Goal: Information Seeking & Learning: Learn about a topic

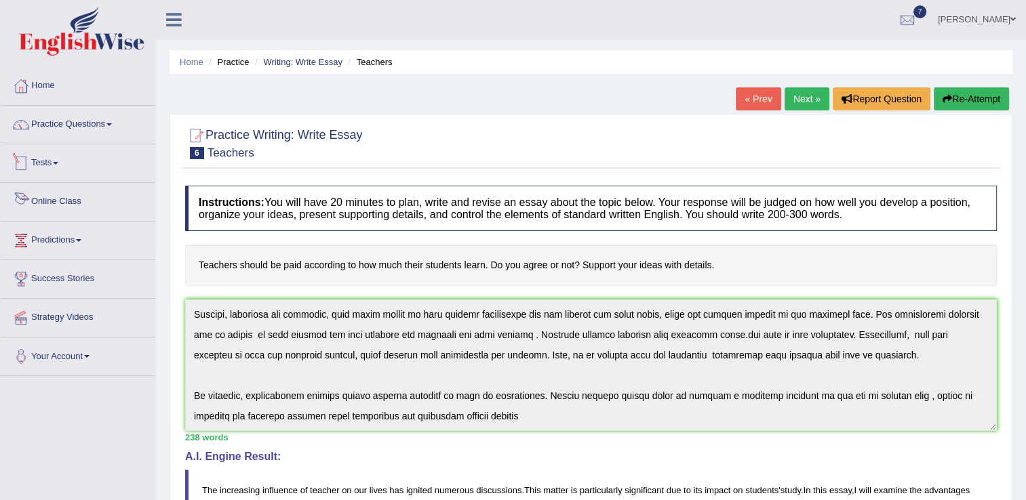
click at [77, 203] on link "Online Class" at bounding box center [78, 200] width 155 height 34
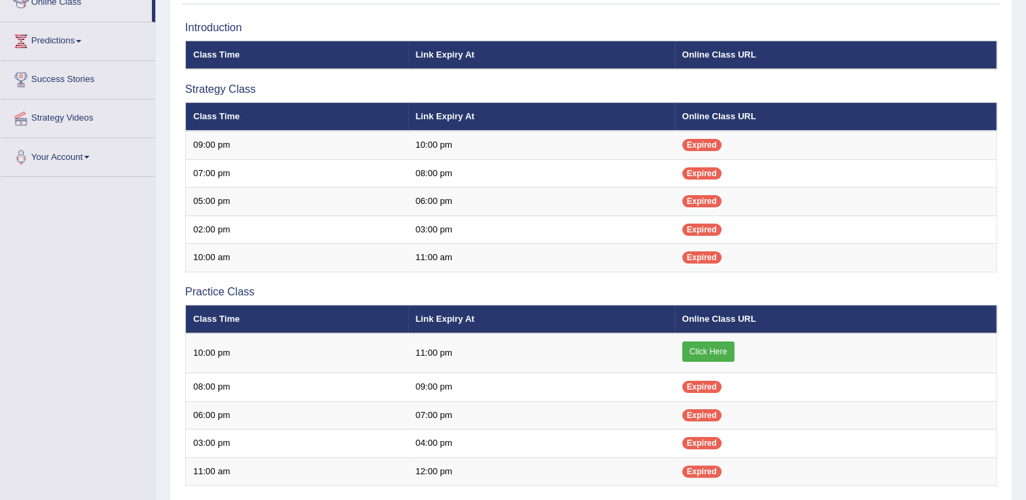
scroll to position [217, 0]
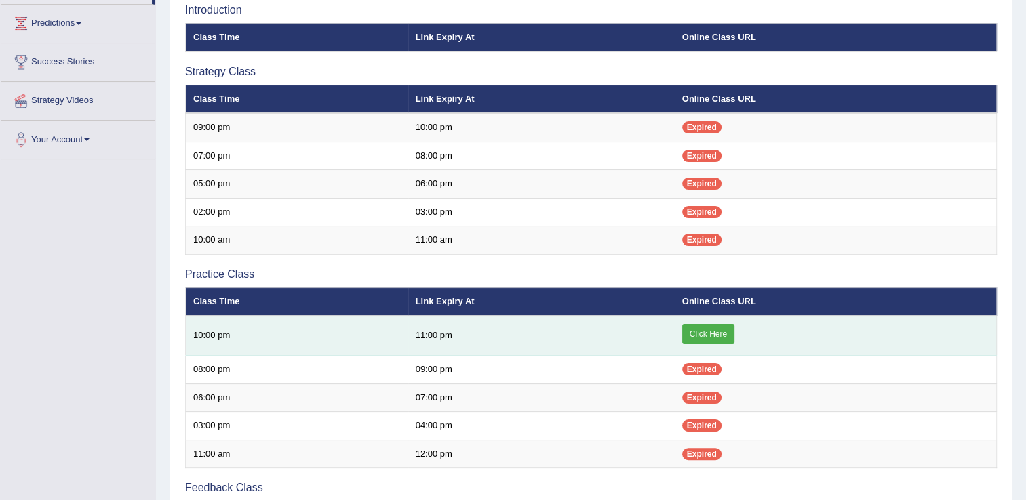
click at [702, 338] on link "Click Here" at bounding box center [708, 334] width 52 height 20
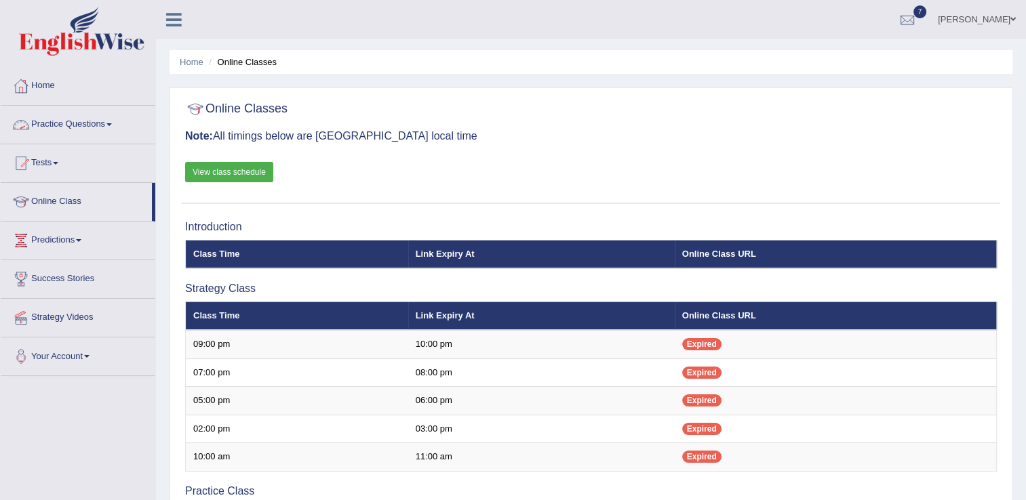
click at [114, 132] on link "Practice Questions" at bounding box center [78, 123] width 155 height 34
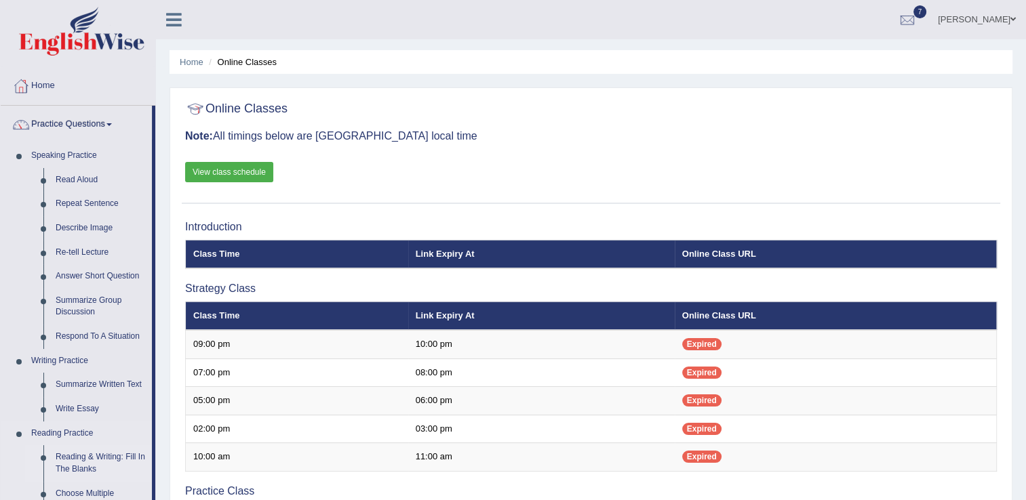
click at [109, 455] on link "Reading & Writing: Fill In The Blanks" at bounding box center [101, 464] width 102 height 36
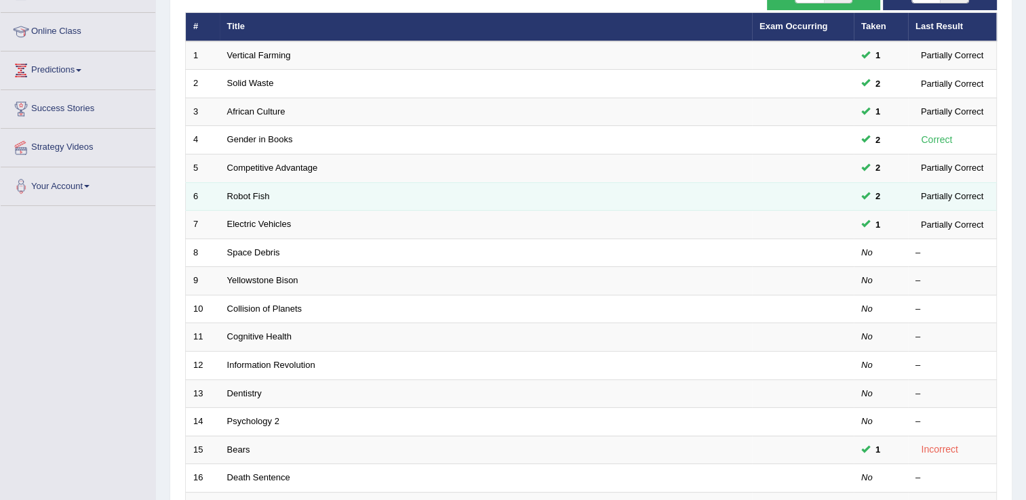
scroll to position [190, 0]
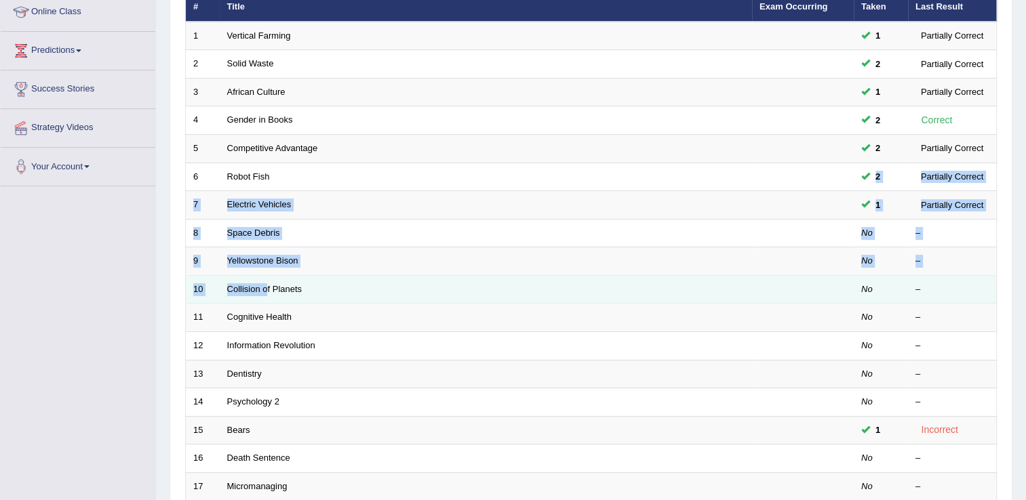
drag, startPoint x: 329, startPoint y: 365, endPoint x: 269, endPoint y: 300, distance: 88.8
click at [269, 300] on tbody "1 Vertical Farming 1 Partially Correct 2 Solid Waste 2 Partially Correct 3 Afri…" at bounding box center [591, 304] width 811 height 564
drag, startPoint x: 269, startPoint y: 300, endPoint x: 236, endPoint y: 290, distance: 33.9
click at [236, 290] on link "Collision of Planets" at bounding box center [264, 289] width 75 height 10
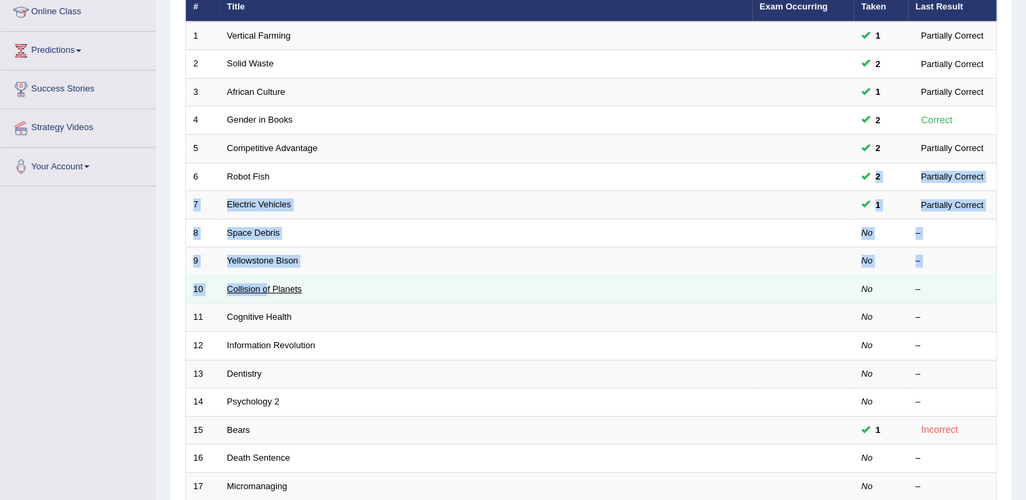
click at [236, 290] on link "Collision of Planets" at bounding box center [264, 289] width 75 height 10
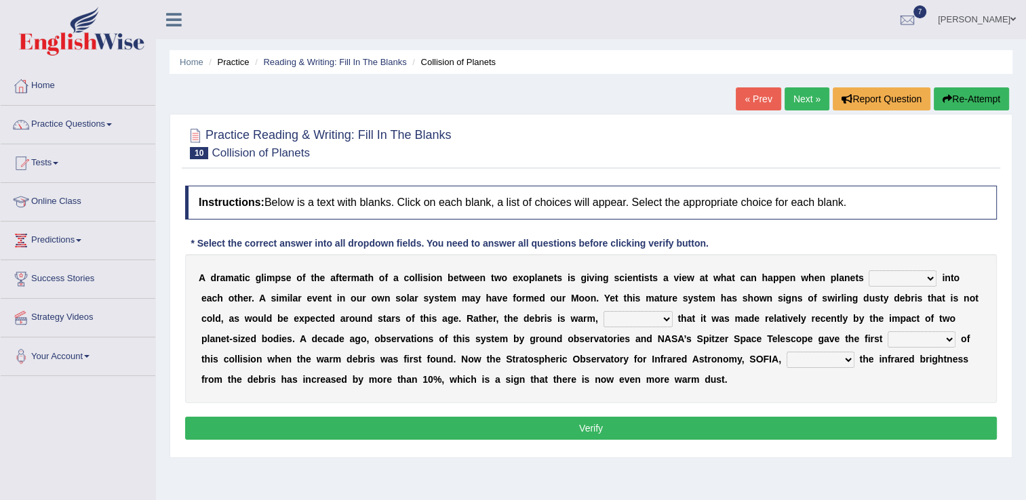
click at [750, 138] on div at bounding box center [591, 142] width 812 height 41
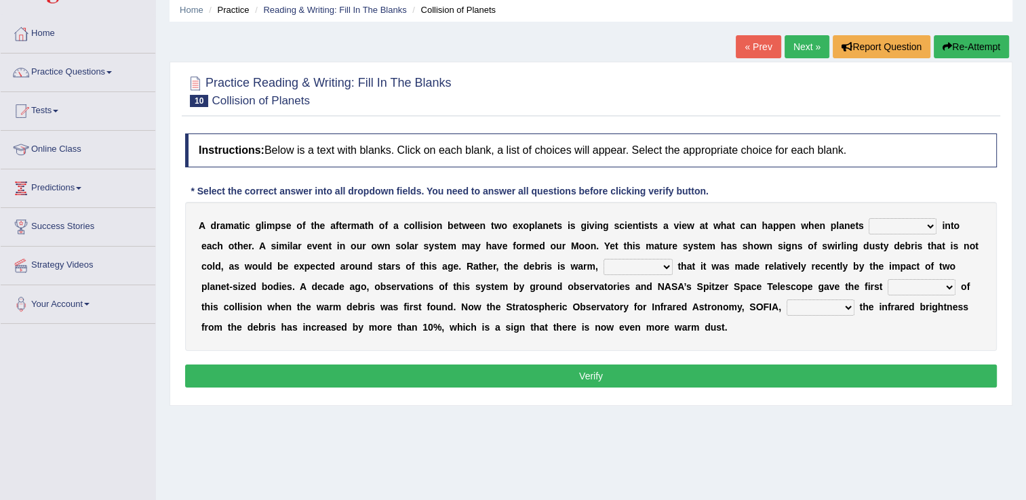
scroll to position [54, 0]
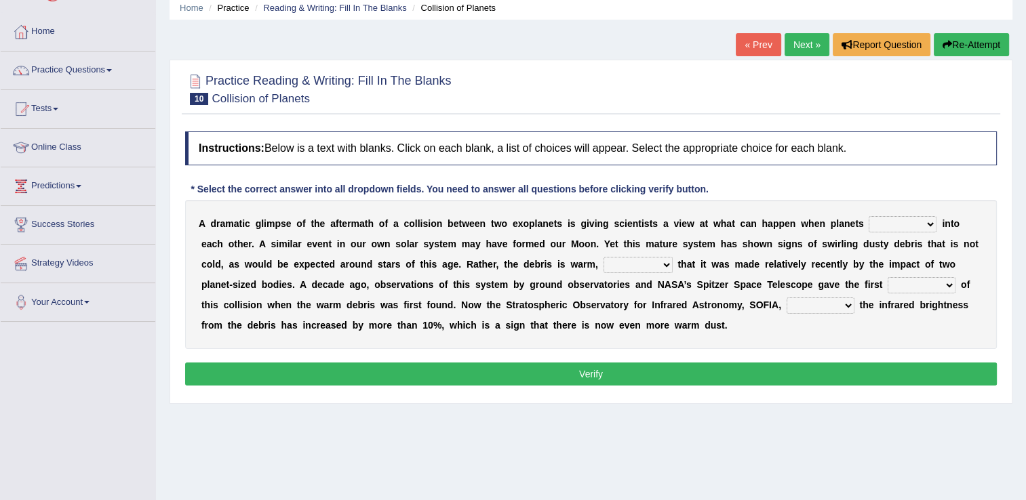
click at [886, 224] on select "crash explore roam implode" at bounding box center [903, 224] width 68 height 16
select select "crash"
click at [869, 216] on select "crash explore roam implode" at bounding box center [903, 224] width 68 height 16
click at [604, 271] on select "reinforcing sentencing forging conducing" at bounding box center [638, 265] width 69 height 16
select select "reinforcing"
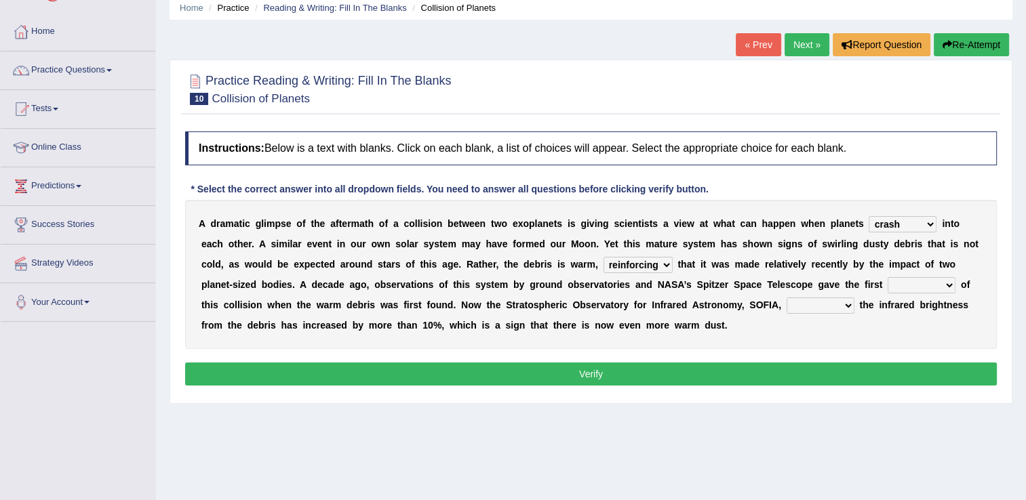
click at [604, 257] on select "reinforcing sentencing forging conducing" at bounding box center [638, 265] width 69 height 16
click at [604, 264] on select "reinforcing sentencing forging conducing" at bounding box center [638, 265] width 69 height 16
click at [888, 281] on select "pints faints hints taints" at bounding box center [922, 285] width 68 height 16
select select "hints"
click at [888, 277] on select "pints faints hints taints" at bounding box center [922, 285] width 68 height 16
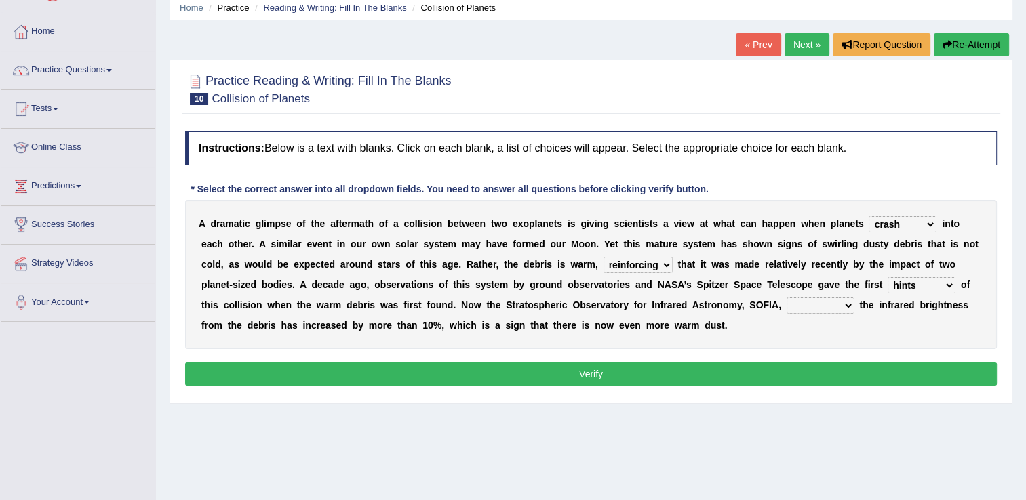
click at [787, 307] on select "concealed revealed repealed unsealed" at bounding box center [821, 306] width 68 height 16
select select "revealed"
click at [787, 298] on select "concealed revealed repealed unsealed" at bounding box center [821, 306] width 68 height 16
click at [593, 368] on button "Verify" at bounding box center [591, 374] width 812 height 23
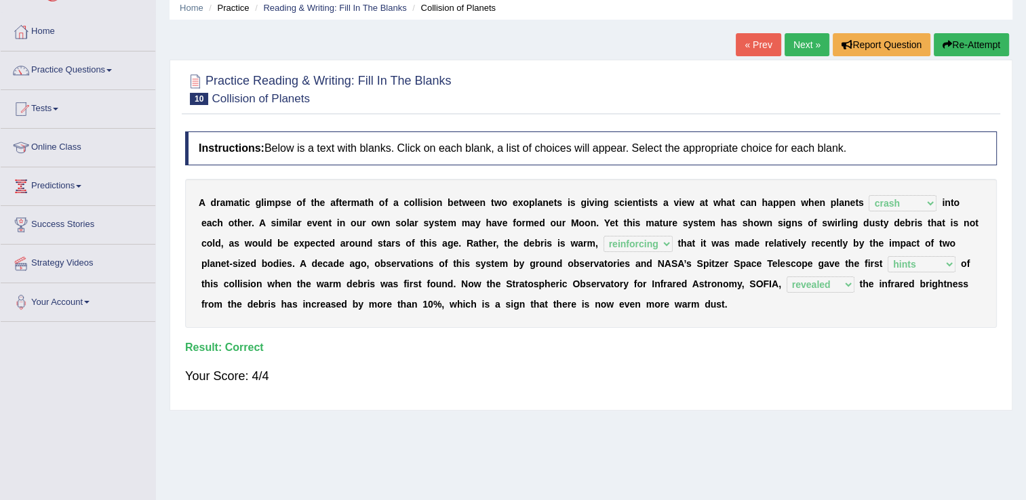
click at [803, 44] on link "Next »" at bounding box center [807, 44] width 45 height 23
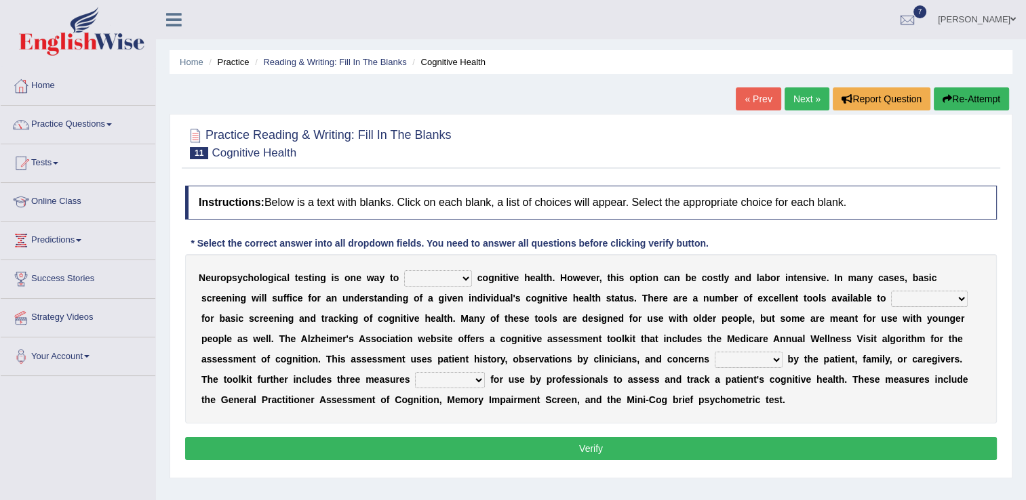
click at [448, 279] on select "obsess assess possess access" at bounding box center [438, 279] width 68 height 16
select select "assess"
click at [404, 271] on select "obsess assess possess access" at bounding box center [438, 279] width 68 height 16
click at [891, 299] on select "stationers practitioners petitioners questioners" at bounding box center [929, 299] width 77 height 16
select select "practitioners"
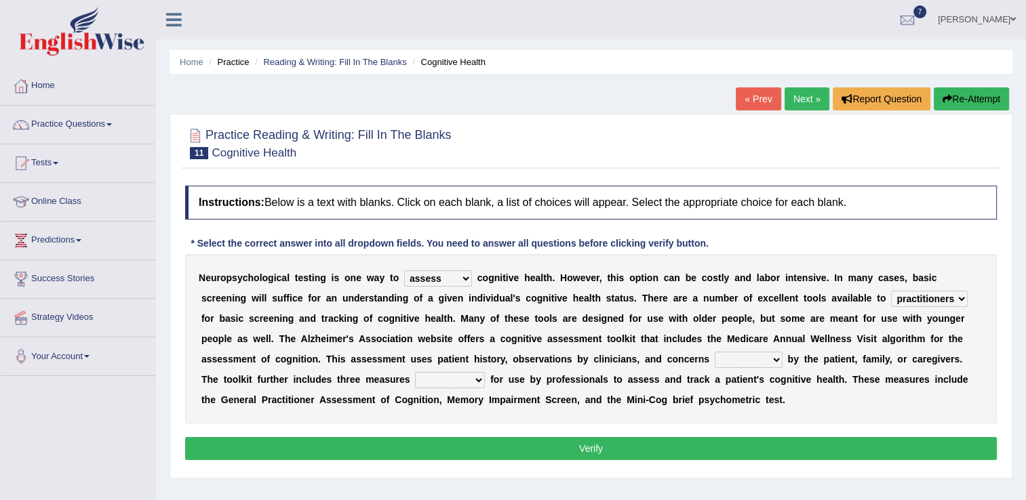
click at [891, 291] on select "stationers practitioners petitioners questioners" at bounding box center [929, 299] width 77 height 16
click at [891, 297] on select "stationers practitioners petitioners questioners" at bounding box center [929, 299] width 77 height 16
click at [534, 349] on div "N e u r o p s y c h o l o g i c a l t e s t i n g i s o n e w a y t o obsess as…" at bounding box center [591, 339] width 812 height 170
click at [715, 357] on select "raised rising arising praised" at bounding box center [749, 360] width 68 height 16
select select "raised"
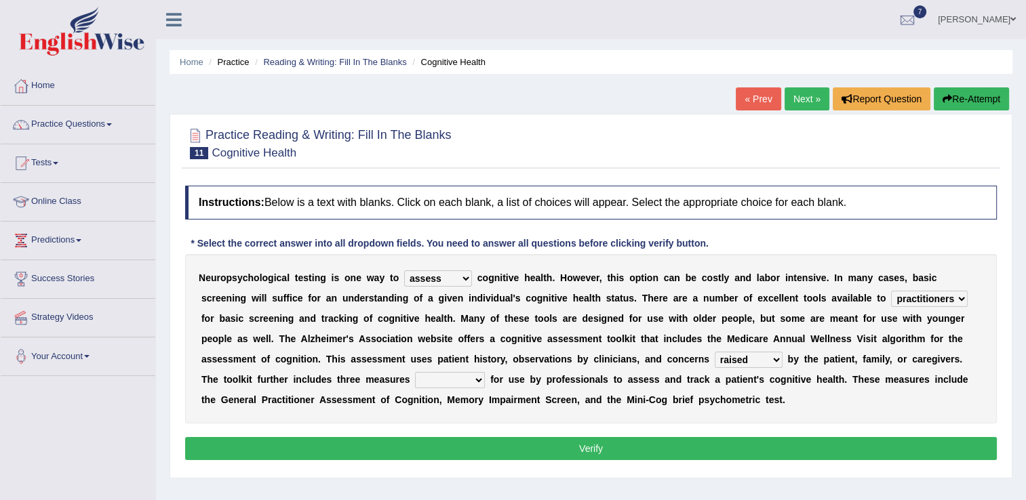
click at [715, 352] on select "raised rising arising praised" at bounding box center [749, 360] width 68 height 16
click at [415, 385] on select "validated intimidated dilapidated antedated" at bounding box center [450, 380] width 70 height 16
click at [415, 372] on select "validated intimidated dilapidated antedated" at bounding box center [450, 380] width 70 height 16
select select "validated"
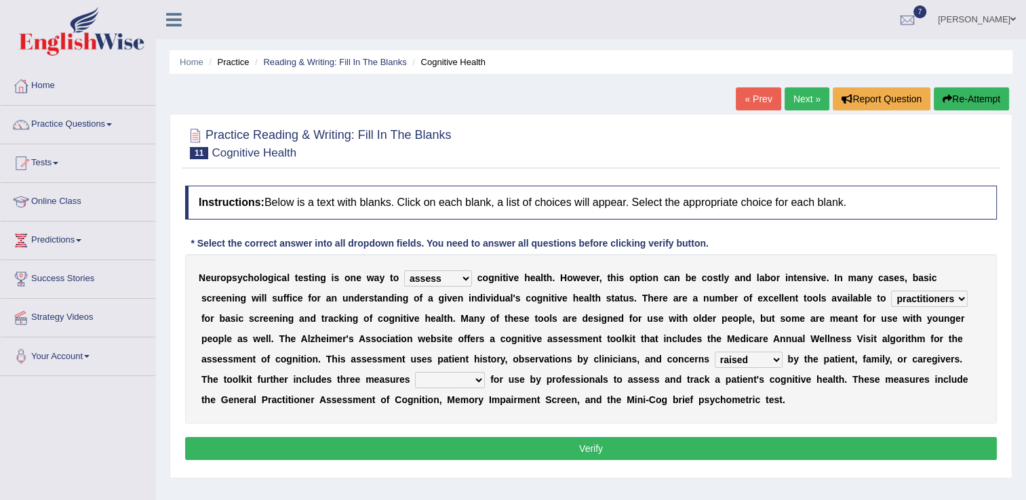
click at [415, 372] on select "validated intimidated dilapidated antedated" at bounding box center [450, 380] width 70 height 16
click at [415, 377] on select "validated intimidated dilapidated antedated" at bounding box center [450, 380] width 70 height 16
click at [553, 441] on button "Verify" at bounding box center [591, 448] width 812 height 23
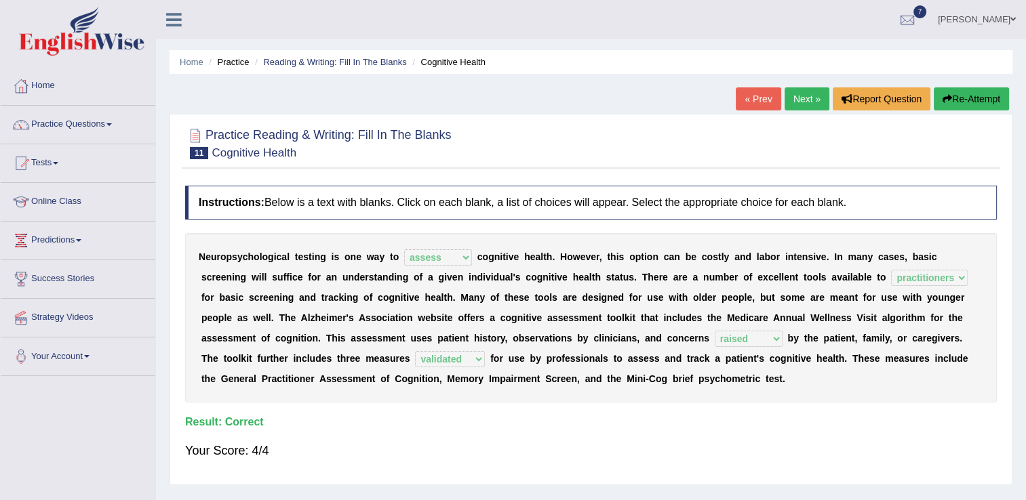
click at [798, 106] on link "Next »" at bounding box center [807, 98] width 45 height 23
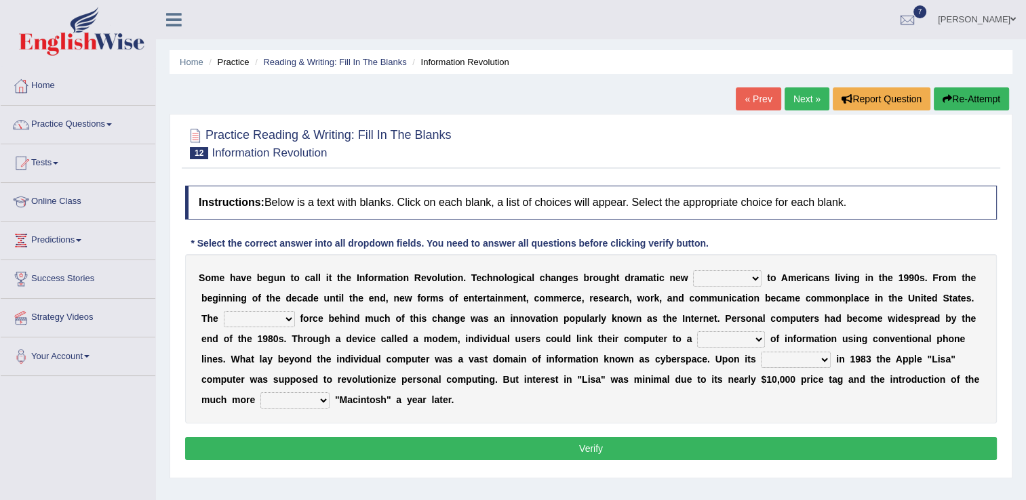
click at [722, 277] on select "challenges puzzles options confusion" at bounding box center [727, 279] width 68 height 16
select select "challenges"
click at [693, 271] on select "challenges puzzles options confusion" at bounding box center [727, 279] width 68 height 16
click at [295, 311] on select "unremitting uninspiring driving insinuating" at bounding box center [259, 319] width 71 height 16
select select "driving"
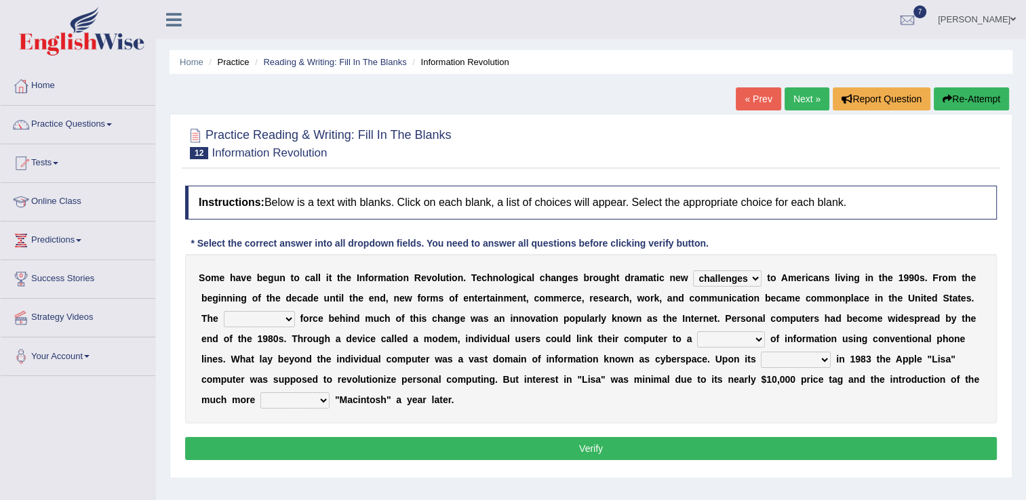
click at [295, 311] on select "unremitting uninspiring driving insinuating" at bounding box center [259, 319] width 71 height 16
click at [697, 340] on select "magnitude bulk wealth volume" at bounding box center [731, 340] width 68 height 16
select select "bulk"
click at [697, 332] on select "magnitude bulk wealth volume" at bounding box center [731, 340] width 68 height 16
click at [697, 340] on select "magnitude bulk wealth volume" at bounding box center [731, 340] width 68 height 16
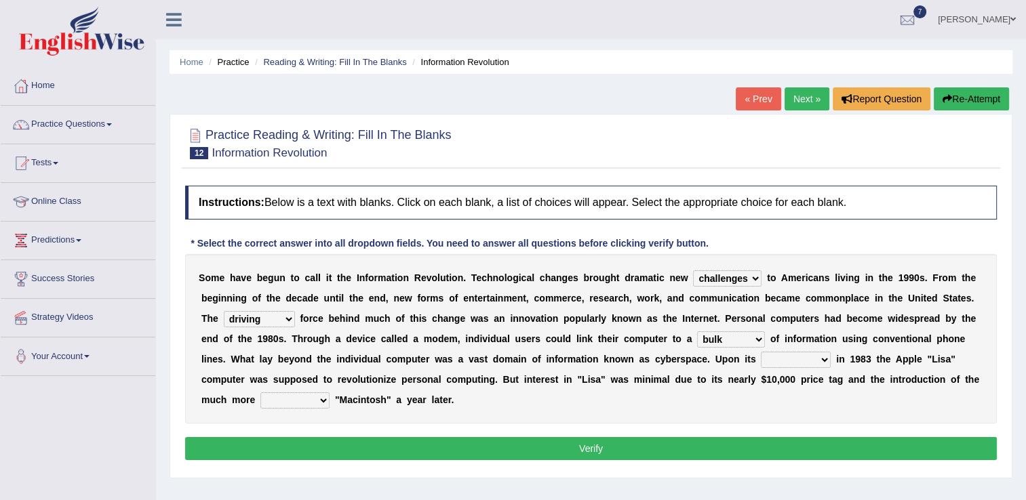
click at [761, 359] on select "relief release publication emission" at bounding box center [796, 360] width 70 height 16
click at [761, 362] on select "relief release publication emission" at bounding box center [796, 360] width 70 height 16
select select "release"
click at [761, 352] on select "relief release publication emission" at bounding box center [796, 360] width 70 height 16
click at [330, 393] on select "convenient affordable advanced formidable" at bounding box center [294, 401] width 69 height 16
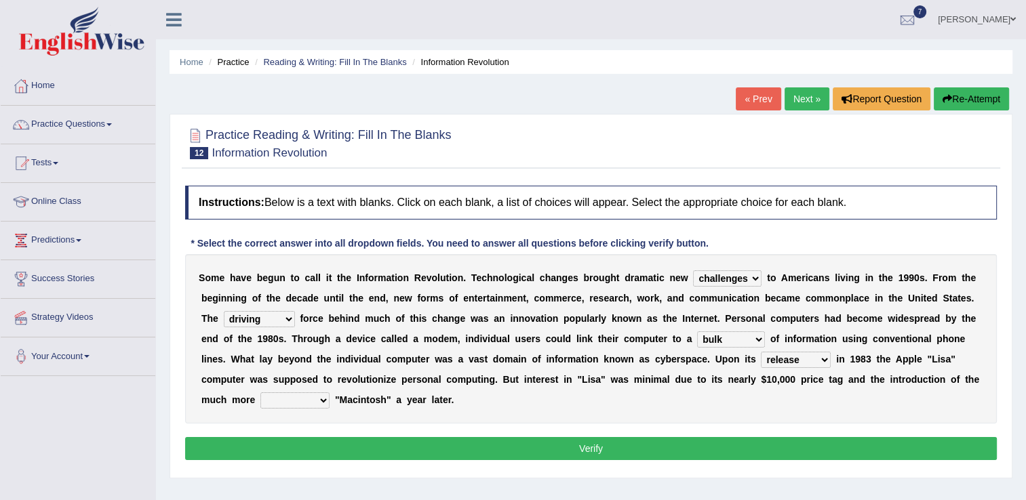
select select "affordable"
click at [330, 393] on select "convenient affordable advanced formidable" at bounding box center [294, 401] width 69 height 16
click at [597, 437] on button "Verify" at bounding box center [591, 448] width 812 height 23
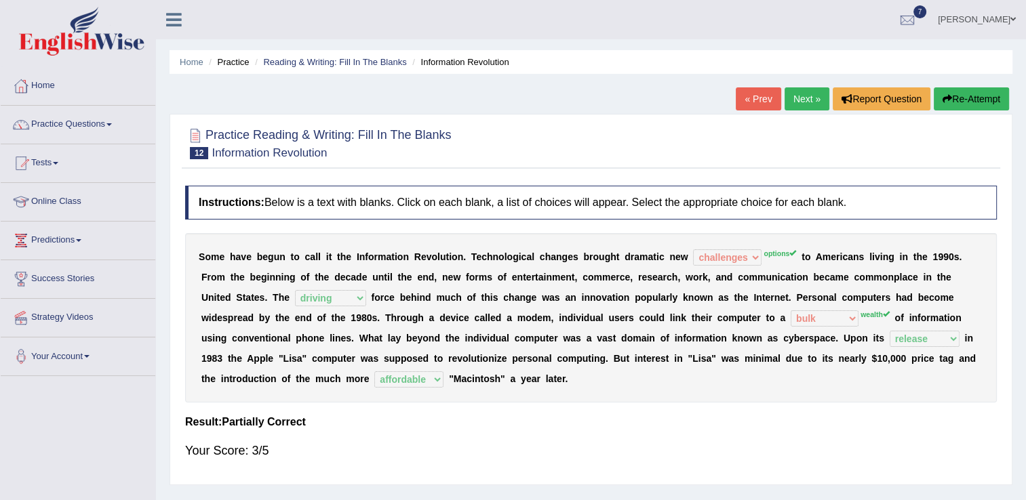
click at [814, 90] on link "Next »" at bounding box center [807, 98] width 45 height 23
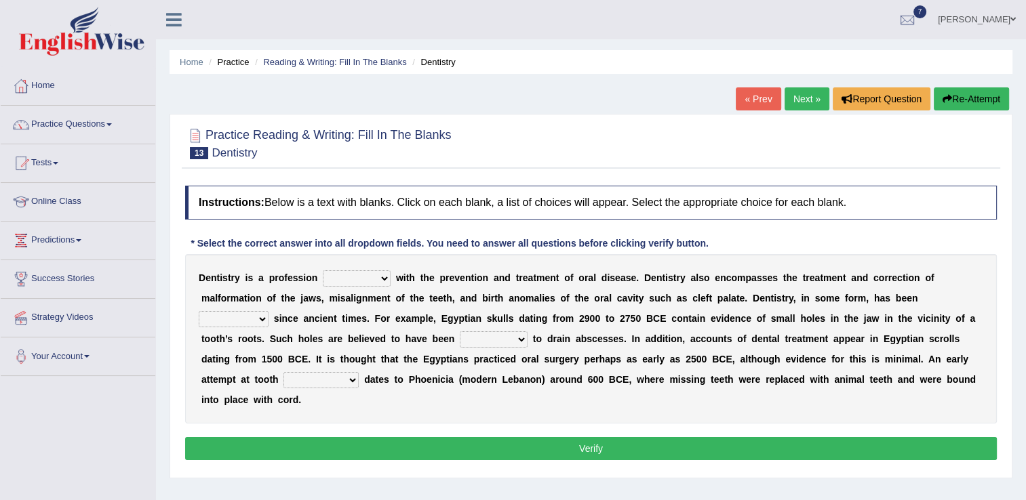
click at [374, 281] on select "agreed dealt concerned taken" at bounding box center [357, 279] width 68 height 16
click at [323, 271] on select "agreed dealt concerned taken" at bounding box center [357, 279] width 68 height 16
click at [376, 281] on select "agreed dealt concerned taken" at bounding box center [357, 279] width 68 height 16
click at [370, 276] on select "agreed dealt concerned taken" at bounding box center [357, 279] width 68 height 16
select select "concerned"
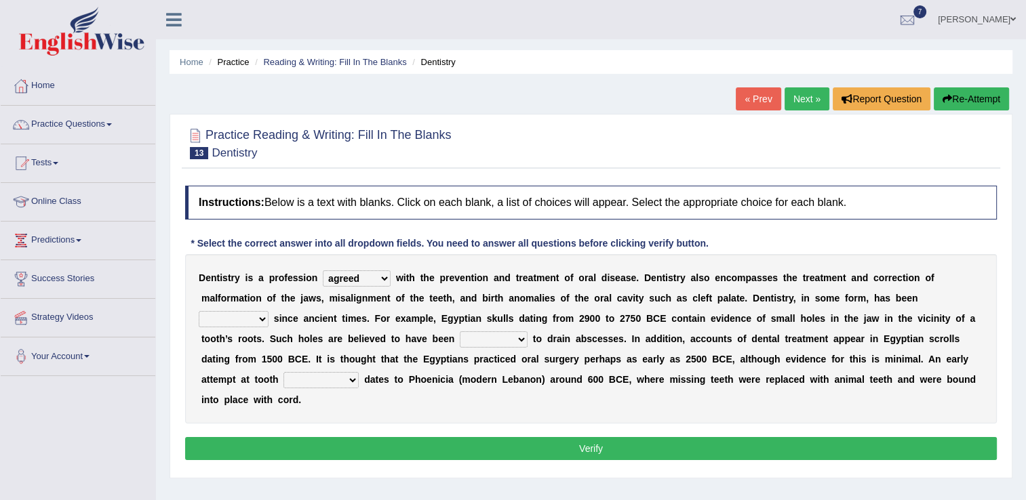
click at [323, 271] on select "agreed dealt concerned taken" at bounding box center [357, 279] width 68 height 16
click at [269, 311] on select "criticized replaced practiced abandoned" at bounding box center [234, 319] width 70 height 16
select select "practiced"
click at [269, 311] on select "criticized replaced practiced abandoned" at bounding box center [234, 319] width 70 height 16
click at [460, 341] on select "fluctuated laminated drilled sealed" at bounding box center [494, 340] width 68 height 16
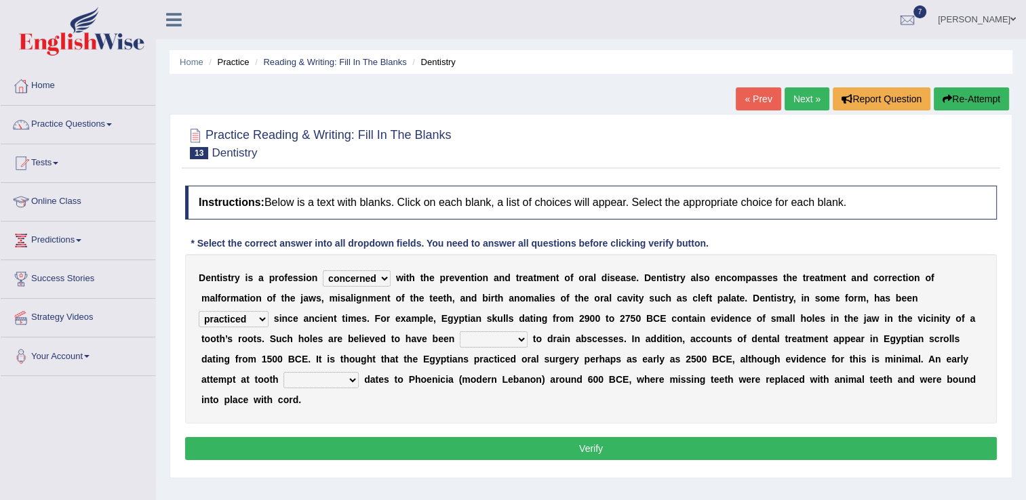
select select "drilled"
click at [460, 332] on select "fluctuated laminated drilled sealed" at bounding box center [494, 340] width 68 height 16
click at [359, 372] on select "reparation sacrament restitution replacement" at bounding box center [320, 380] width 75 height 16
select select "replacement"
click at [359, 372] on select "reparation sacrament restitution replacement" at bounding box center [320, 380] width 75 height 16
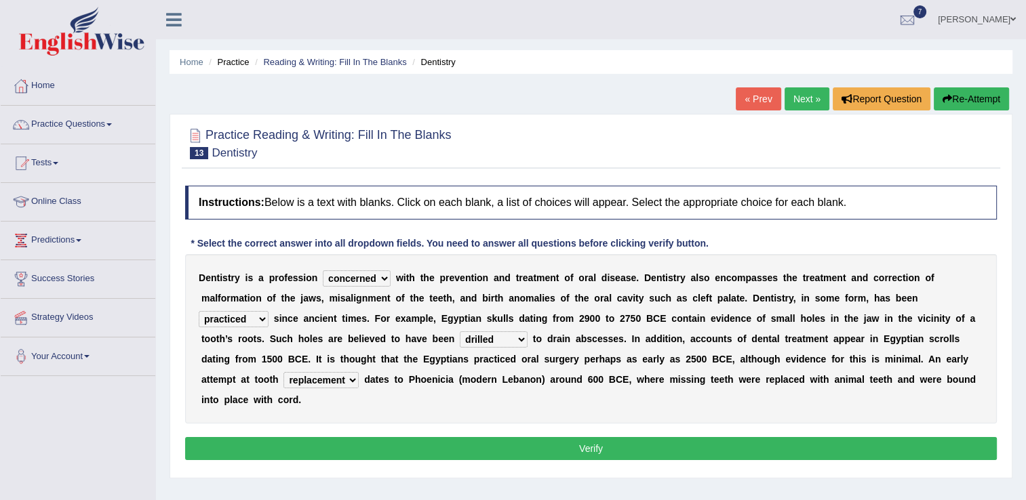
click at [589, 437] on button "Verify" at bounding box center [591, 448] width 812 height 23
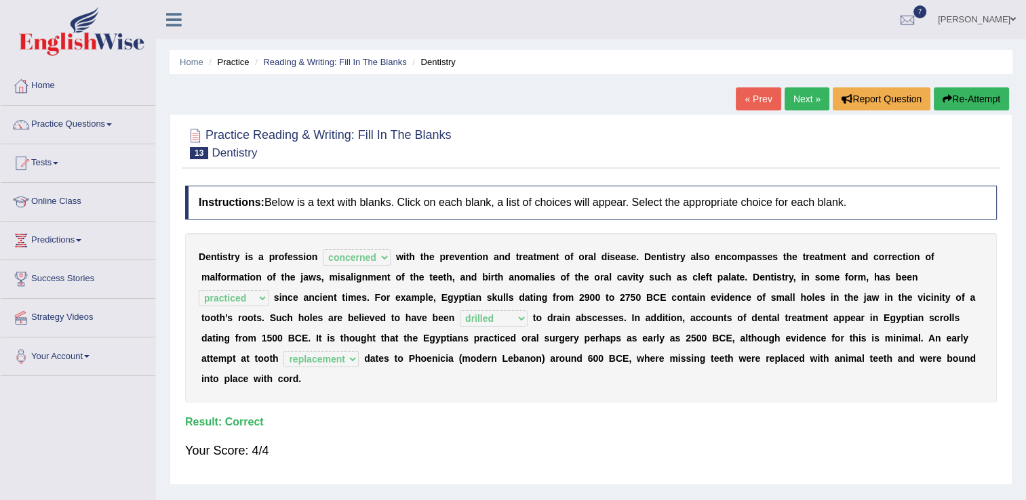
click at [801, 93] on link "Next »" at bounding box center [807, 98] width 45 height 23
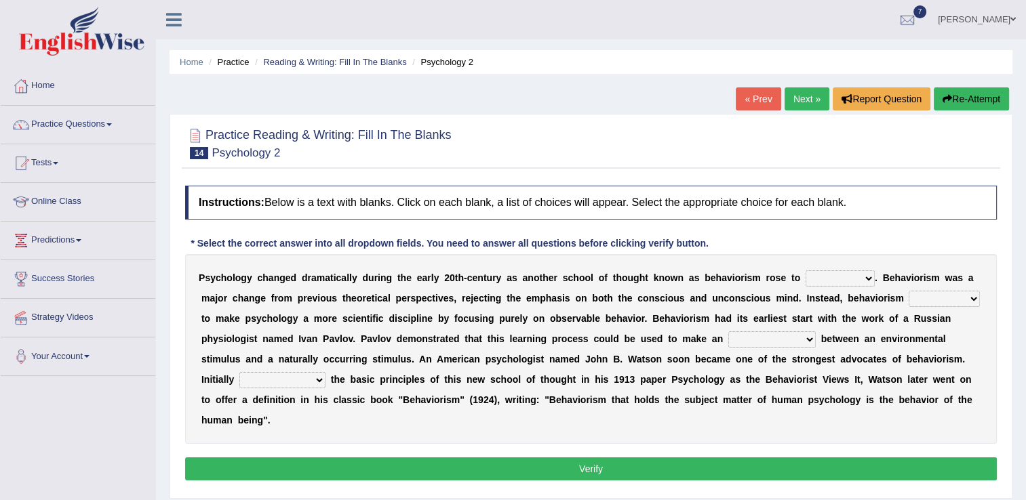
click at [827, 281] on select "dominance temptation challenge temper" at bounding box center [840, 279] width 69 height 16
click at [822, 281] on select "dominance temptation challenge temper" at bounding box center [840, 279] width 69 height 16
click at [806, 271] on select "dominance temptation challenge temper" at bounding box center [840, 279] width 69 height 16
click at [823, 277] on select "dominance temptation challenge temper" at bounding box center [840, 279] width 69 height 16
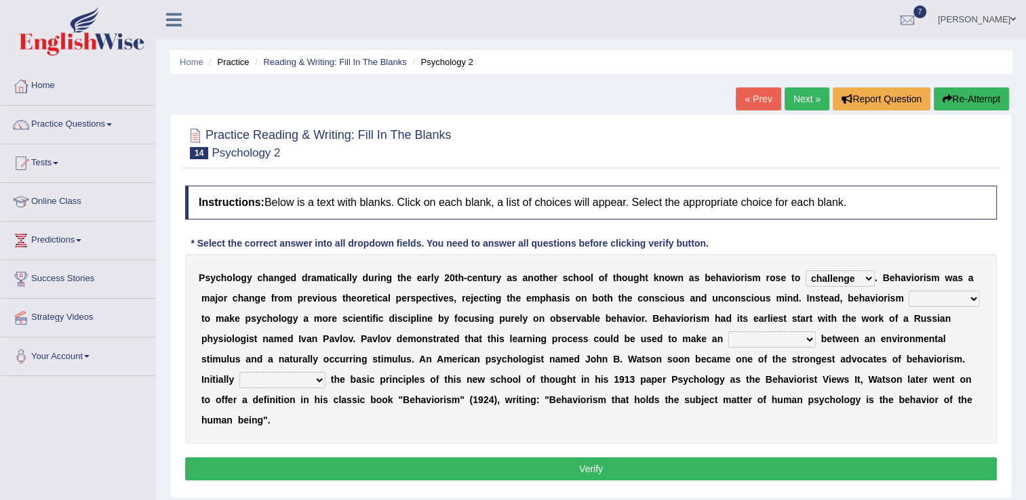
select select "dominance"
click at [806, 271] on select "dominance temptation challenge temper" at bounding box center [840, 279] width 69 height 16
click at [909, 294] on select "reproached reproved strove rewove" at bounding box center [944, 299] width 71 height 16
select select "strove"
click at [909, 291] on select "reproached reproved strove rewove" at bounding box center [944, 299] width 71 height 16
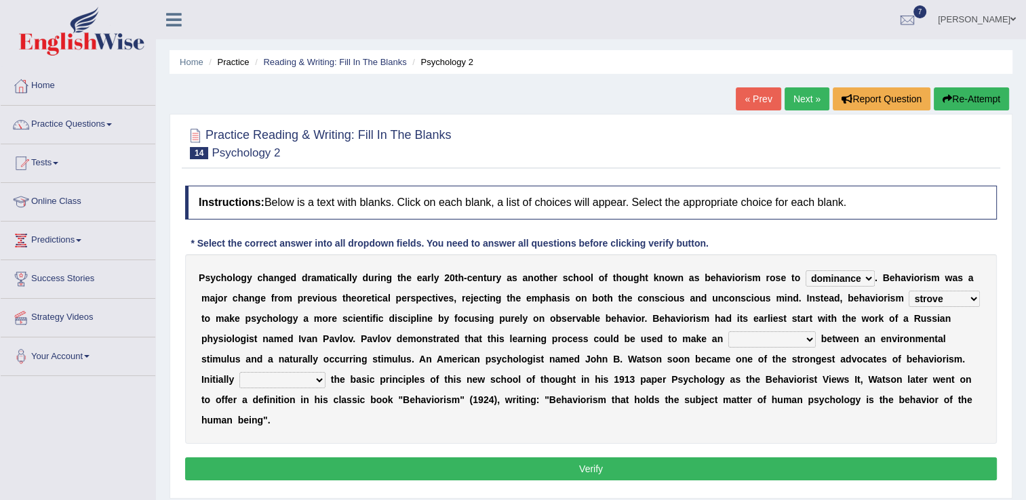
click at [909, 300] on select "reproached reproved strove rewove" at bounding box center [944, 299] width 71 height 16
click at [728, 340] on select "acclimatization association union combination" at bounding box center [771, 340] width 87 height 16
click at [909, 296] on select "reproached reproved strove rewove" at bounding box center [944, 299] width 71 height 16
click at [728, 339] on select "acclimatization association union combination" at bounding box center [771, 340] width 87 height 16
select select "association"
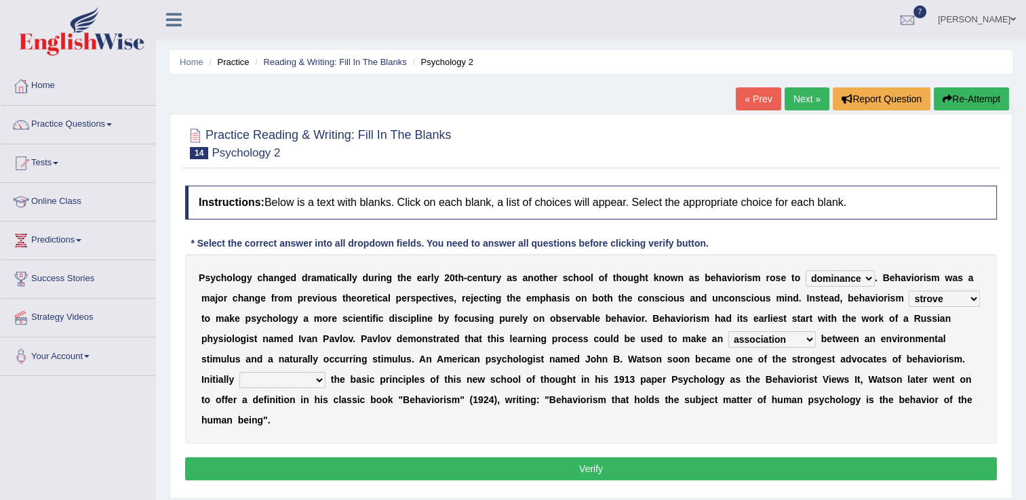
click at [728, 332] on select "acclimatization association union combination" at bounding box center [771, 340] width 87 height 16
click at [728, 334] on select "acclimatization association union combination" at bounding box center [771, 340] width 87 height 16
click at [326, 372] on select "questioning foreshortening unburdening outlining" at bounding box center [282, 380] width 86 height 16
select select "outlining"
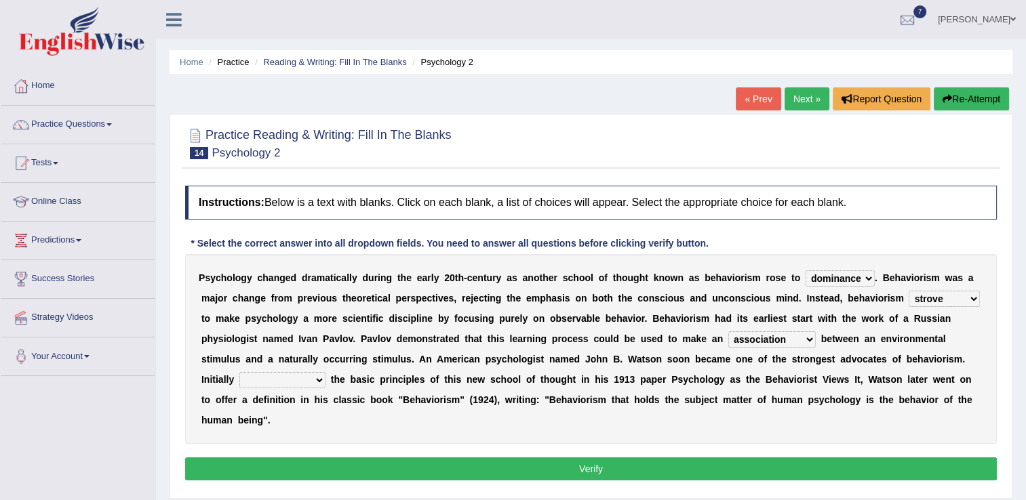
click at [326, 372] on select "questioning foreshortening unburdening outlining" at bounding box center [282, 380] width 86 height 16
click at [590, 458] on button "Verify" at bounding box center [591, 469] width 812 height 23
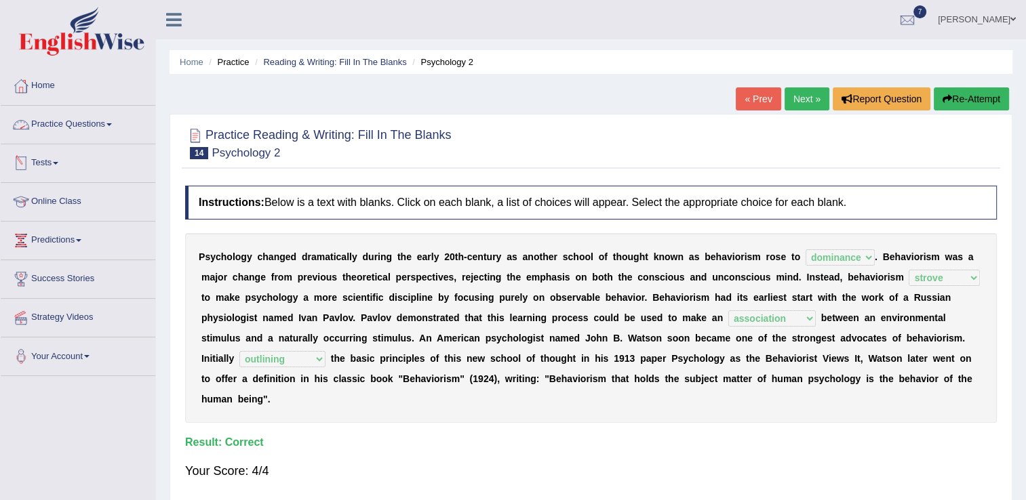
click at [100, 132] on link "Practice Questions" at bounding box center [78, 123] width 155 height 34
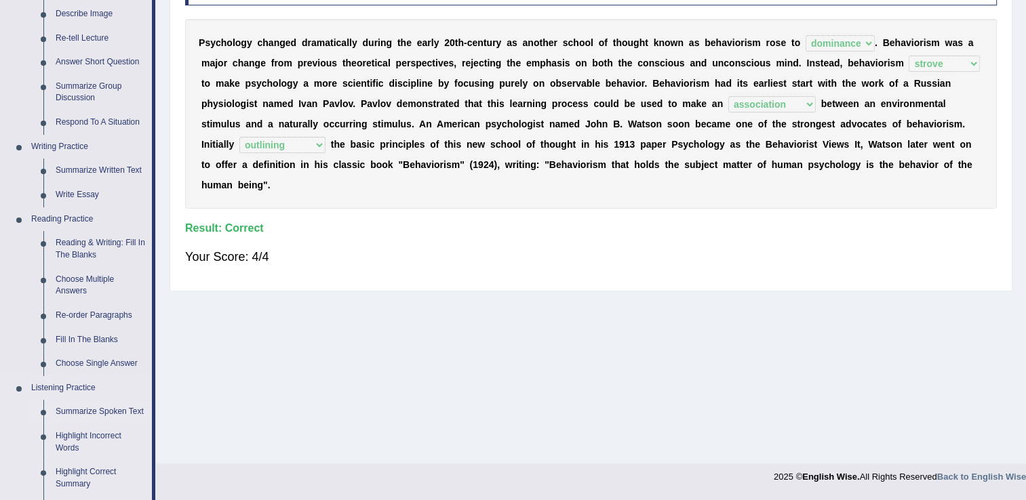
scroll to position [217, 0]
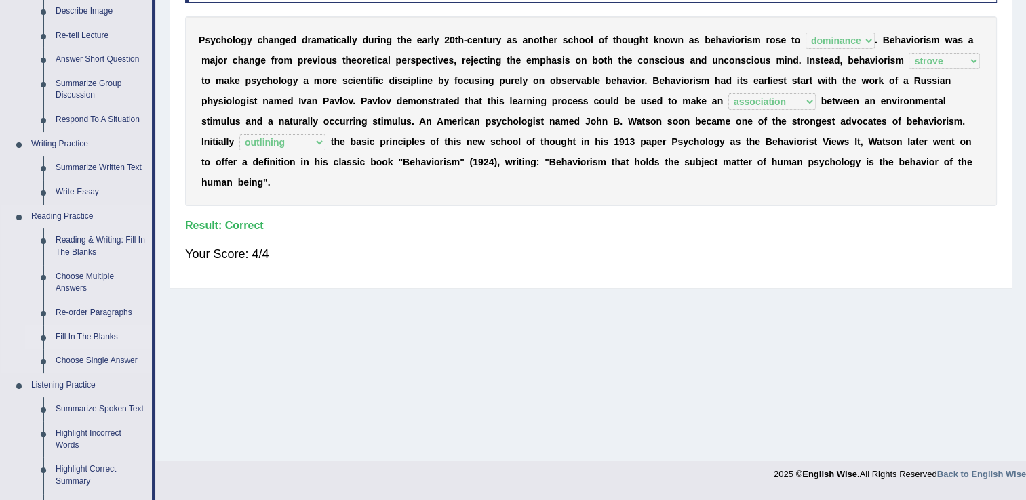
click at [116, 340] on link "Fill In The Blanks" at bounding box center [101, 338] width 102 height 24
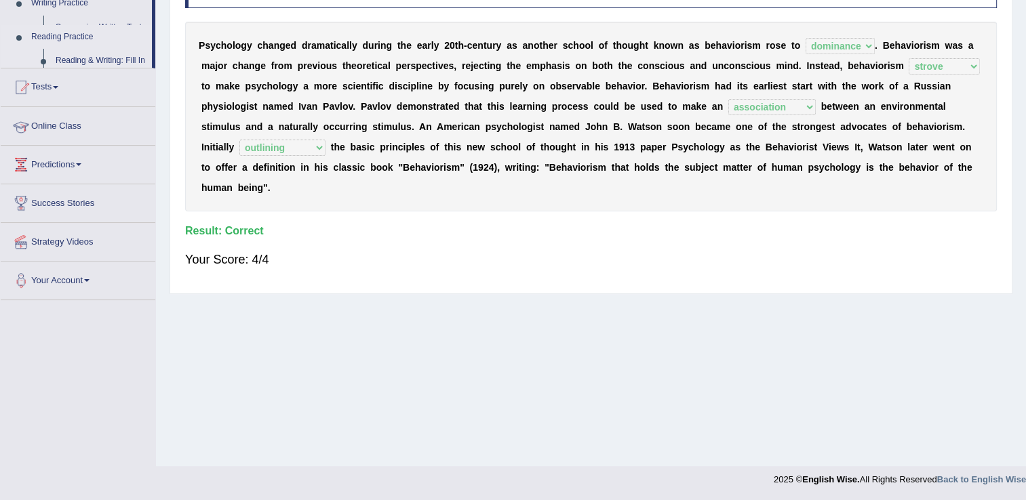
click at [116, 340] on div "Toggle navigation Home Practice Questions Speaking Practice Read Aloud Repeat S…" at bounding box center [513, 140] width 1026 height 705
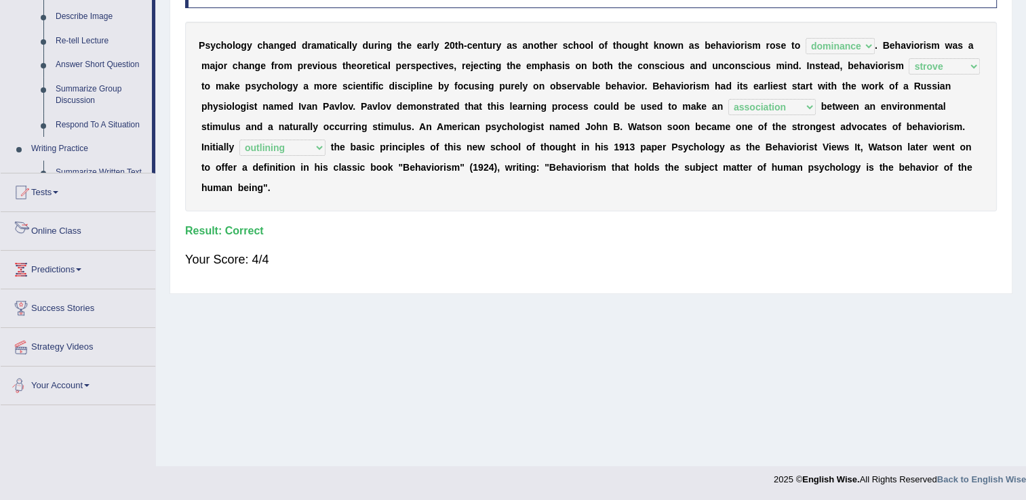
scroll to position [572, 0]
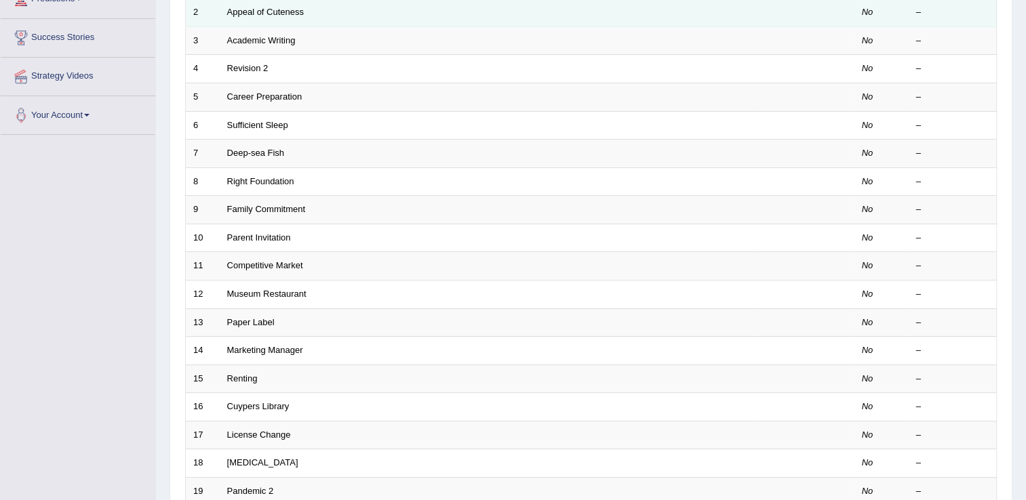
scroll to position [244, 0]
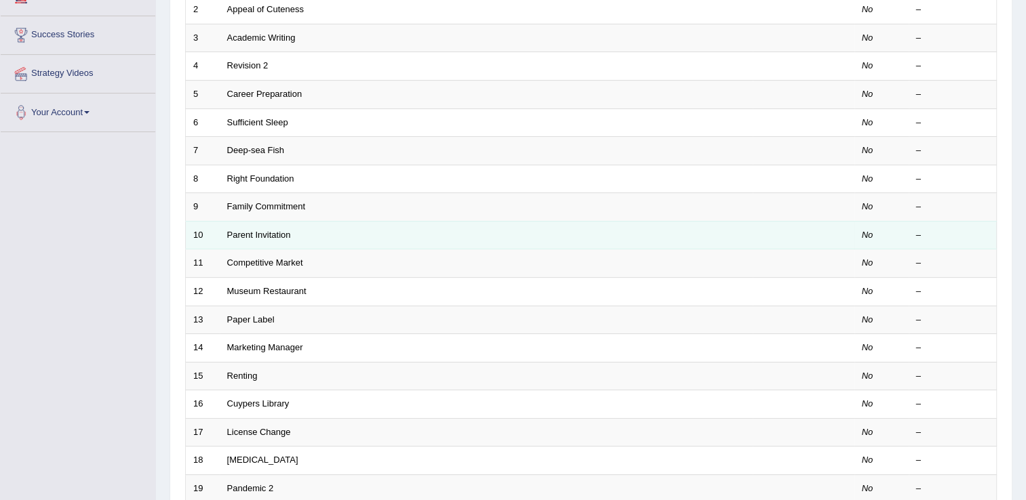
click at [241, 239] on td "Parent Invitation" at bounding box center [486, 235] width 533 height 28
click at [241, 238] on td "Parent Invitation" at bounding box center [486, 235] width 533 height 28
drag, startPoint x: 241, startPoint y: 238, endPoint x: 223, endPoint y: 233, distance: 18.4
click at [223, 233] on td "Parent Invitation" at bounding box center [486, 235] width 533 height 28
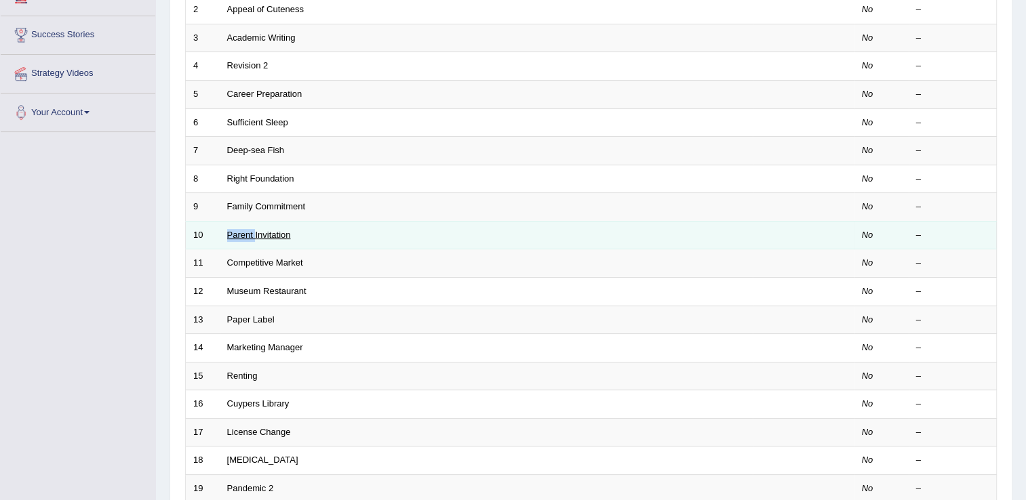
click at [272, 231] on link "Parent Invitation" at bounding box center [259, 235] width 64 height 10
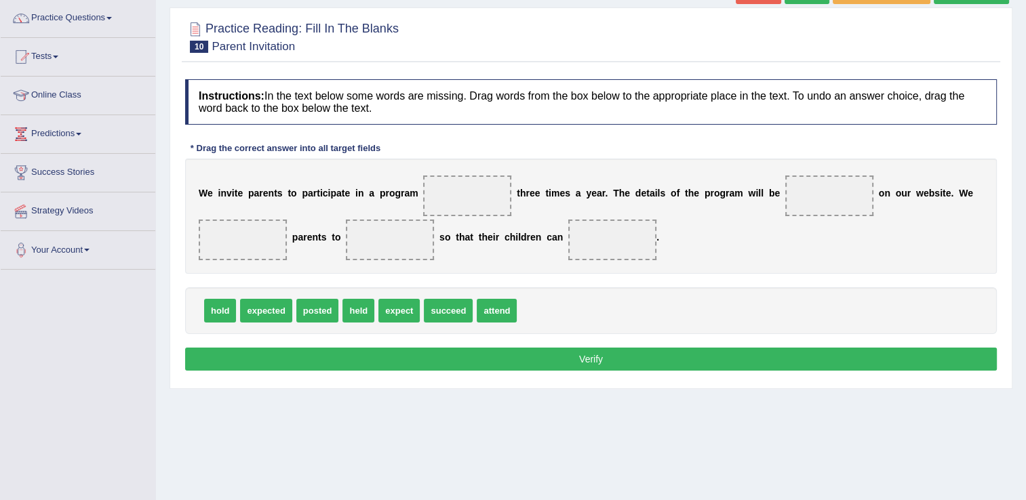
scroll to position [136, 0]
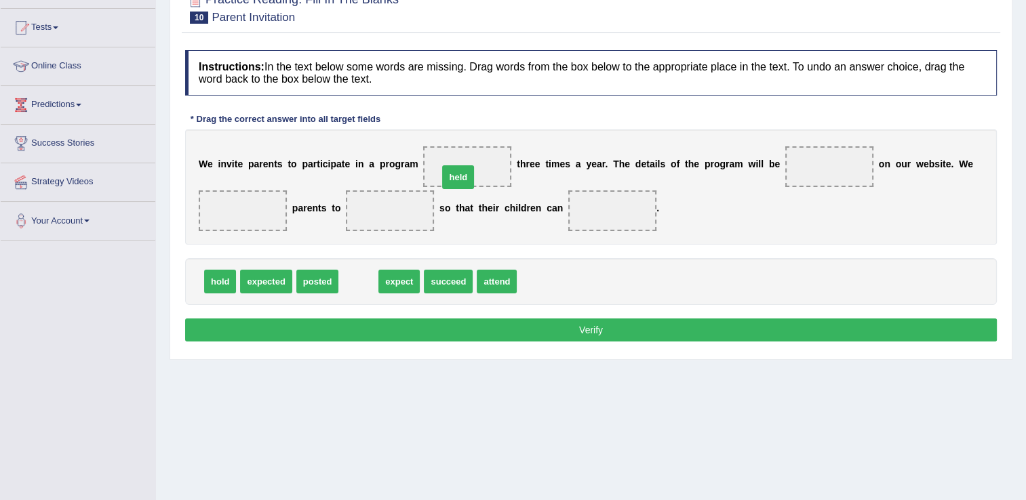
drag, startPoint x: 355, startPoint y: 287, endPoint x: 454, endPoint y: 182, distance: 144.4
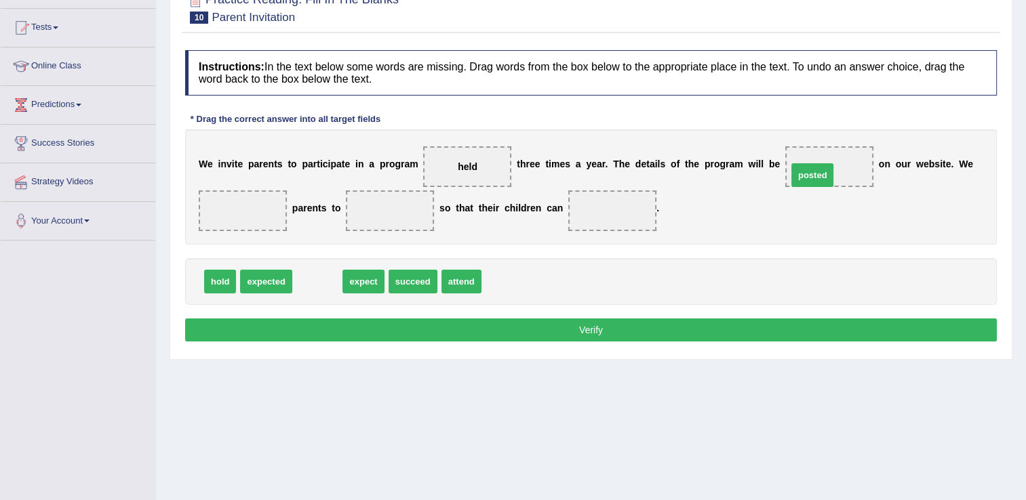
drag, startPoint x: 313, startPoint y: 280, endPoint x: 808, endPoint y: 174, distance: 506.4
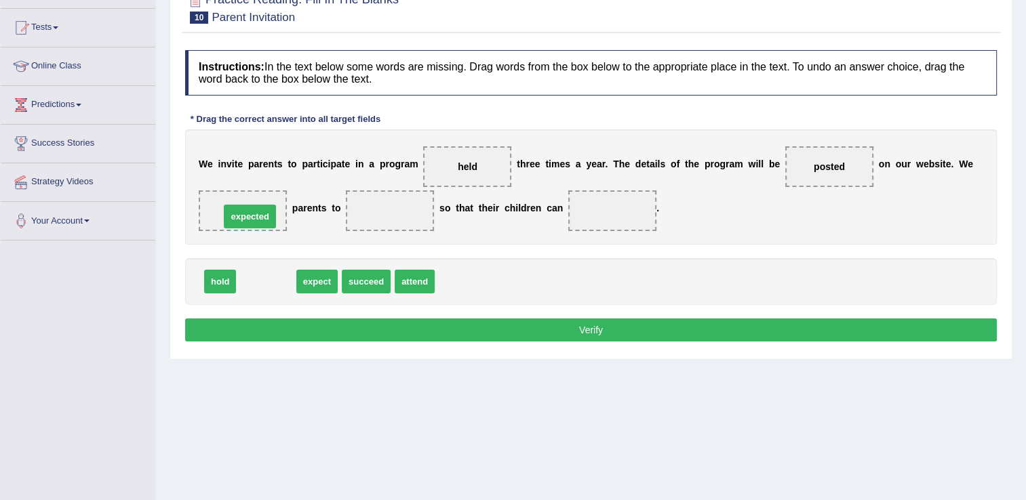
drag, startPoint x: 262, startPoint y: 278, endPoint x: 245, endPoint y: 213, distance: 67.1
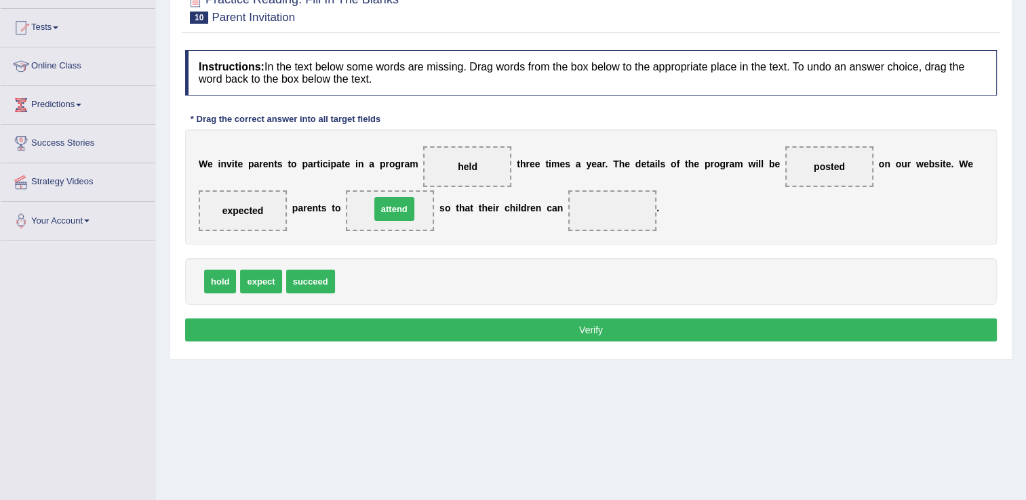
drag, startPoint x: 344, startPoint y: 283, endPoint x: 380, endPoint y: 210, distance: 80.7
drag, startPoint x: 305, startPoint y: 289, endPoint x: 595, endPoint y: 226, distance: 296.2
click at [559, 328] on button "Verify" at bounding box center [591, 330] width 812 height 23
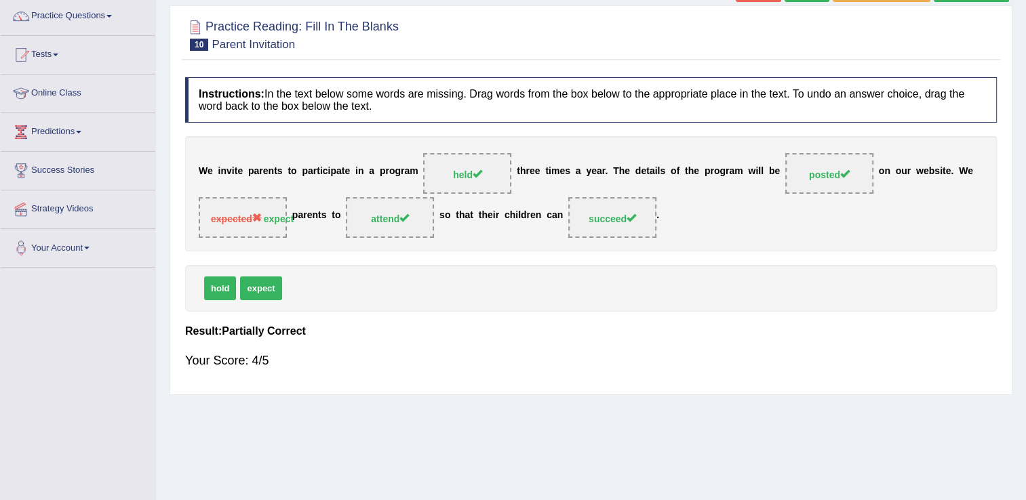
scroll to position [81, 0]
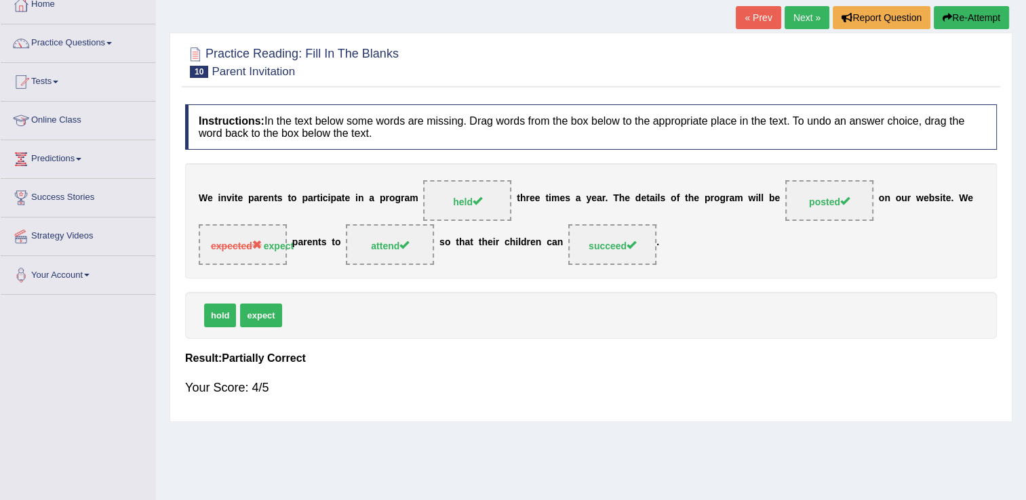
click at [798, 22] on link "Next »" at bounding box center [807, 17] width 45 height 23
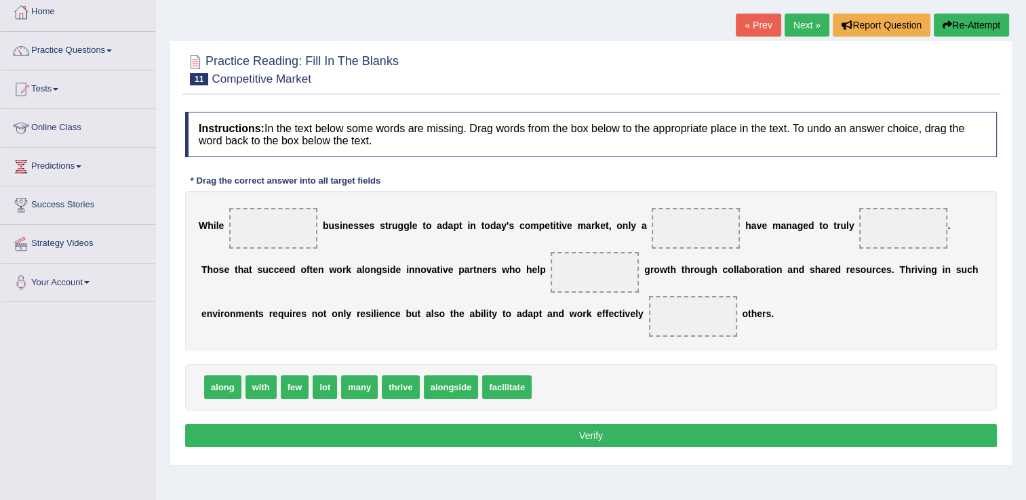
scroll to position [81, 0]
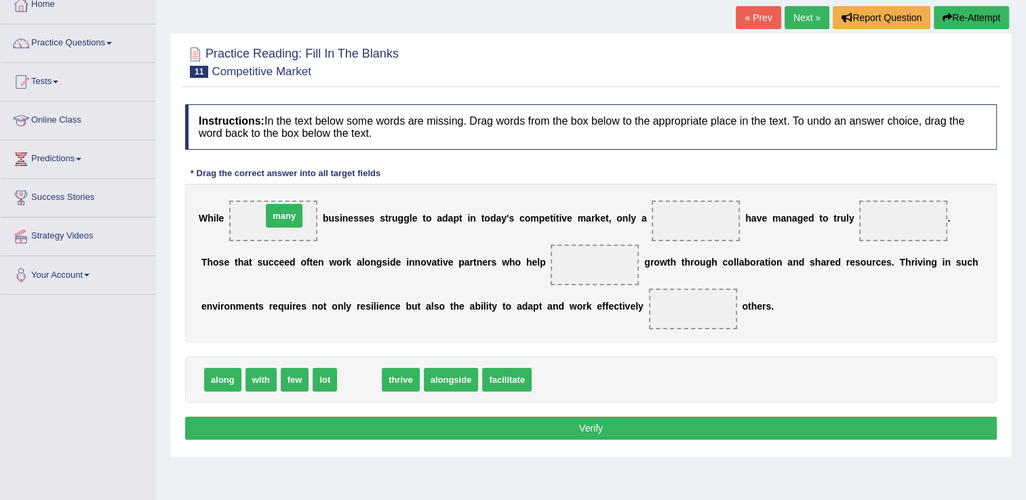
drag, startPoint x: 353, startPoint y: 380, endPoint x: 277, endPoint y: 214, distance: 181.8
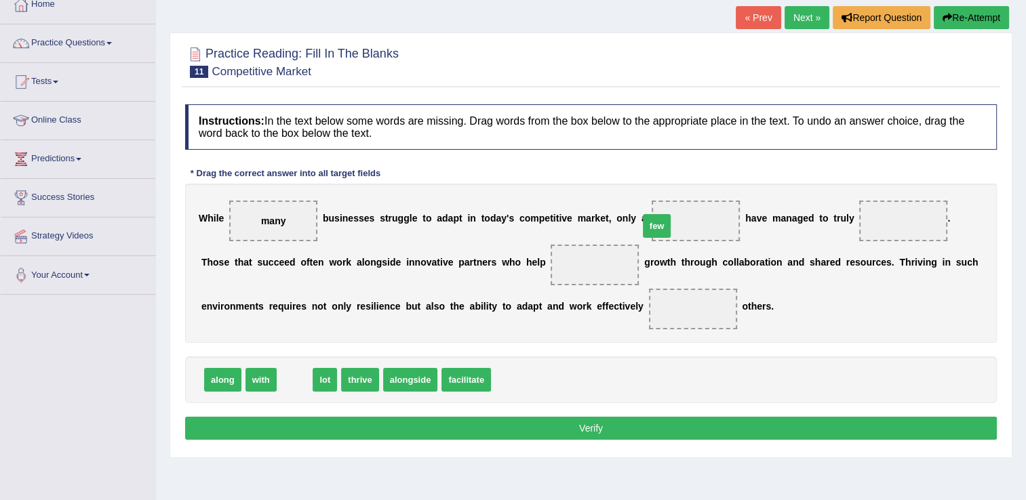
drag, startPoint x: 289, startPoint y: 378, endPoint x: 651, endPoint y: 224, distance: 393.5
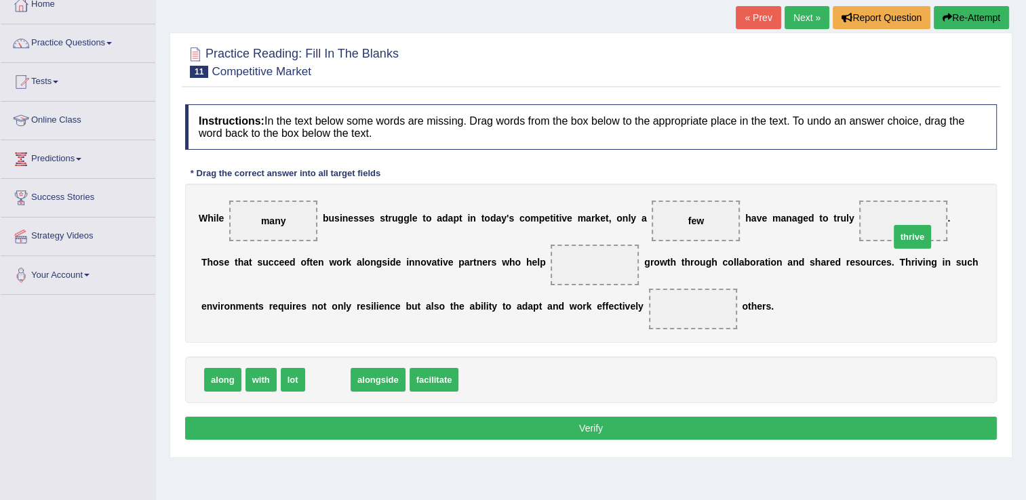
drag, startPoint x: 323, startPoint y: 378, endPoint x: 901, endPoint y: 222, distance: 598.6
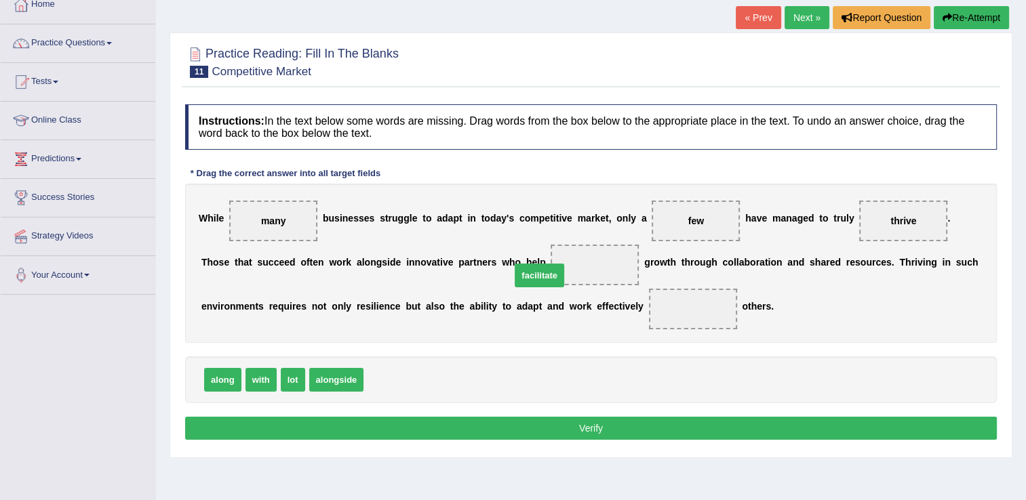
drag, startPoint x: 393, startPoint y: 380, endPoint x: 540, endPoint y: 275, distance: 180.4
drag, startPoint x: 250, startPoint y: 376, endPoint x: 551, endPoint y: 310, distance: 308.3
click at [581, 421] on button "Verify" at bounding box center [591, 428] width 812 height 23
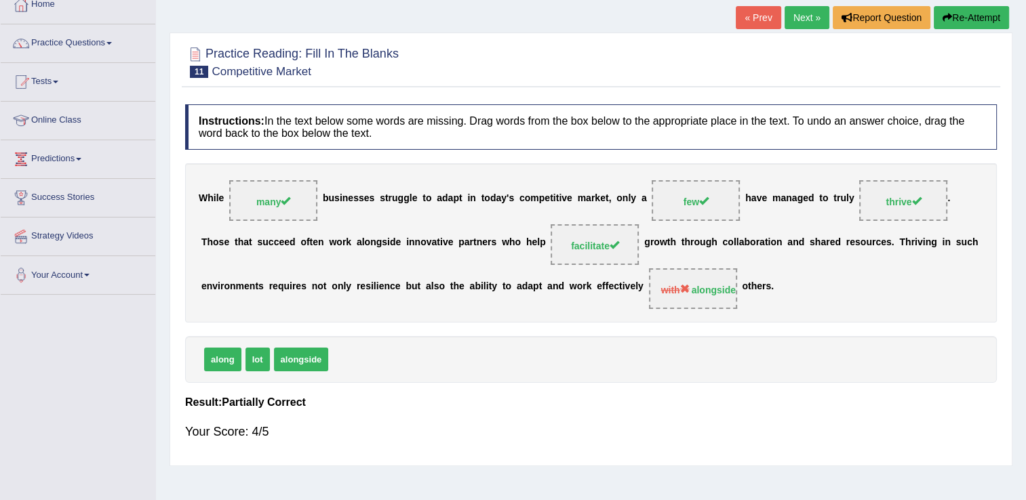
click at [802, 20] on link "Next »" at bounding box center [807, 17] width 45 height 23
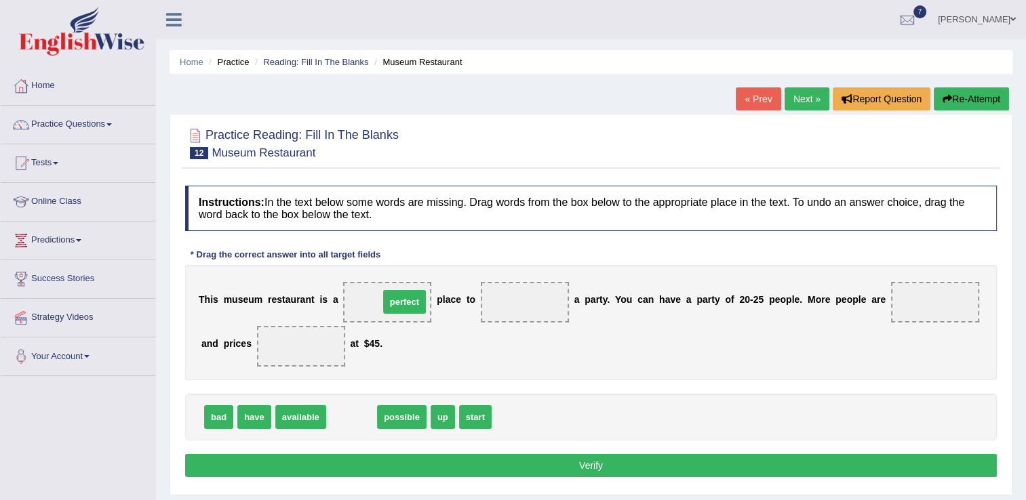
drag, startPoint x: 343, startPoint y: 421, endPoint x: 396, endPoint y: 306, distance: 126.8
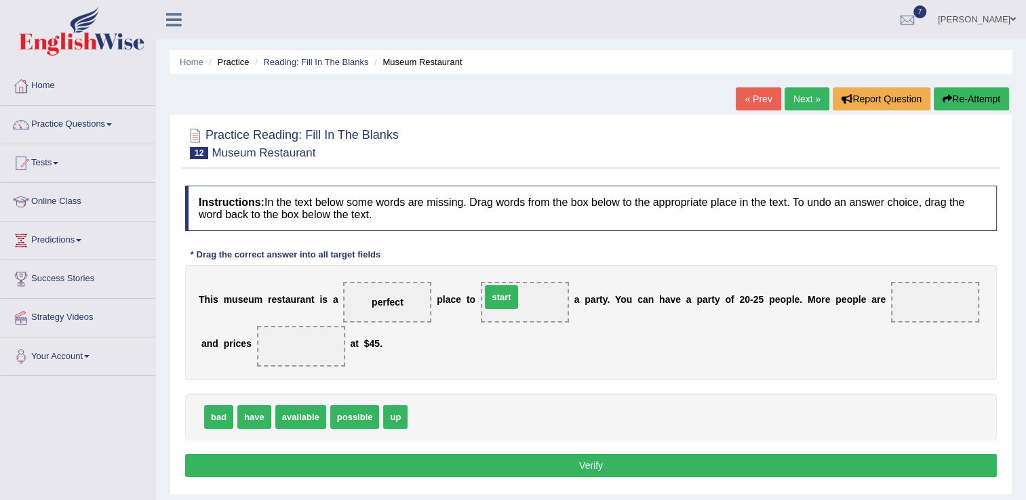
drag, startPoint x: 423, startPoint y: 417, endPoint x: 496, endPoint y: 297, distance: 140.6
drag, startPoint x: 298, startPoint y: 414, endPoint x: 254, endPoint y: 468, distance: 70.3
drag, startPoint x: 293, startPoint y: 411, endPoint x: 911, endPoint y: 300, distance: 628.3
drag, startPoint x: 340, startPoint y: 416, endPoint x: 340, endPoint y: 426, distance: 9.5
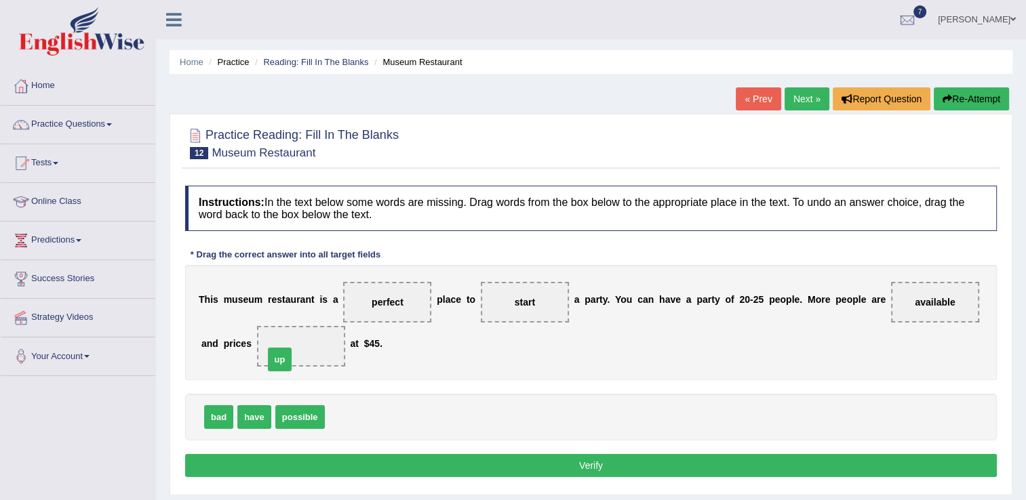
drag, startPoint x: 332, startPoint y: 412, endPoint x: 269, endPoint y: 349, distance: 89.7
click at [580, 464] on button "Verify" at bounding box center [591, 465] width 812 height 23
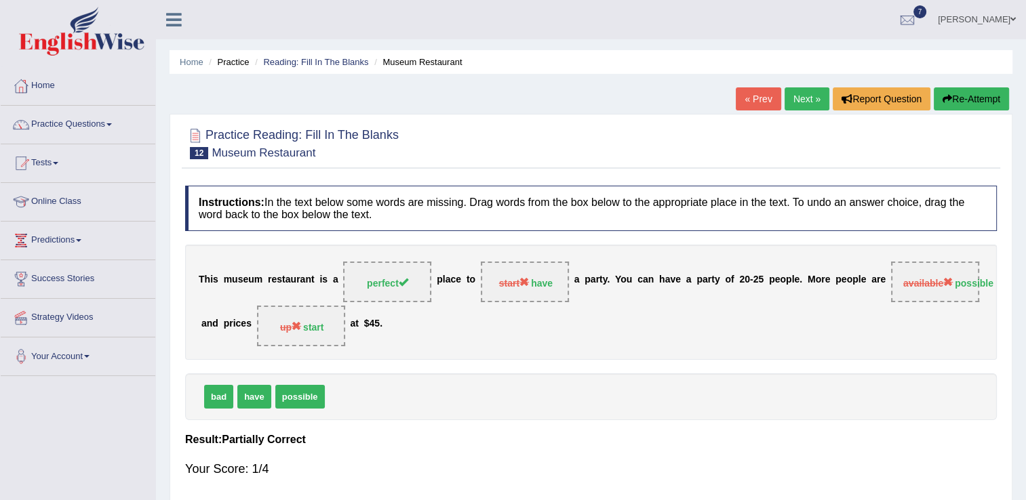
click at [803, 102] on link "Next »" at bounding box center [807, 98] width 45 height 23
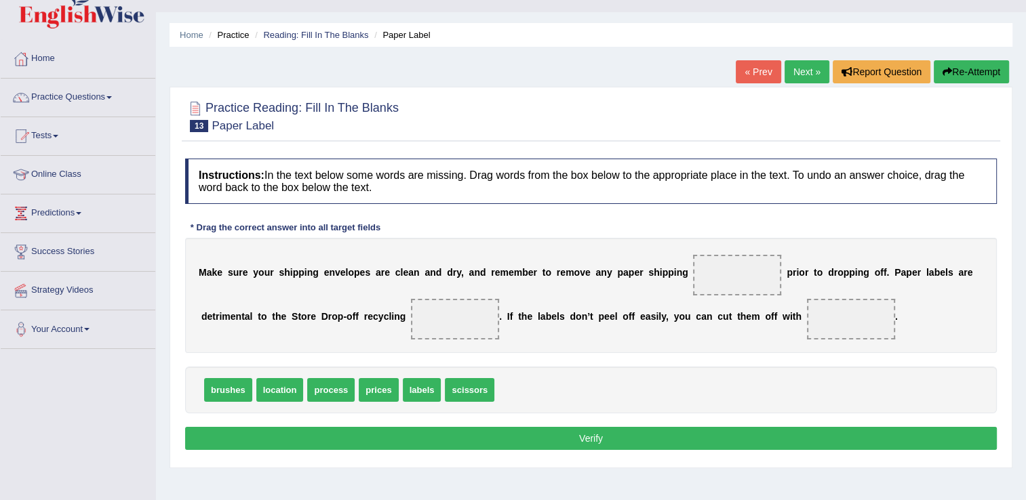
scroll to position [81, 0]
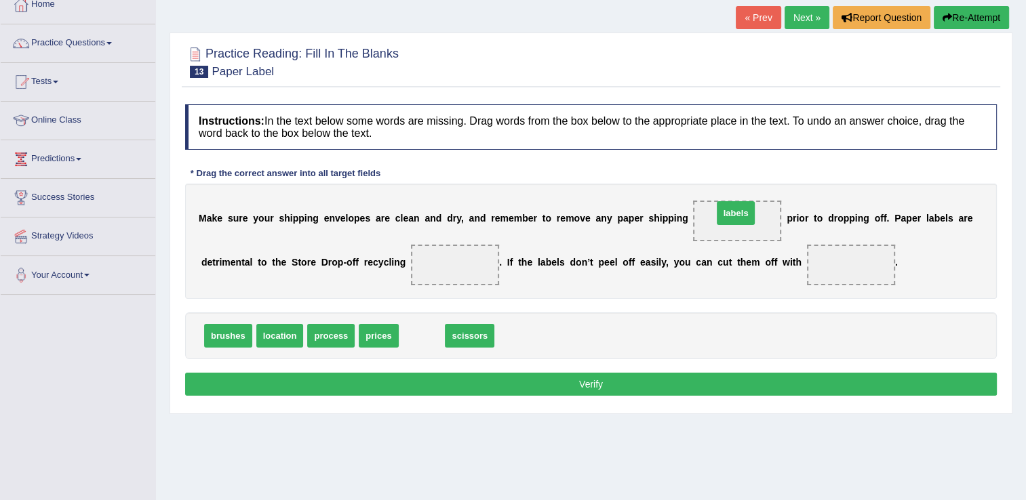
drag, startPoint x: 412, startPoint y: 330, endPoint x: 726, endPoint y: 207, distance: 337.1
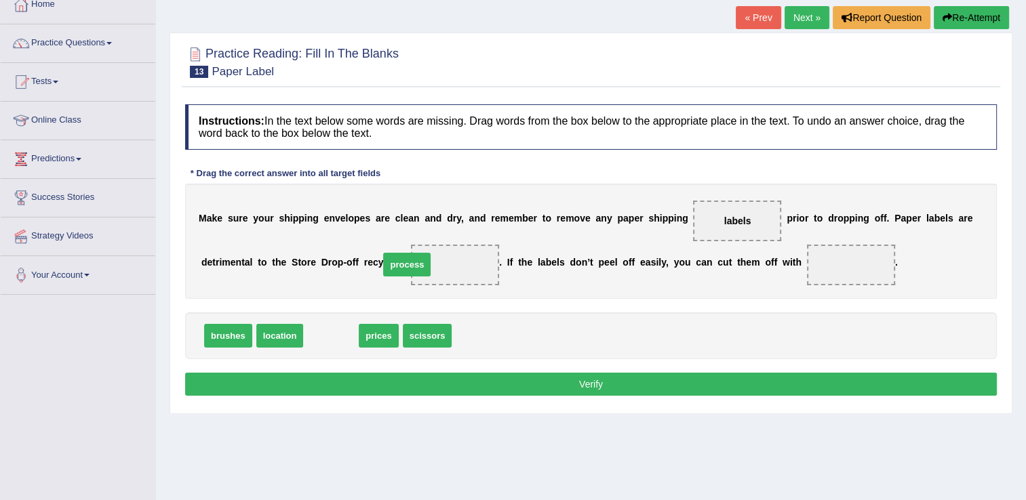
drag, startPoint x: 328, startPoint y: 333, endPoint x: 404, endPoint y: 262, distance: 104.1
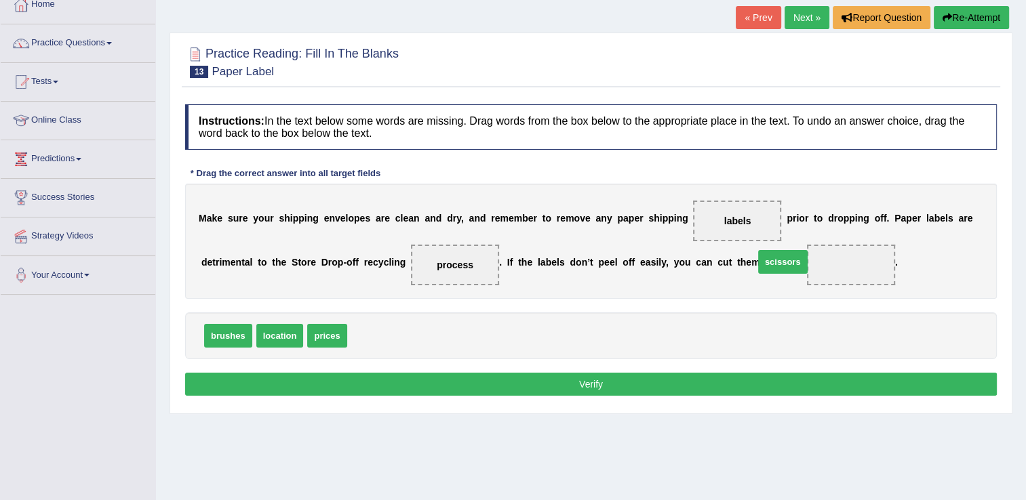
drag, startPoint x: 352, startPoint y: 339, endPoint x: 759, endPoint y: 265, distance: 413.5
click at [609, 380] on button "Verify" at bounding box center [591, 384] width 812 height 23
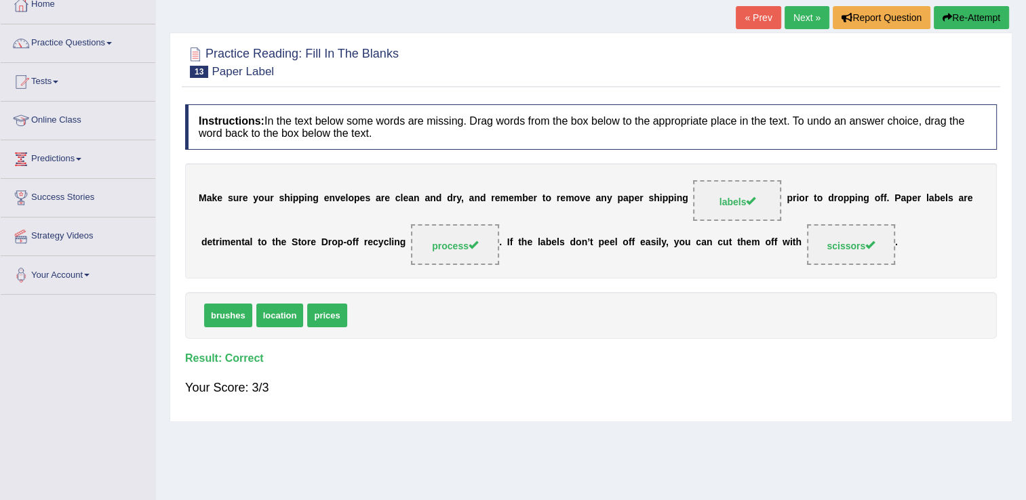
click at [807, 16] on link "Next »" at bounding box center [807, 17] width 45 height 23
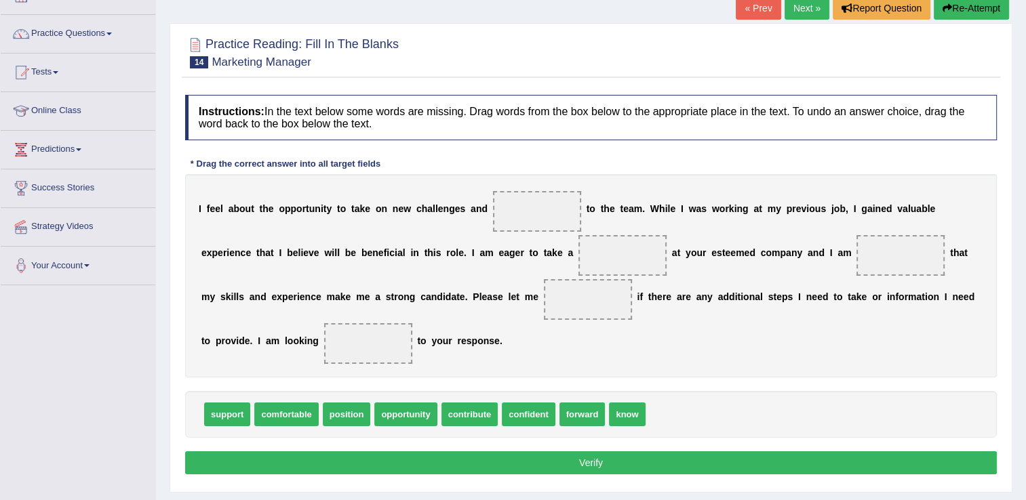
scroll to position [109, 0]
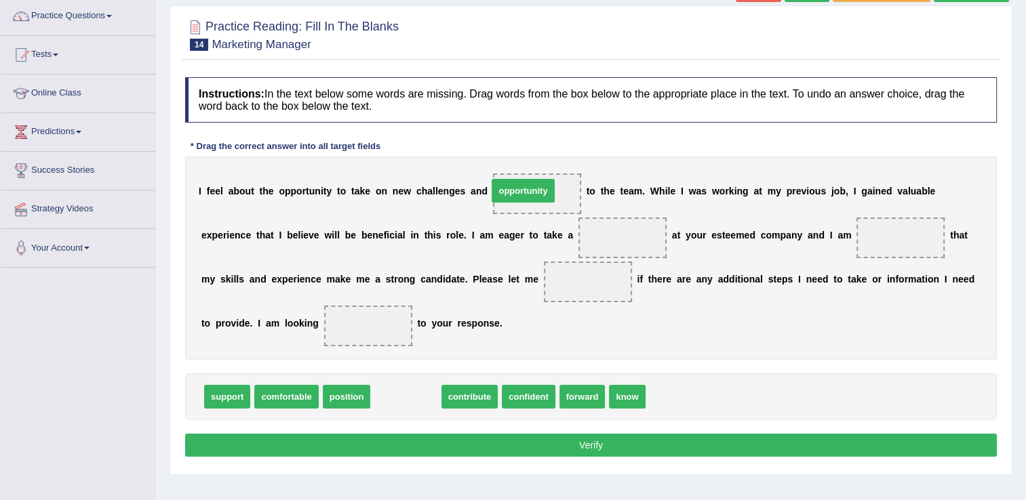
drag, startPoint x: 410, startPoint y: 395, endPoint x: 528, endPoint y: 189, distance: 237.2
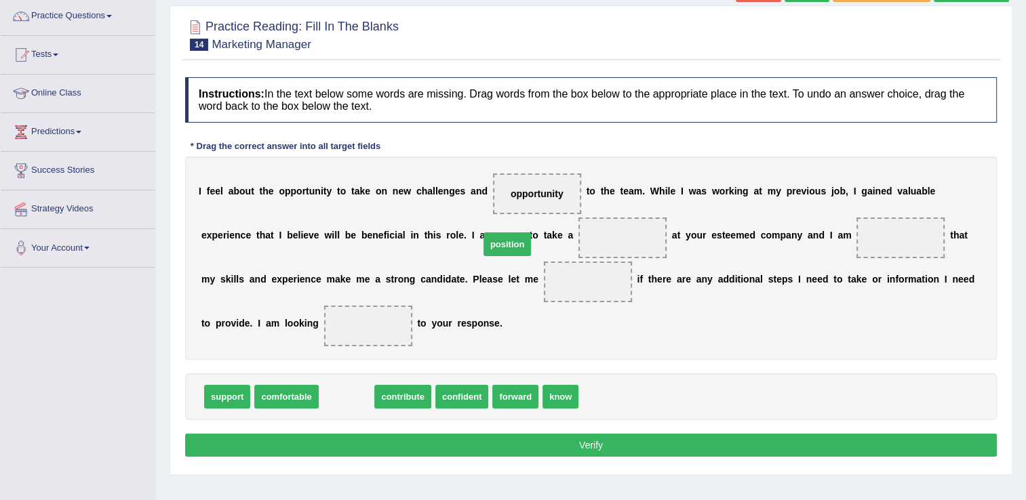
drag, startPoint x: 348, startPoint y: 400, endPoint x: 509, endPoint y: 248, distance: 221.6
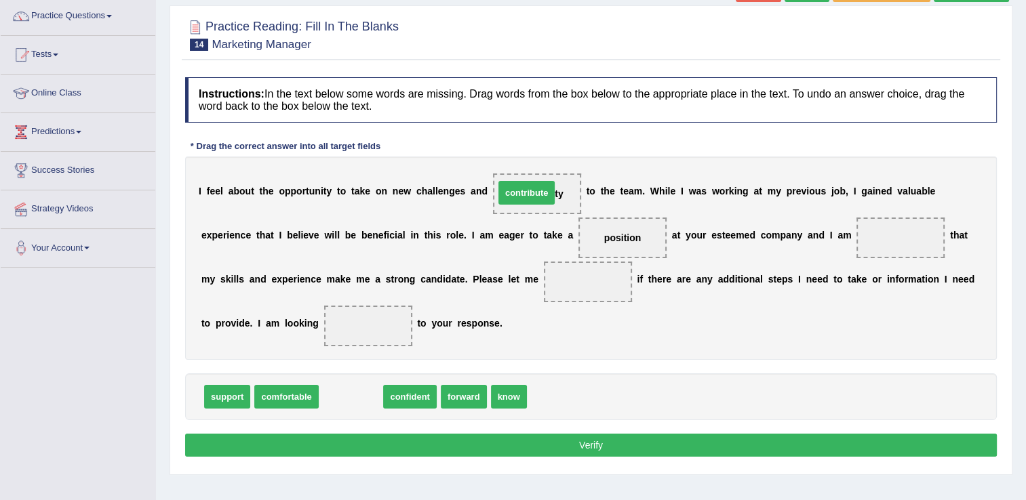
drag, startPoint x: 347, startPoint y: 390, endPoint x: 522, endPoint y: 186, distance: 269.3
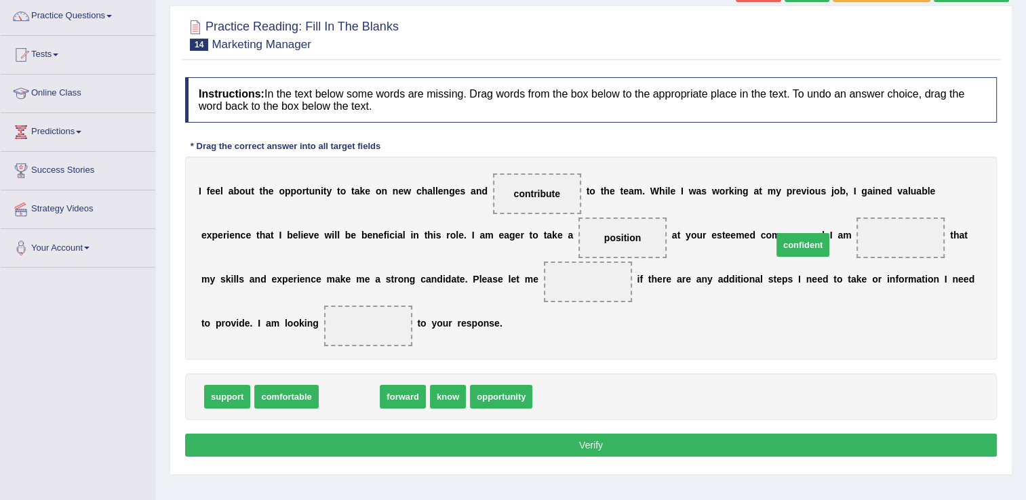
drag, startPoint x: 342, startPoint y: 395, endPoint x: 796, endPoint y: 243, distance: 478.4
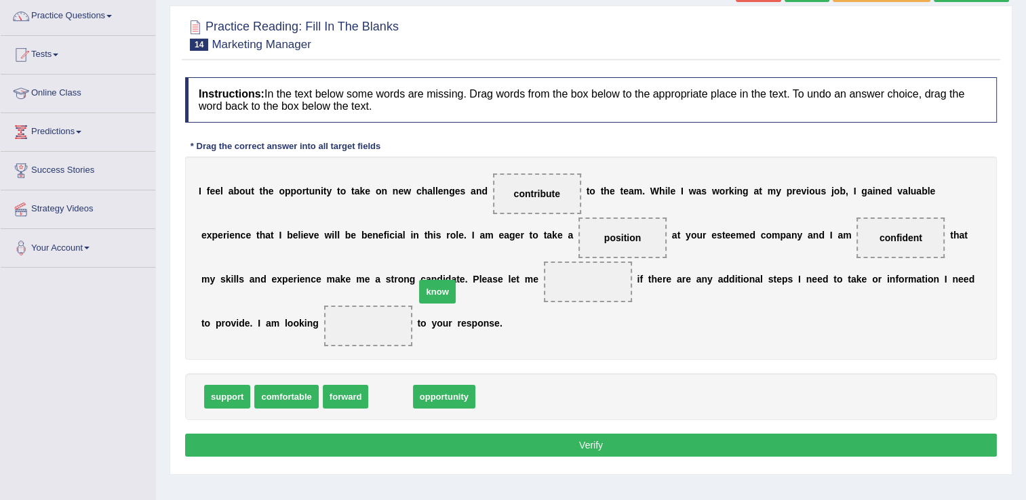
drag, startPoint x: 387, startPoint y: 397, endPoint x: 434, endPoint y: 292, distance: 115.1
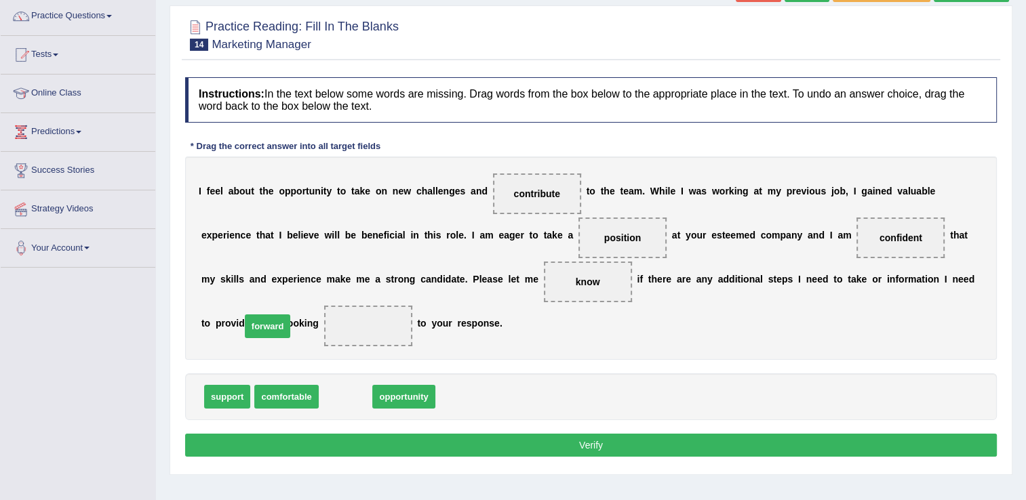
drag, startPoint x: 338, startPoint y: 395, endPoint x: 260, endPoint y: 324, distance: 105.1
click at [578, 437] on button "Verify" at bounding box center [591, 445] width 812 height 23
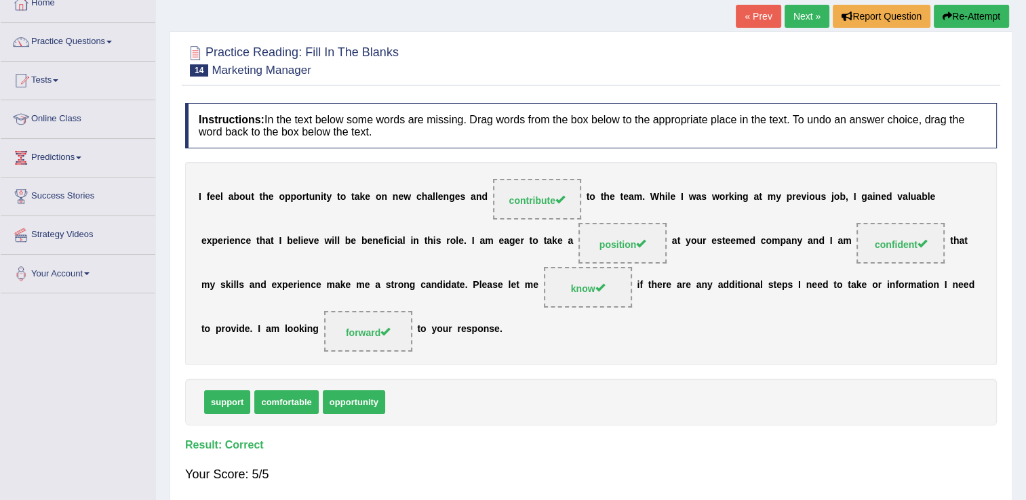
scroll to position [81, 0]
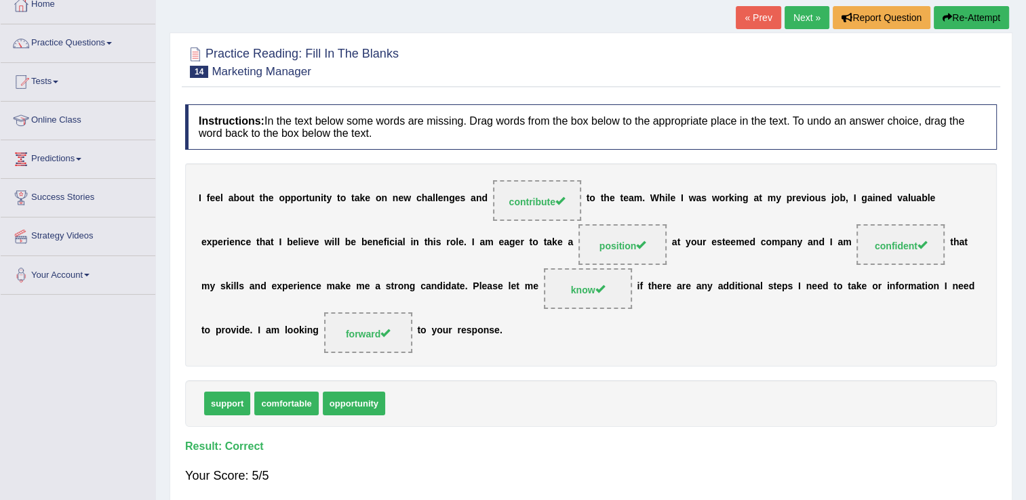
click at [748, 12] on link "« Prev" at bounding box center [758, 17] width 45 height 23
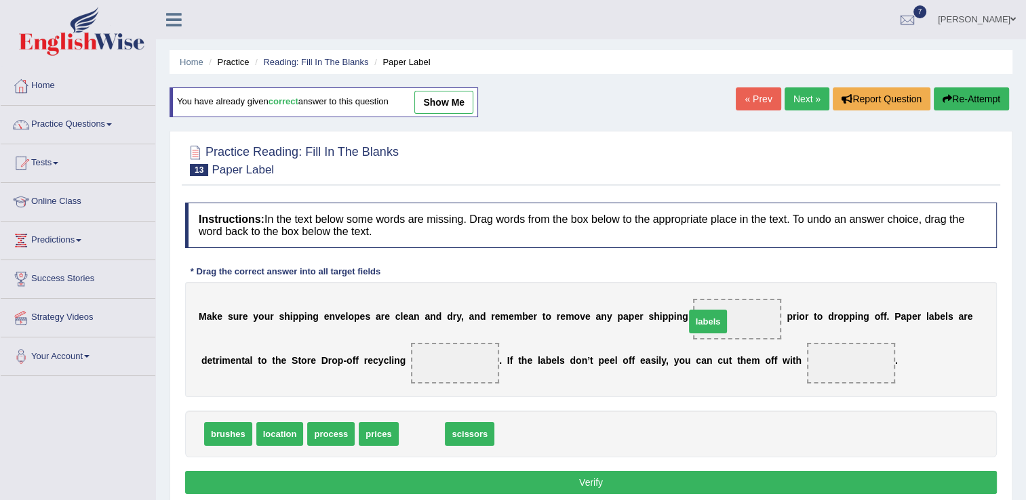
drag, startPoint x: 410, startPoint y: 431, endPoint x: 696, endPoint y: 318, distance: 307.5
click at [447, 99] on link "show me" at bounding box center [443, 102] width 59 height 23
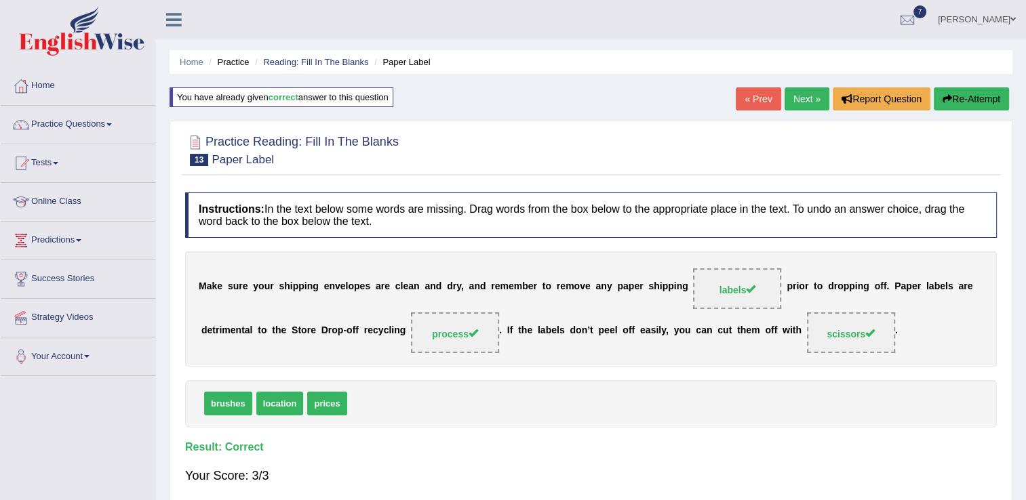
click at [754, 100] on link "« Prev" at bounding box center [758, 98] width 45 height 23
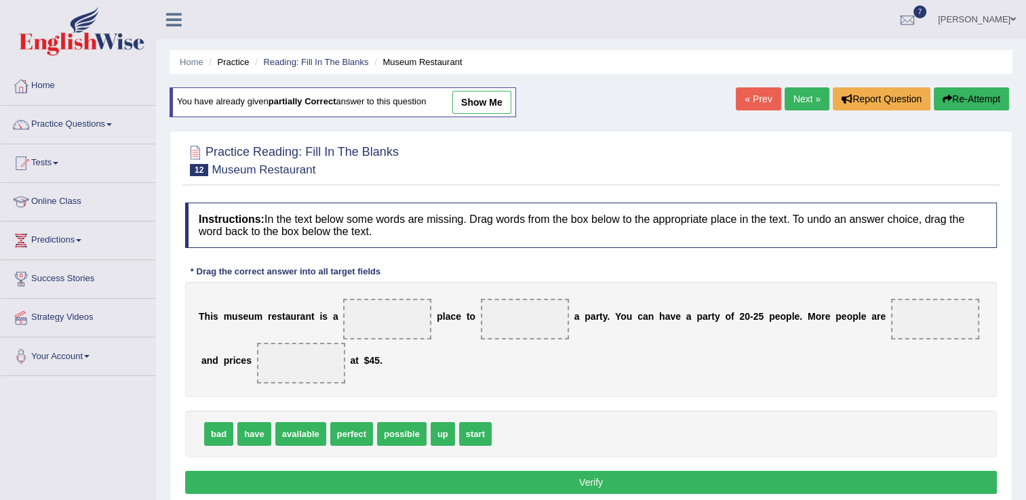
click at [471, 102] on link "show me" at bounding box center [481, 102] width 59 height 23
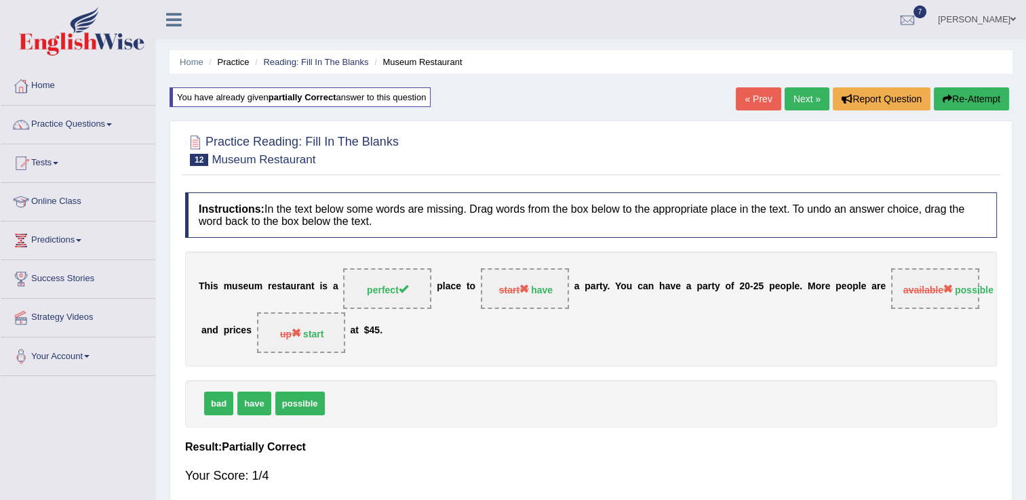
click at [757, 107] on link "« Prev" at bounding box center [758, 98] width 45 height 23
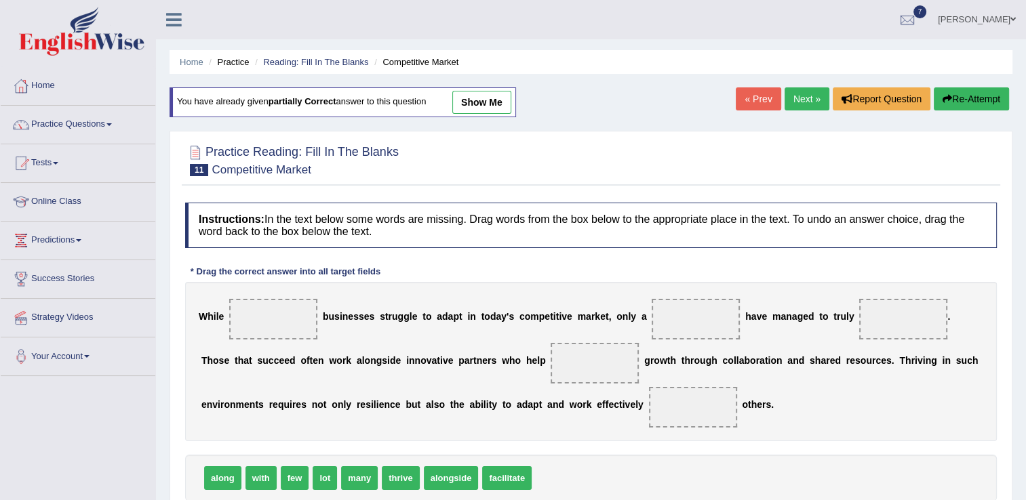
click at [480, 104] on link "show me" at bounding box center [481, 102] width 59 height 23
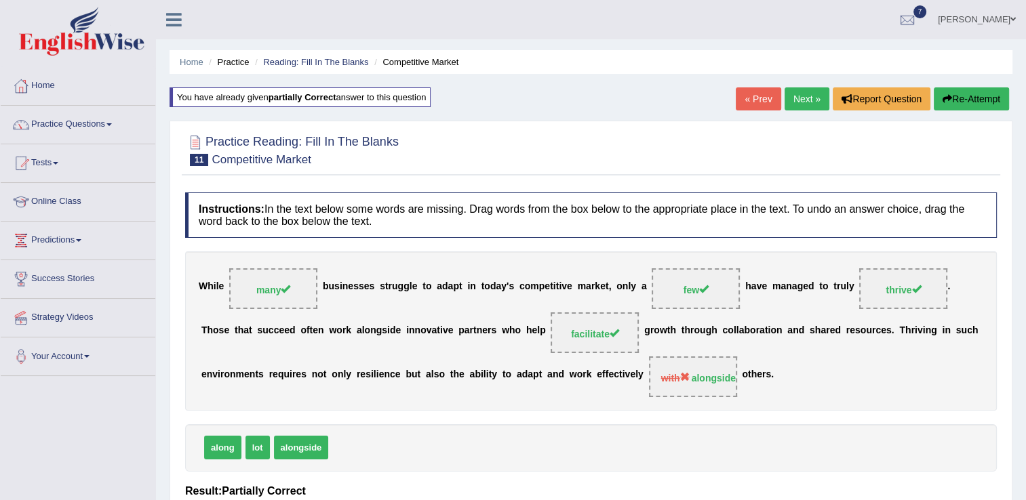
click at [762, 101] on link "« Prev" at bounding box center [758, 98] width 45 height 23
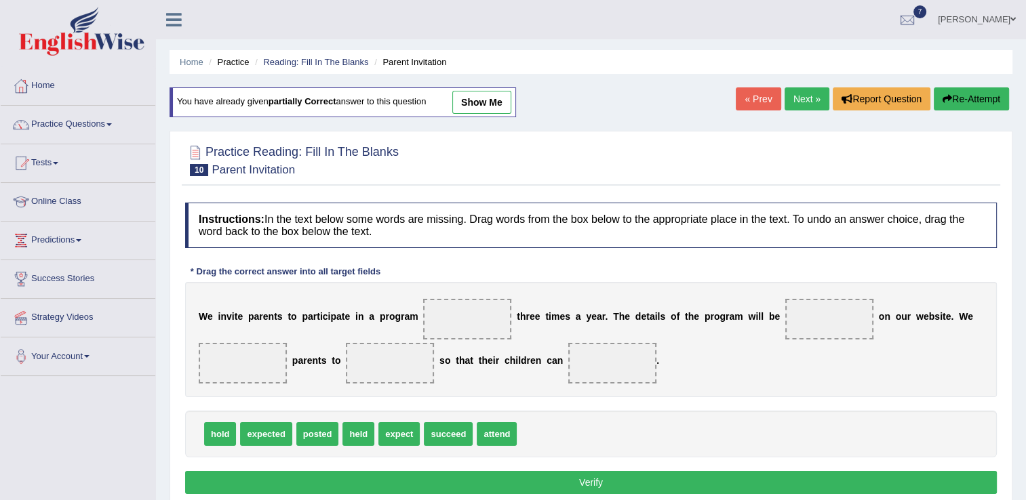
click at [488, 103] on link "show me" at bounding box center [481, 102] width 59 height 23
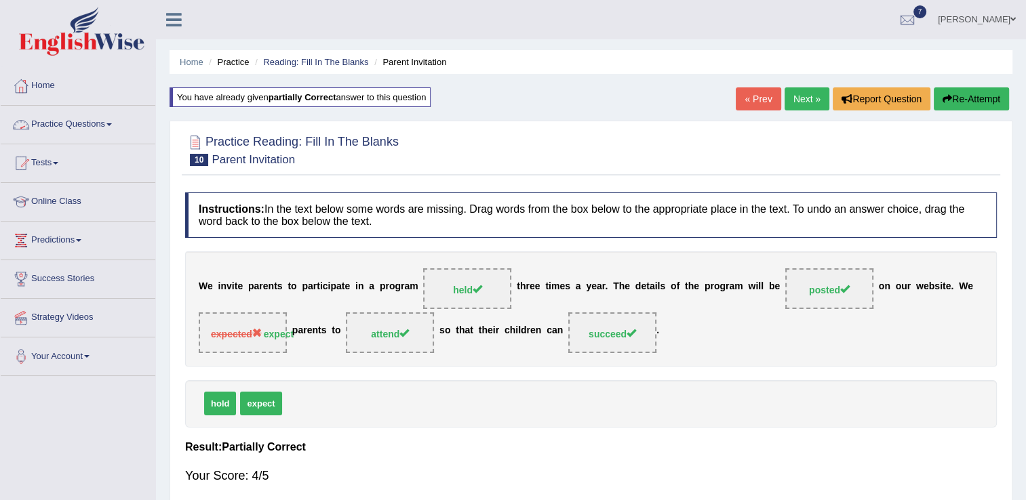
click at [110, 125] on span at bounding box center [108, 124] width 5 height 3
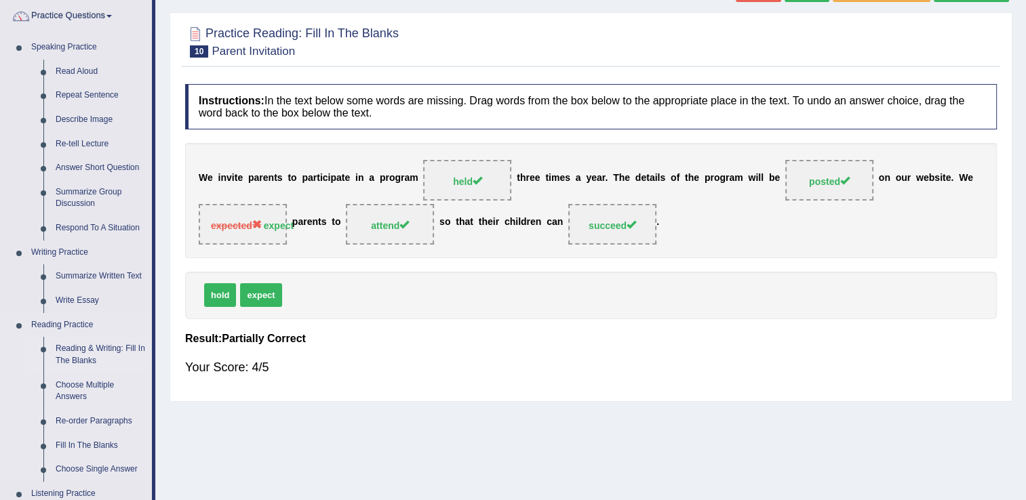
scroll to position [136, 0]
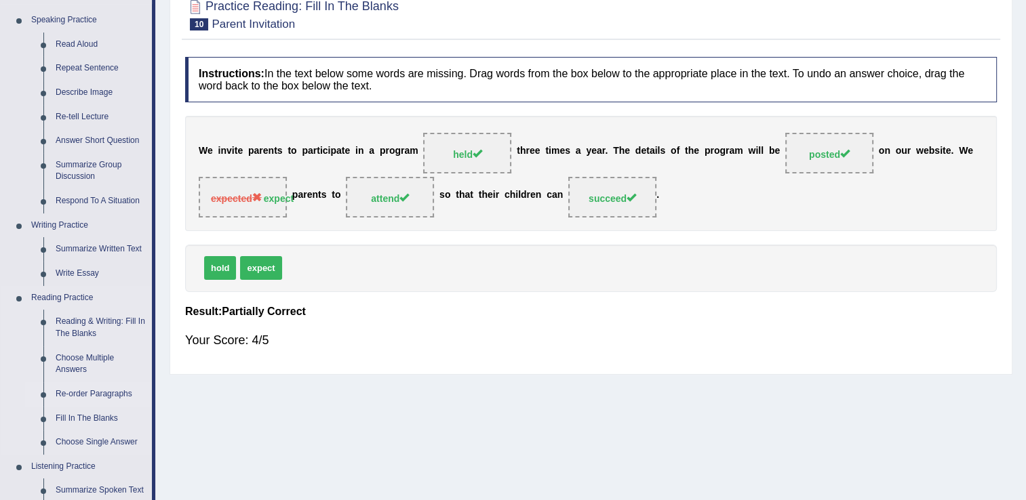
click at [123, 395] on link "Re-order Paragraphs" at bounding box center [101, 394] width 102 height 24
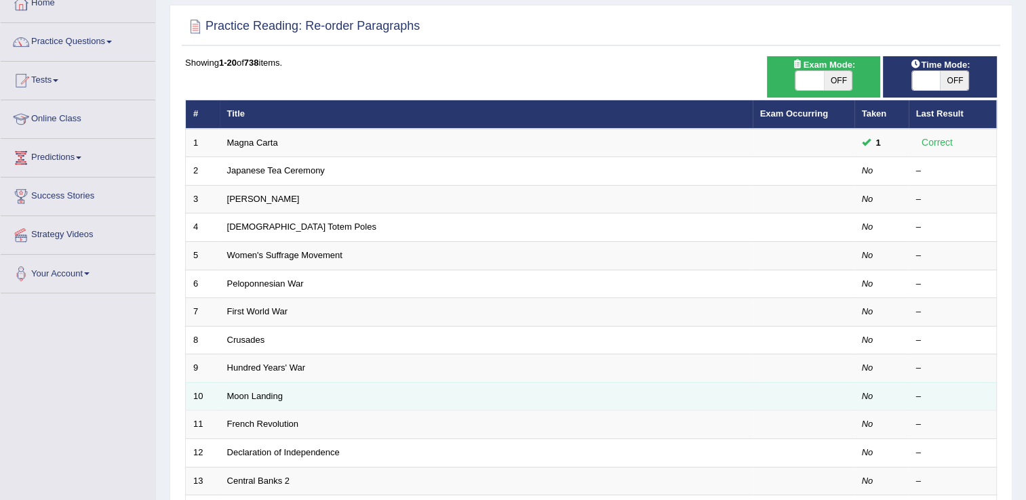
scroll to position [109, 0]
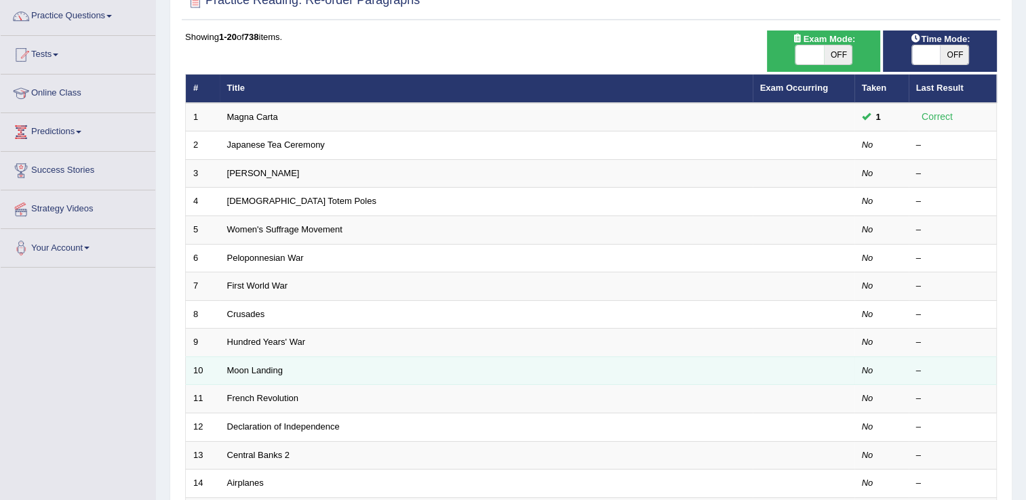
click at [210, 371] on td "10" at bounding box center [203, 371] width 34 height 28
click at [228, 372] on link "Moon Landing" at bounding box center [255, 371] width 56 height 10
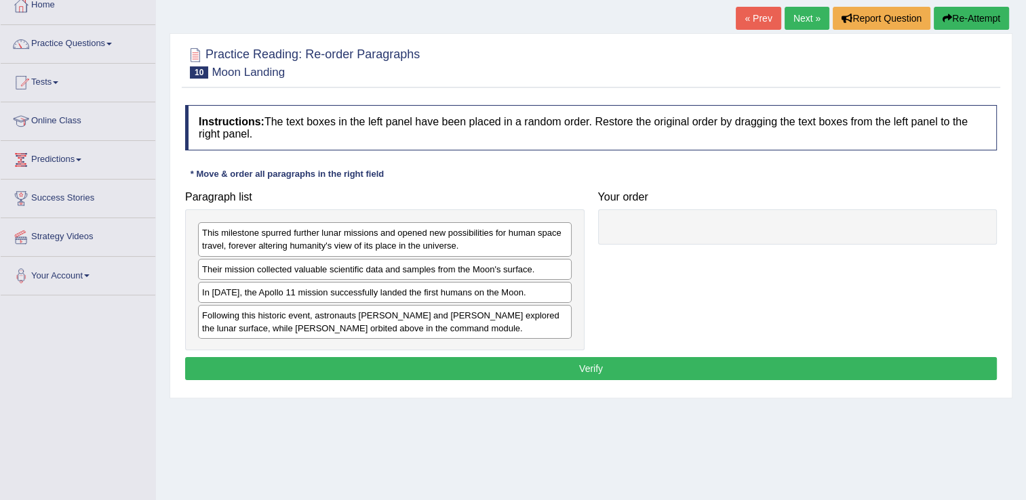
scroll to position [81, 0]
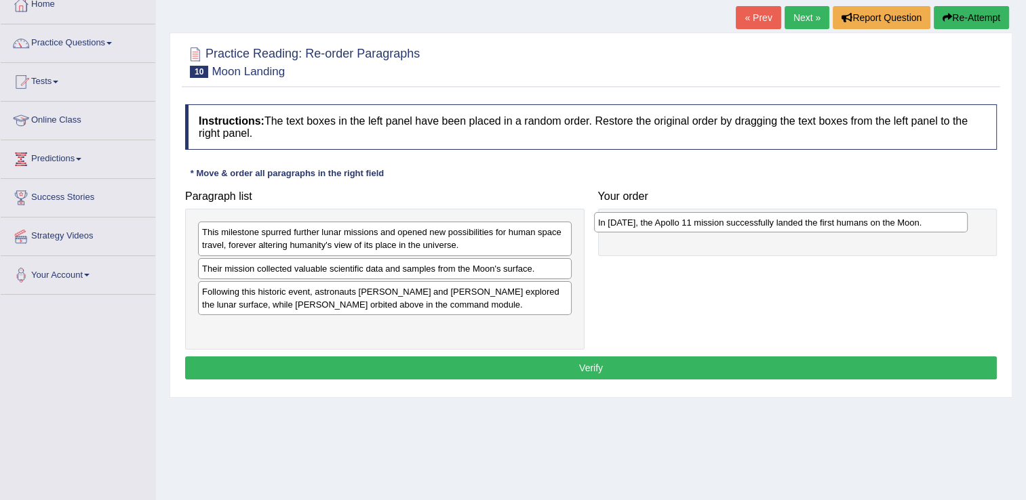
drag, startPoint x: 247, startPoint y: 294, endPoint x: 643, endPoint y: 226, distance: 401.9
click at [643, 226] on div "In [DATE], the Apollo 11 mission successfully landed the first humans on the Mo…" at bounding box center [781, 222] width 374 height 21
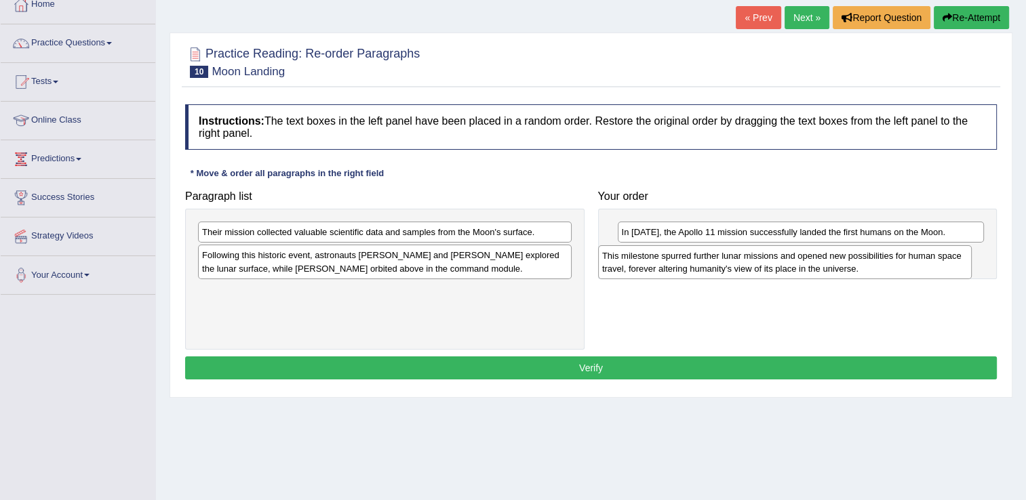
drag, startPoint x: 318, startPoint y: 243, endPoint x: 718, endPoint y: 266, distance: 400.7
click at [718, 266] on div "This milestone spurred further lunar missions and opened new possibilities for …" at bounding box center [785, 262] width 374 height 34
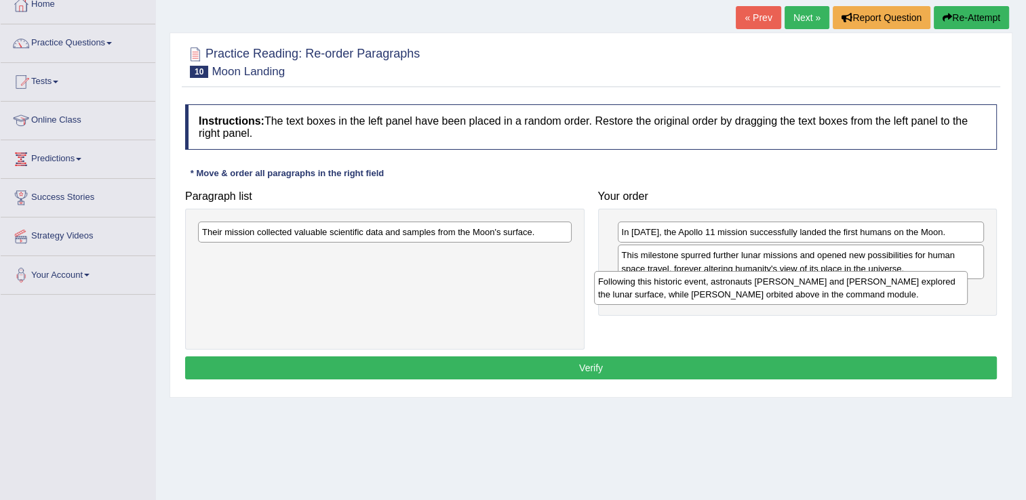
drag, startPoint x: 426, startPoint y: 264, endPoint x: 816, endPoint y: 287, distance: 391.2
click at [816, 287] on div "Following this historic event, astronauts Neil Armstrong and Buzz Aldrin explor…" at bounding box center [781, 288] width 374 height 34
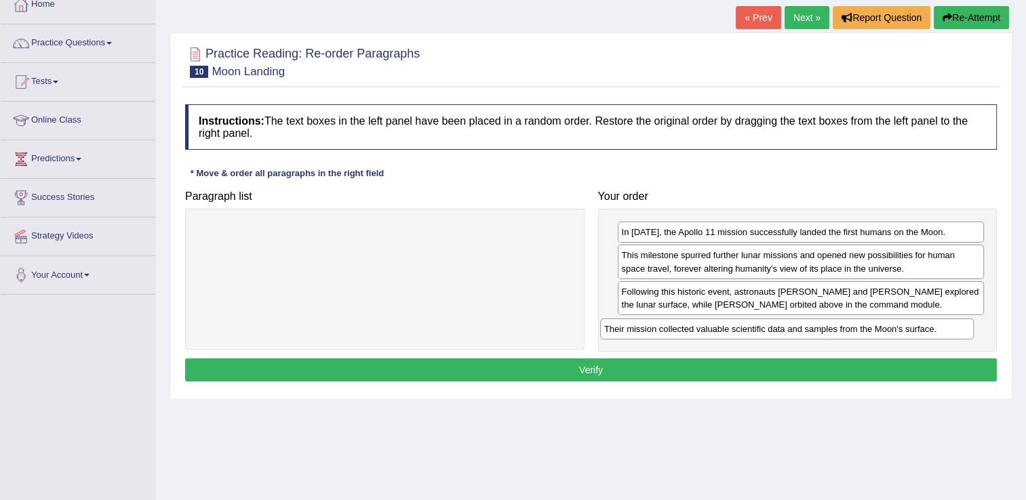
drag, startPoint x: 320, startPoint y: 230, endPoint x: 722, endPoint y: 327, distance: 413.7
click at [722, 327] on div "Their mission collected valuable scientific data and samples from the Moon's su…" at bounding box center [787, 329] width 374 height 21
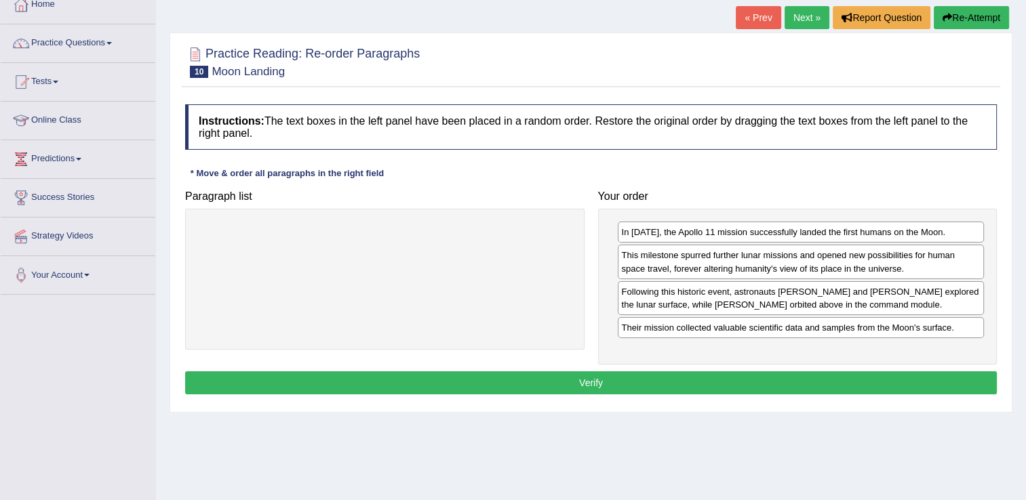
click at [591, 384] on button "Verify" at bounding box center [591, 383] width 812 height 23
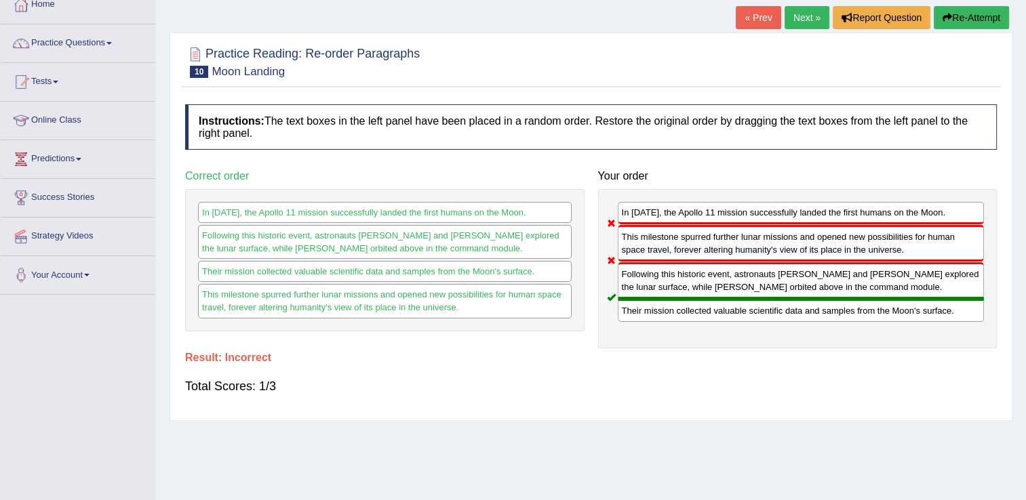
click at [814, 16] on link "Next »" at bounding box center [807, 17] width 45 height 23
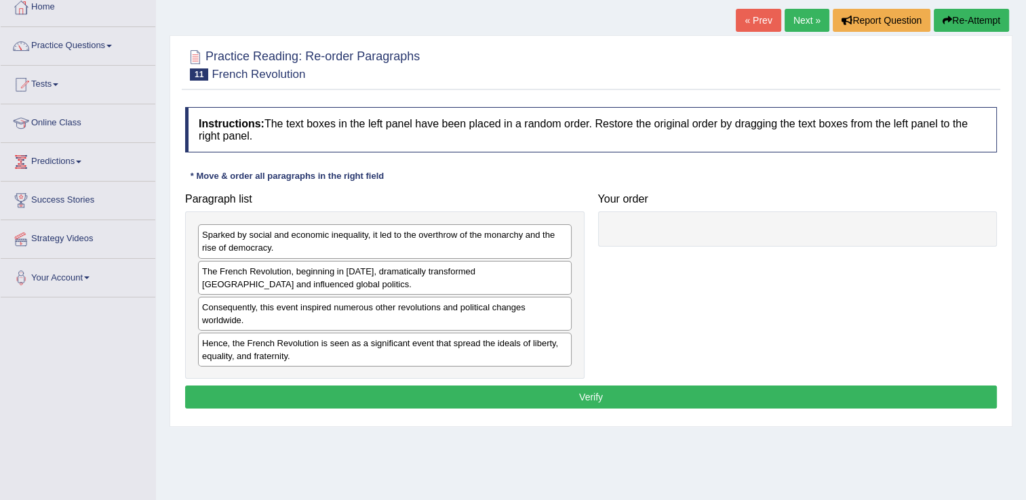
scroll to position [81, 0]
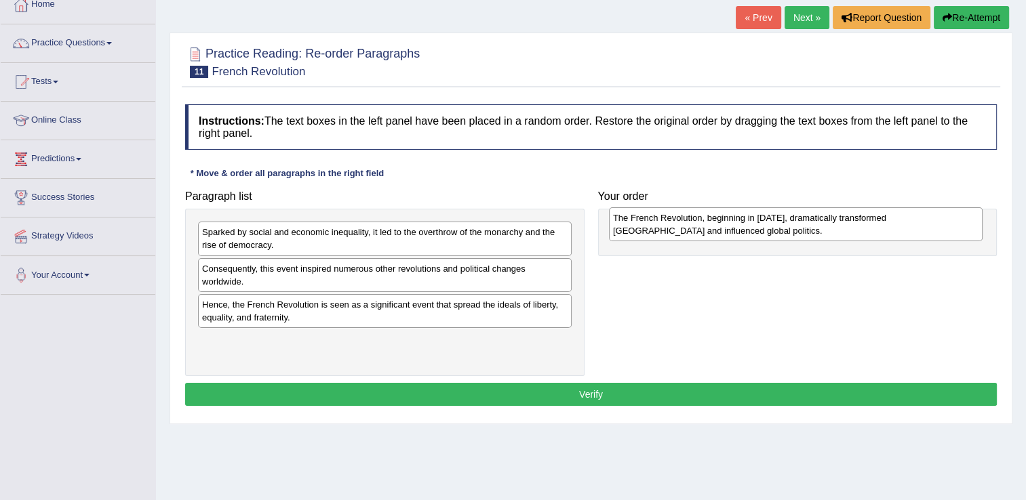
drag, startPoint x: 313, startPoint y: 279, endPoint x: 724, endPoint y: 229, distance: 414.0
click at [724, 229] on div "The French Revolution, beginning in 1789, dramatically transformed France and i…" at bounding box center [796, 225] width 374 height 34
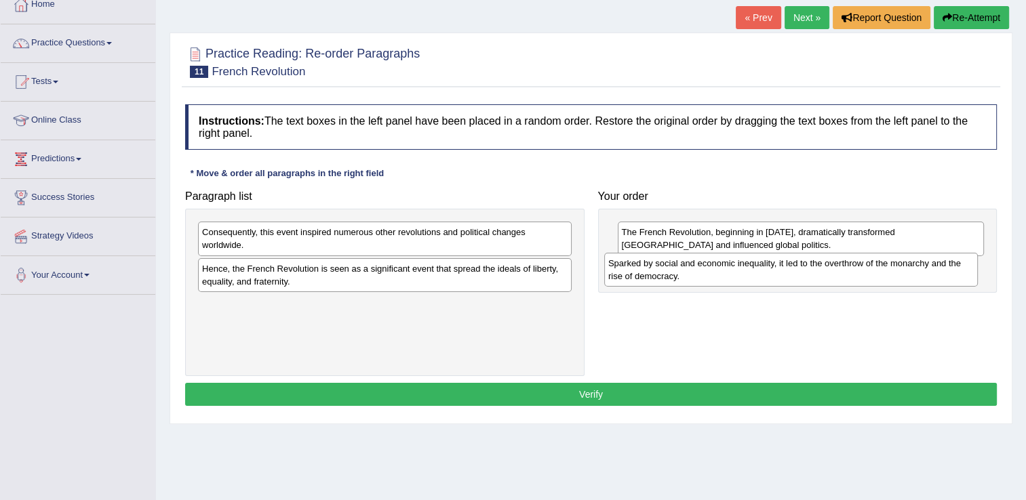
drag, startPoint x: 388, startPoint y: 245, endPoint x: 794, endPoint y: 276, distance: 407.4
click at [794, 276] on div "Sparked by social and economic inequality, it led to the overthrow of the monar…" at bounding box center [791, 270] width 374 height 34
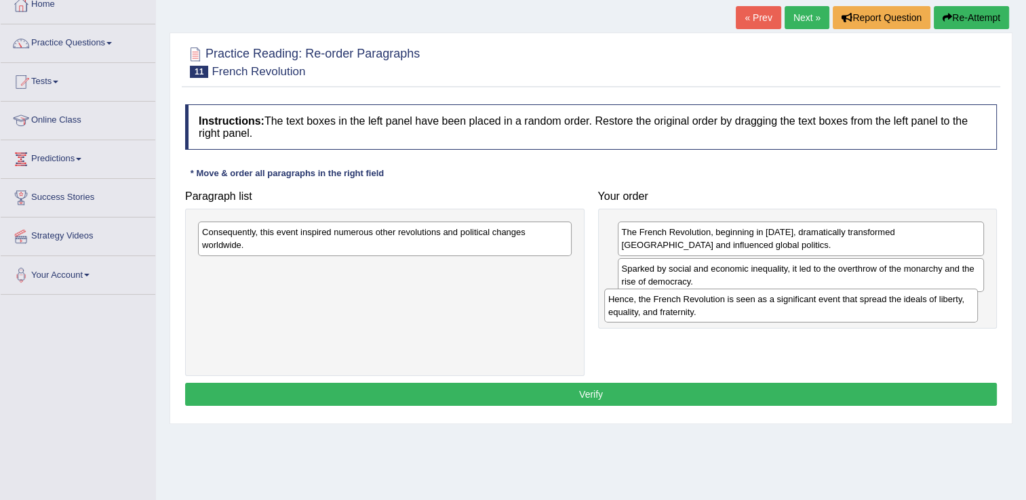
drag, startPoint x: 342, startPoint y: 282, endPoint x: 749, endPoint y: 313, distance: 407.4
click at [749, 313] on div "Hence, the French Revolution is seen as a significant event that spread the ide…" at bounding box center [791, 306] width 374 height 34
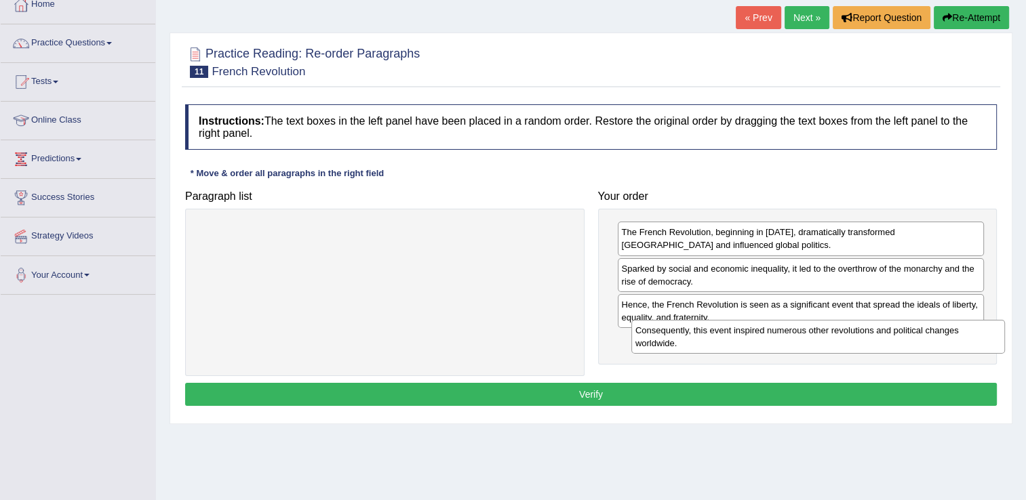
drag, startPoint x: 335, startPoint y: 241, endPoint x: 768, endPoint y: 340, distance: 444.3
click at [768, 340] on div "Consequently, this event inspired numerous other revolutions and political chan…" at bounding box center [818, 337] width 374 height 34
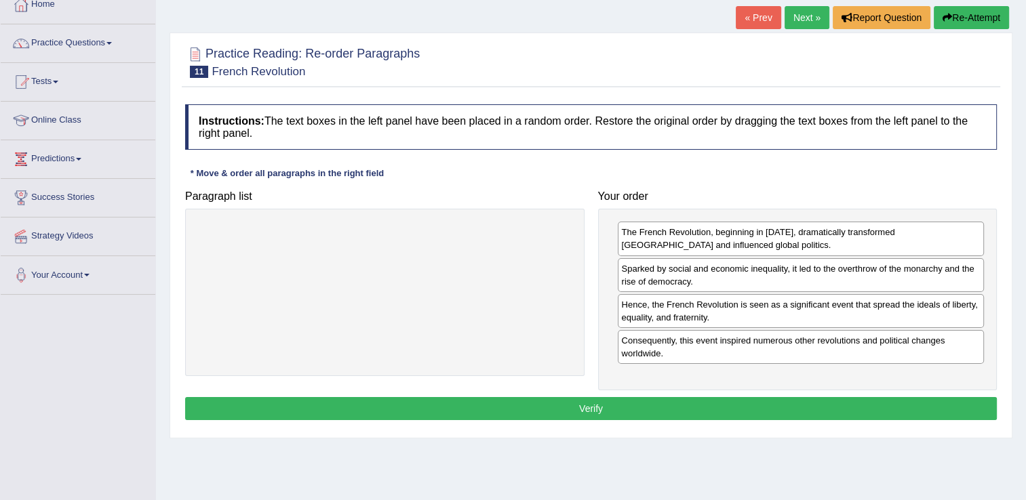
click at [599, 403] on button "Verify" at bounding box center [591, 408] width 812 height 23
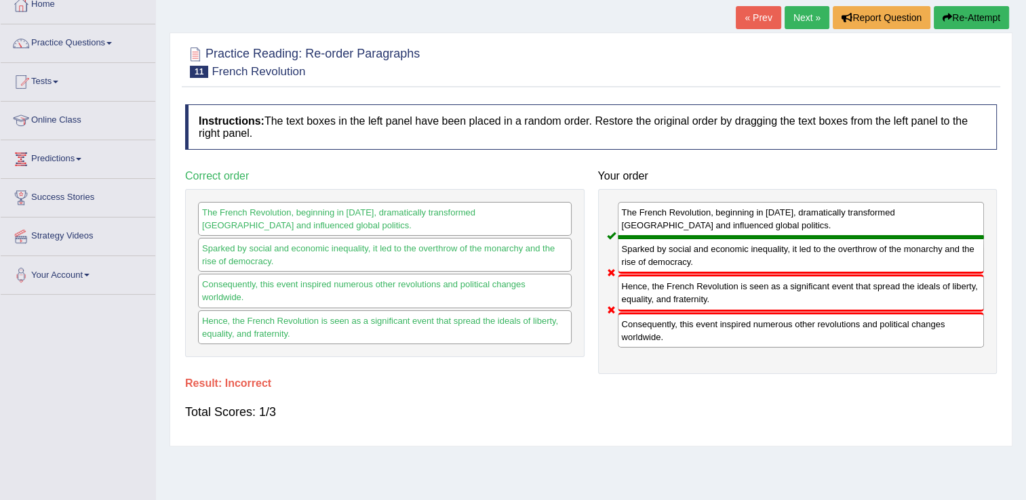
click at [811, 14] on link "Next »" at bounding box center [807, 17] width 45 height 23
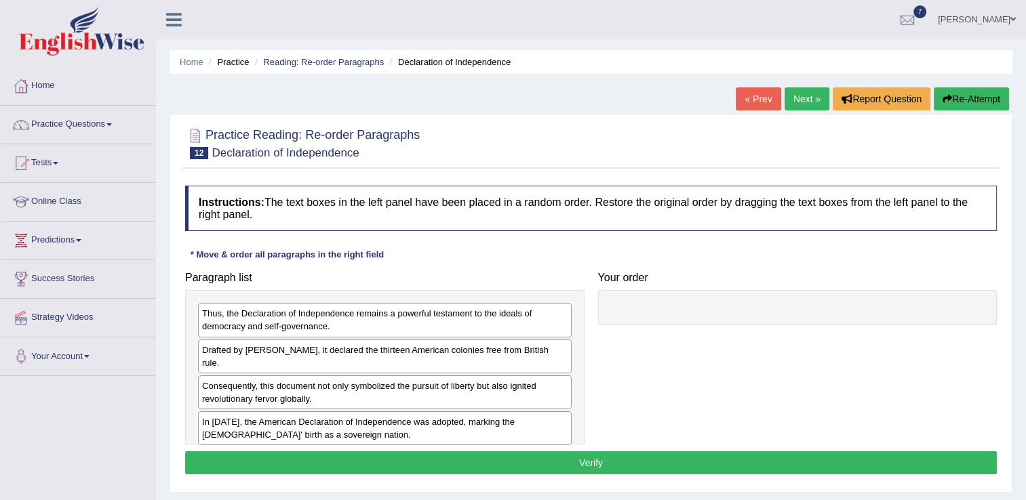
click at [753, 98] on link "« Prev" at bounding box center [758, 98] width 45 height 23
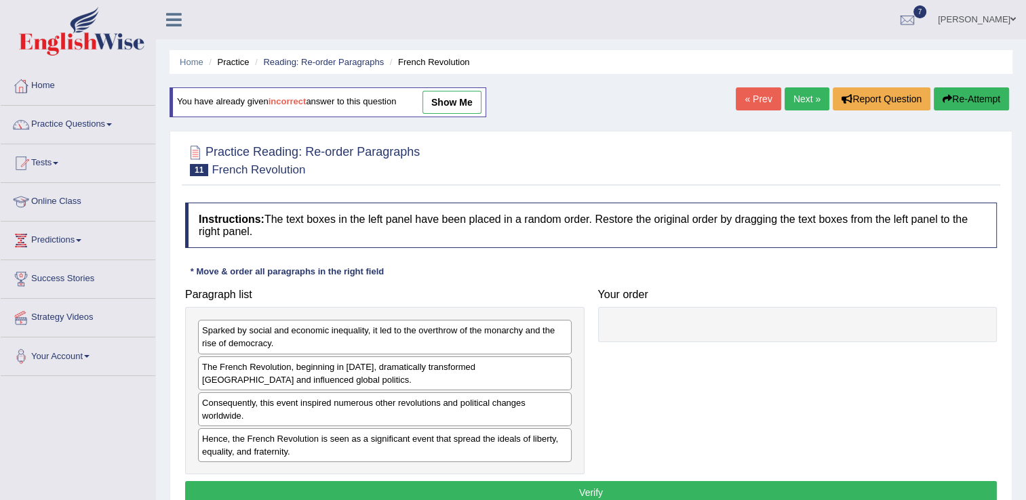
click at [448, 103] on link "show me" at bounding box center [451, 102] width 59 height 23
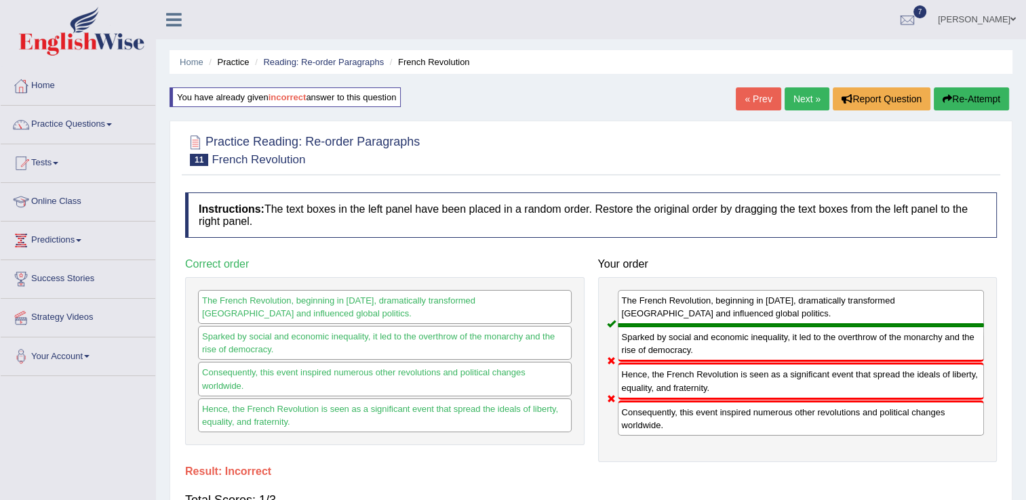
click at [806, 100] on link "Next »" at bounding box center [807, 98] width 45 height 23
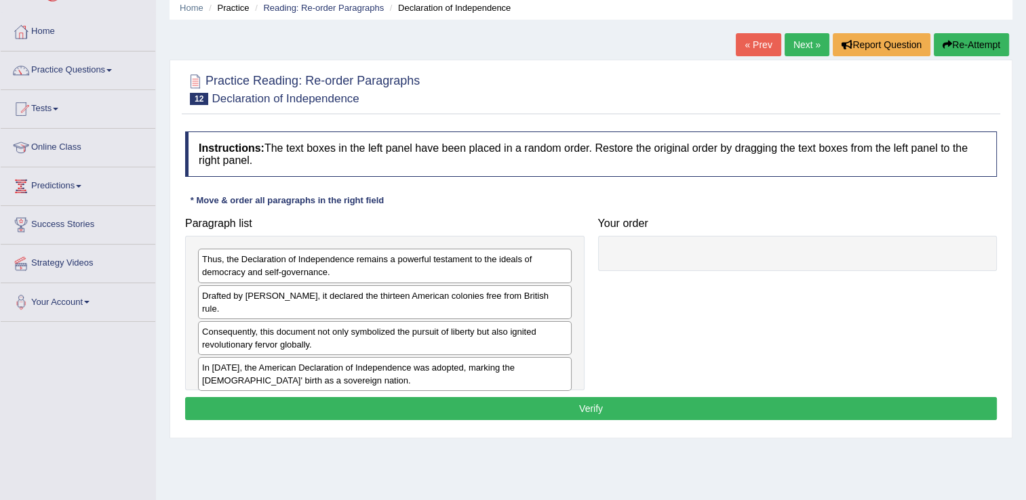
scroll to position [81, 0]
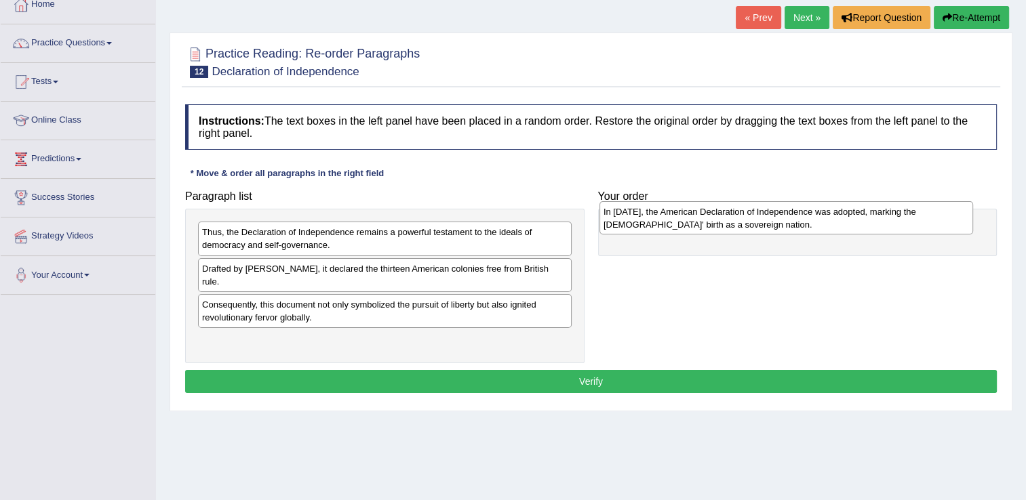
drag, startPoint x: 277, startPoint y: 336, endPoint x: 677, endPoint y: 220, distance: 416.6
click at [677, 220] on div "In 1776, the American Declaration of Independence was adopted, marking the Unit…" at bounding box center [786, 218] width 374 height 34
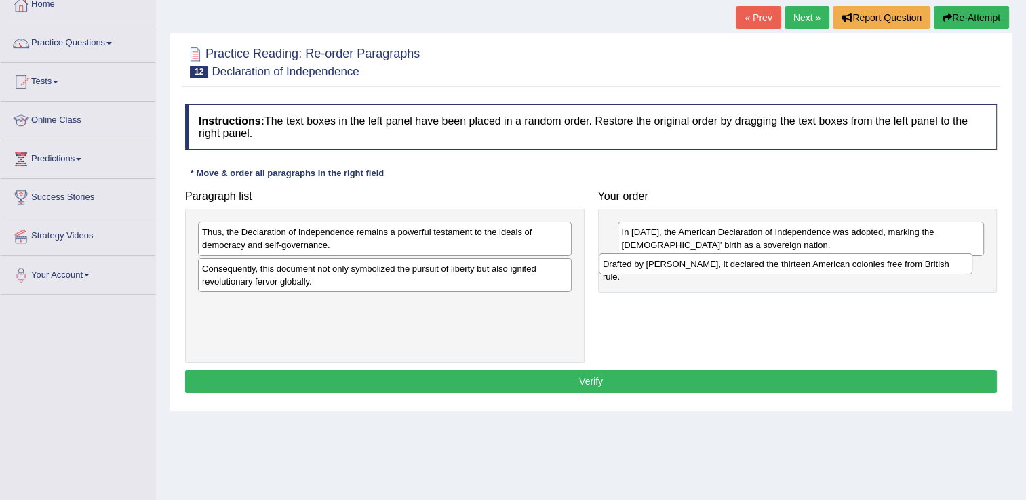
drag, startPoint x: 245, startPoint y: 271, endPoint x: 646, endPoint y: 267, distance: 400.8
click at [646, 267] on div "Drafted by Thomas Jefferson, it declared the thirteen American colonies free fr…" at bounding box center [786, 264] width 374 height 21
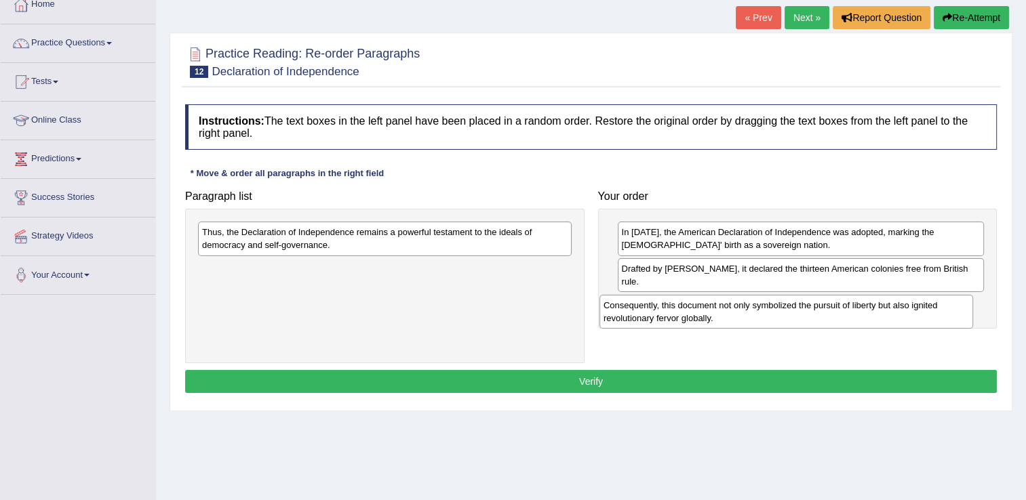
drag, startPoint x: 401, startPoint y: 273, endPoint x: 802, endPoint y: 311, distance: 403.2
click at [802, 311] on div "Consequently, this document not only symbolized the pursuit of liberty but also…" at bounding box center [786, 312] width 374 height 34
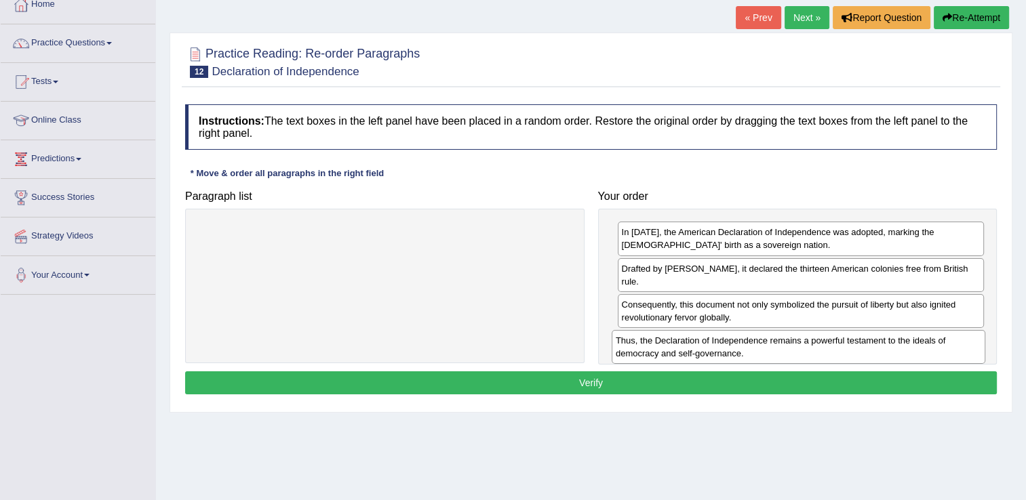
drag, startPoint x: 254, startPoint y: 232, endPoint x: 668, endPoint y: 340, distance: 427.6
click at [668, 340] on div "Thus, the Declaration of Independence remains a powerful testament to the ideal…" at bounding box center [799, 347] width 374 height 34
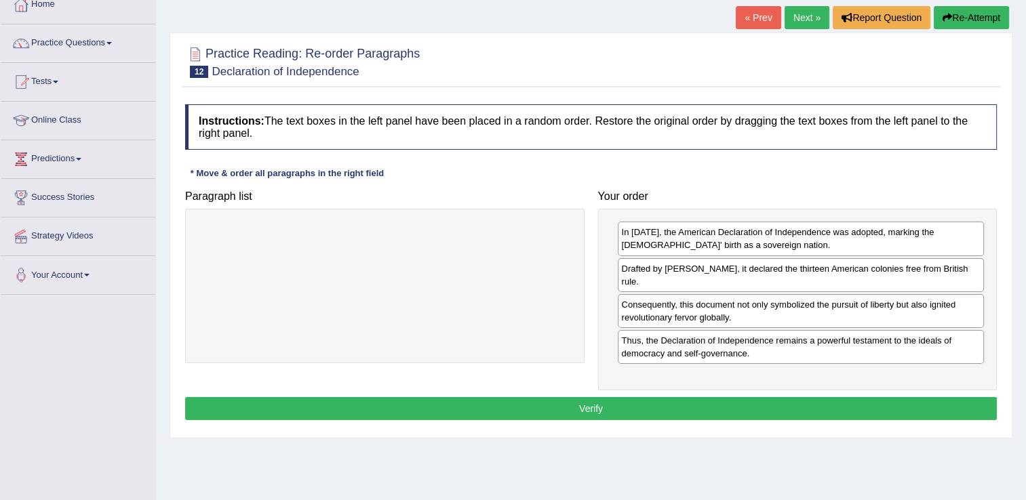
click at [590, 406] on button "Verify" at bounding box center [591, 408] width 812 height 23
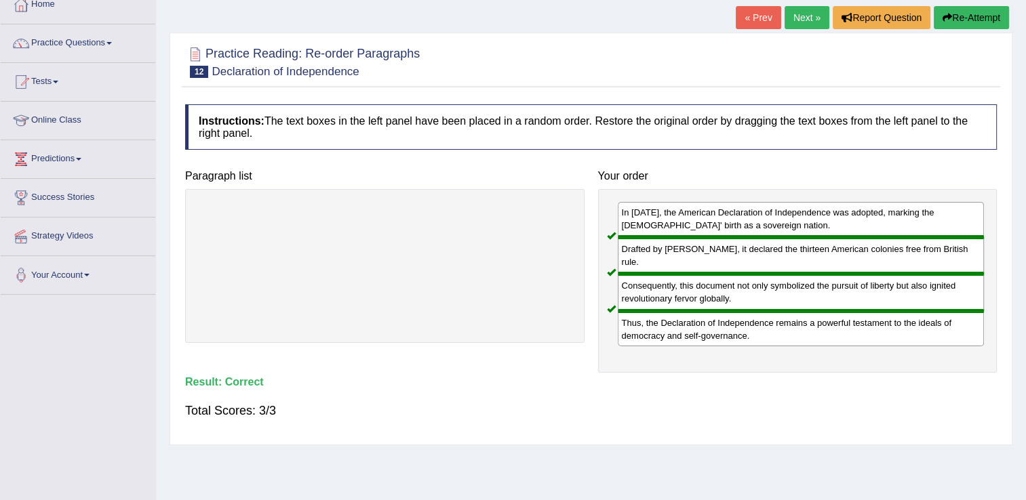
click at [795, 19] on link "Next »" at bounding box center [807, 17] width 45 height 23
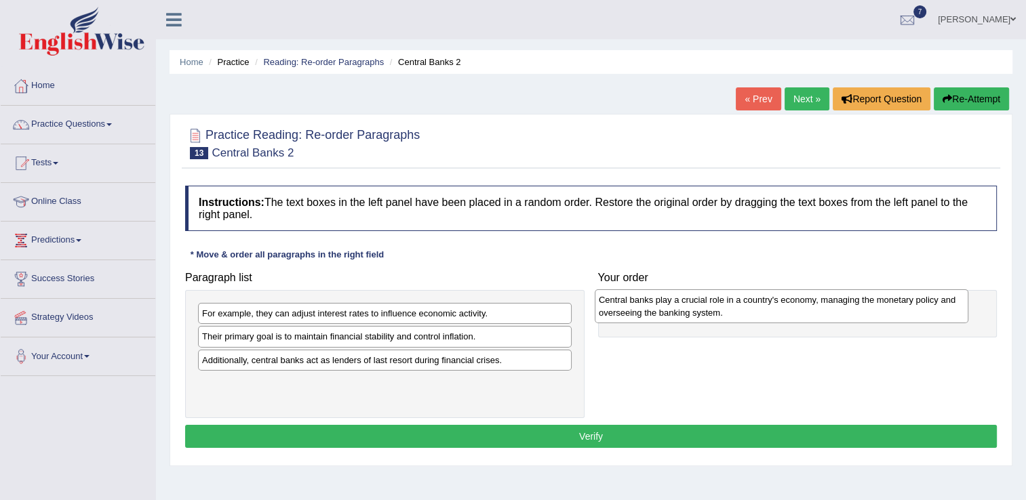
drag, startPoint x: 292, startPoint y: 339, endPoint x: 689, endPoint y: 302, distance: 398.4
click at [689, 302] on div "Central banks play a crucial role in a country's economy, managing the monetary…" at bounding box center [782, 307] width 374 height 34
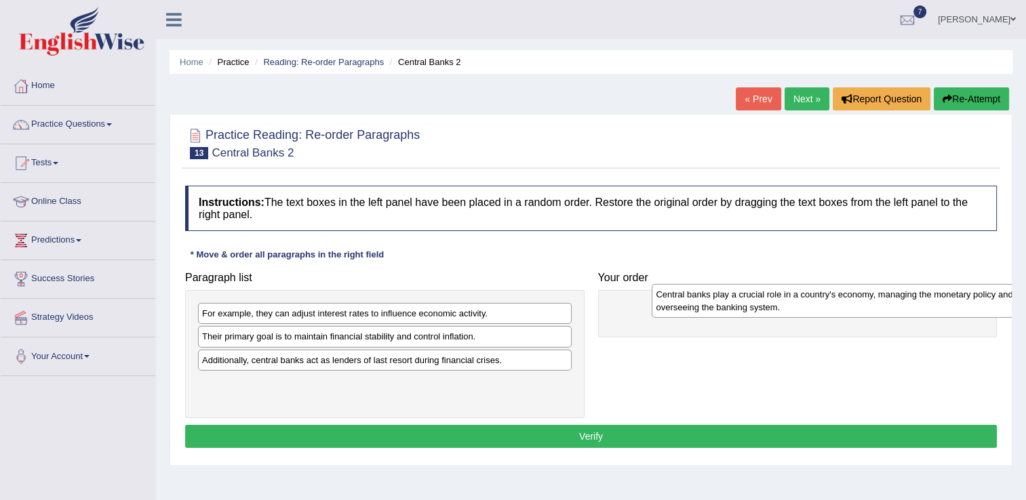
drag, startPoint x: 689, startPoint y: 302, endPoint x: 706, endPoint y: 275, distance: 32.0
click at [706, 284] on div "Central banks play a crucial role in a country's economy, managing the monetary…" at bounding box center [835, 301] width 367 height 34
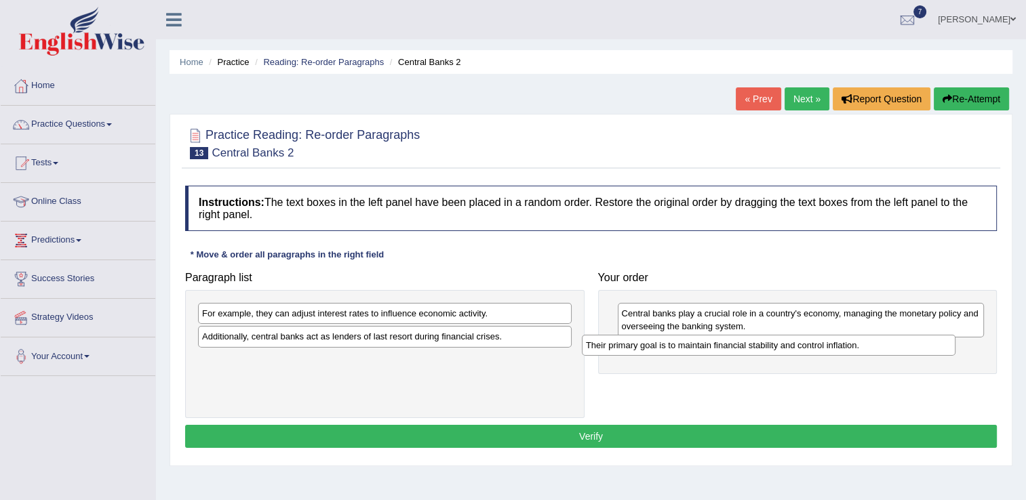
drag, startPoint x: 326, startPoint y: 340, endPoint x: 709, endPoint y: 349, distance: 383.9
click at [709, 349] on div "Their primary goal is to maintain financial stability and control inflation." at bounding box center [769, 345] width 374 height 21
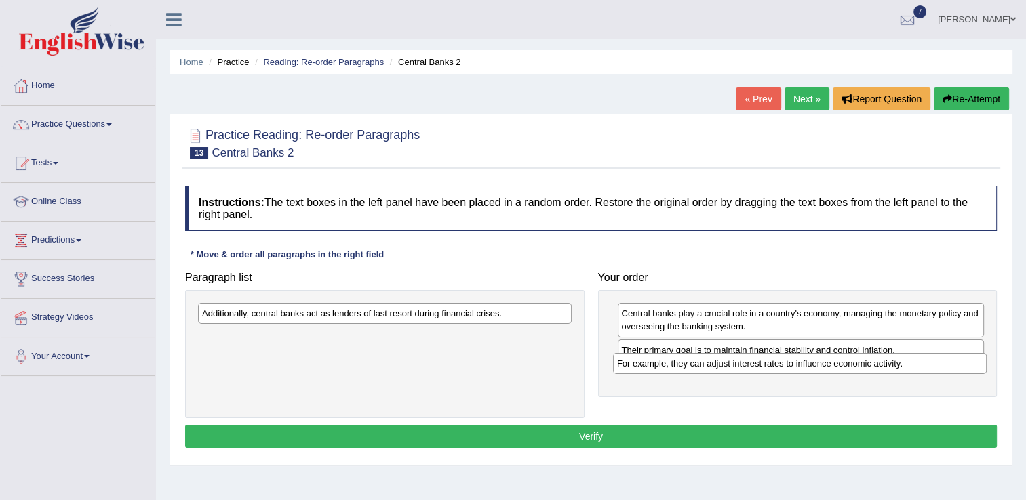
drag, startPoint x: 353, startPoint y: 308, endPoint x: 768, endPoint y: 358, distance: 418.0
click at [768, 358] on div "For example, they can adjust interest rates to influence economic activity." at bounding box center [800, 363] width 374 height 21
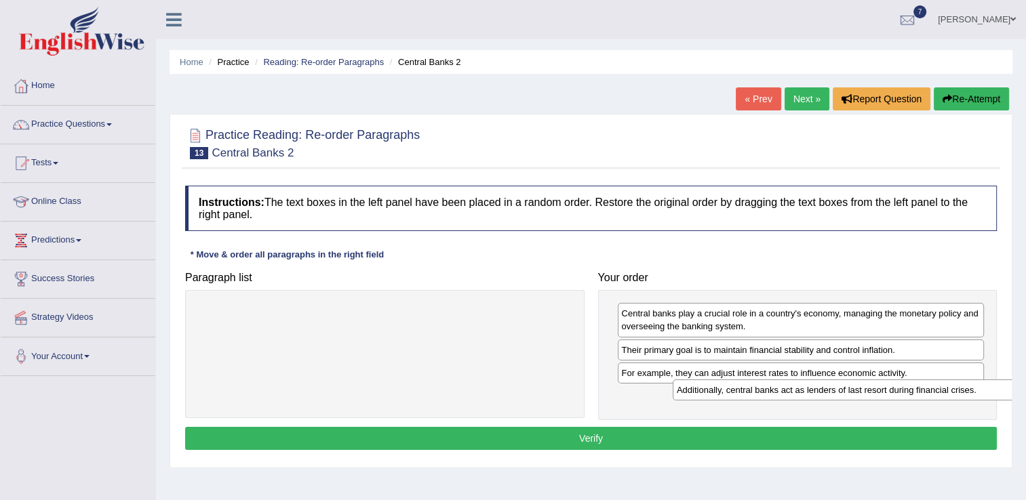
drag, startPoint x: 526, startPoint y: 316, endPoint x: 1009, endPoint y: 397, distance: 490.3
click at [1009, 397] on div "Additionally, central banks act as lenders of last resort during financial cris…" at bounding box center [860, 390] width 374 height 21
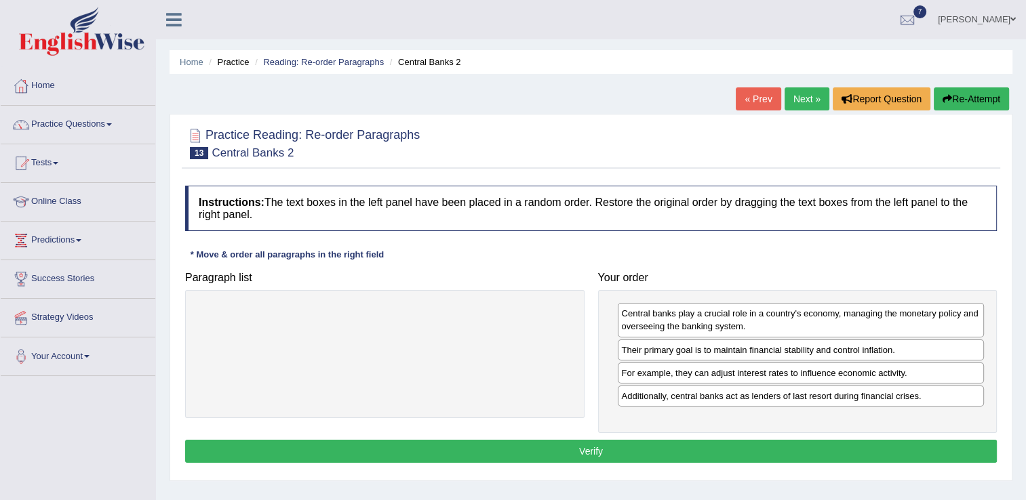
click at [624, 454] on button "Verify" at bounding box center [591, 451] width 812 height 23
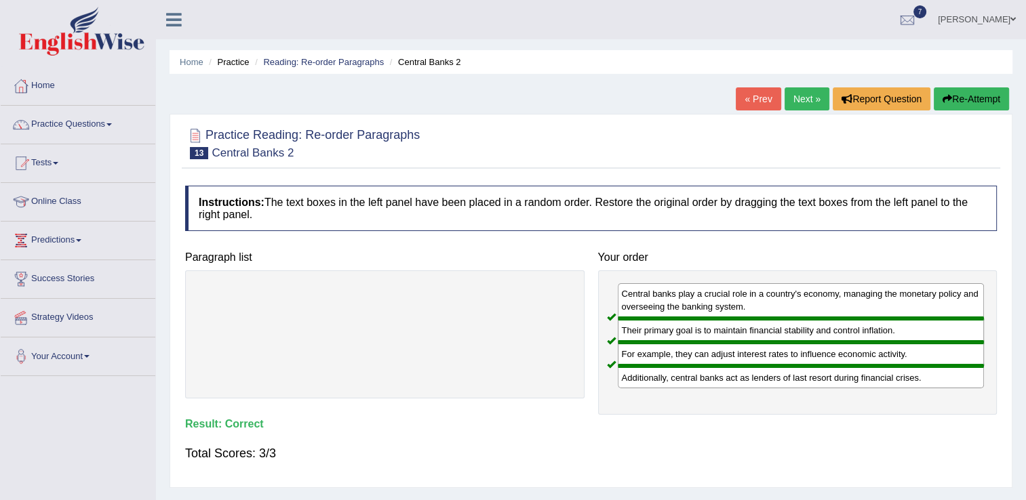
click at [797, 98] on link "Next »" at bounding box center [807, 98] width 45 height 23
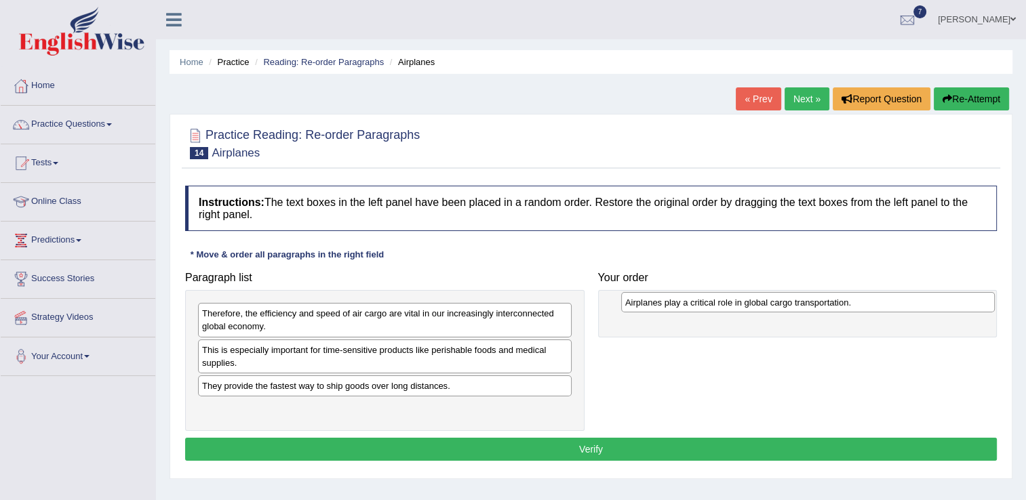
drag, startPoint x: 282, startPoint y: 411, endPoint x: 705, endPoint y: 304, distance: 435.7
click at [705, 304] on div "Airplanes play a critical role in global cargo transportation." at bounding box center [808, 302] width 374 height 21
click at [288, 354] on div "This is especially important for time-sensitive products like perishable foods …" at bounding box center [385, 357] width 374 height 34
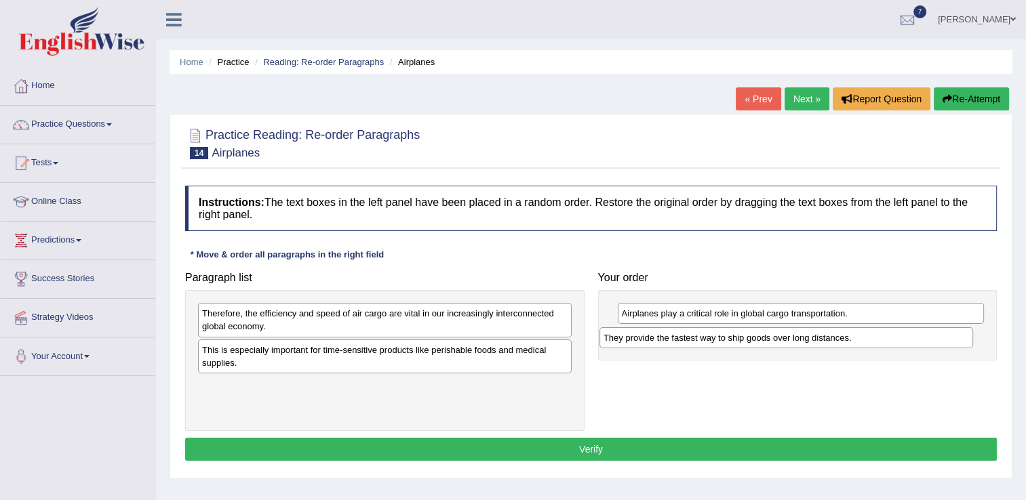
drag, startPoint x: 279, startPoint y: 389, endPoint x: 681, endPoint y: 341, distance: 404.2
click at [681, 341] on div "They provide the fastest way to ship goods over long distances." at bounding box center [786, 338] width 374 height 21
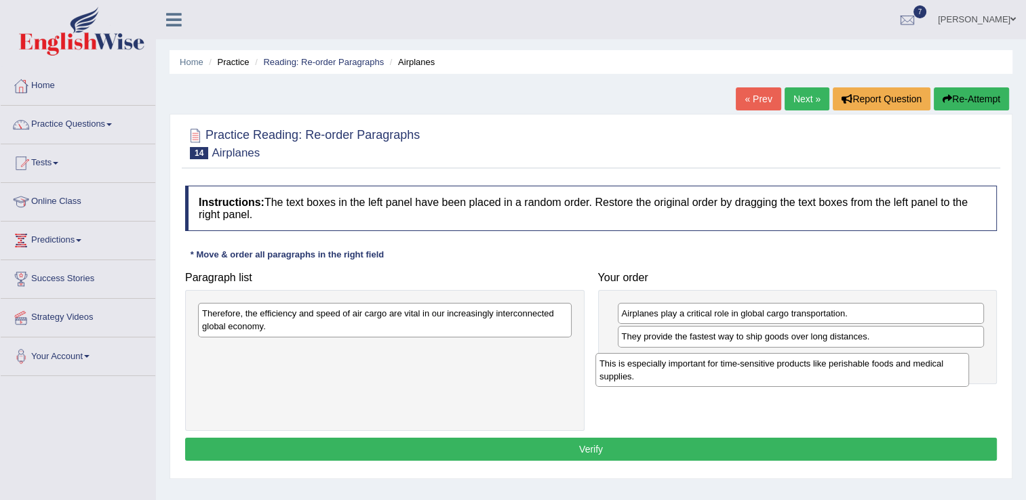
drag, startPoint x: 300, startPoint y: 359, endPoint x: 697, endPoint y: 373, distance: 397.6
click at [697, 373] on div "This is especially important for time-sensitive products like perishable foods …" at bounding box center [782, 370] width 374 height 34
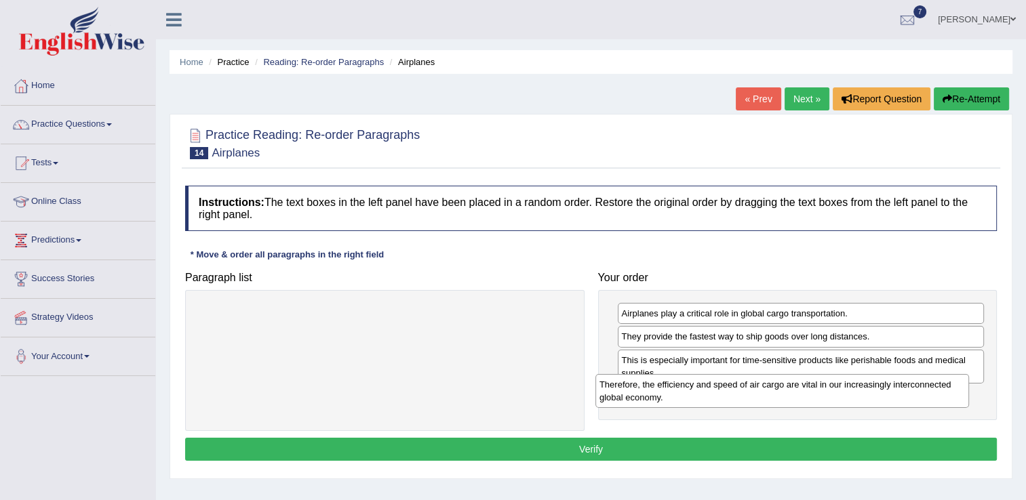
drag, startPoint x: 330, startPoint y: 314, endPoint x: 730, endPoint y: 386, distance: 405.8
click at [730, 386] on div "Therefore, the efficiency and speed of air cargo are vital in our increasingly …" at bounding box center [782, 391] width 374 height 34
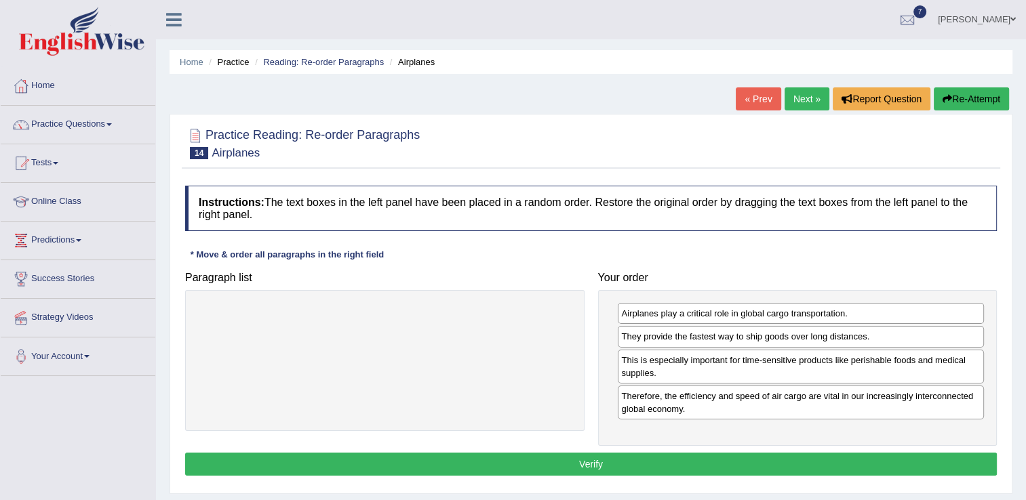
click at [589, 458] on button "Verify" at bounding box center [591, 464] width 812 height 23
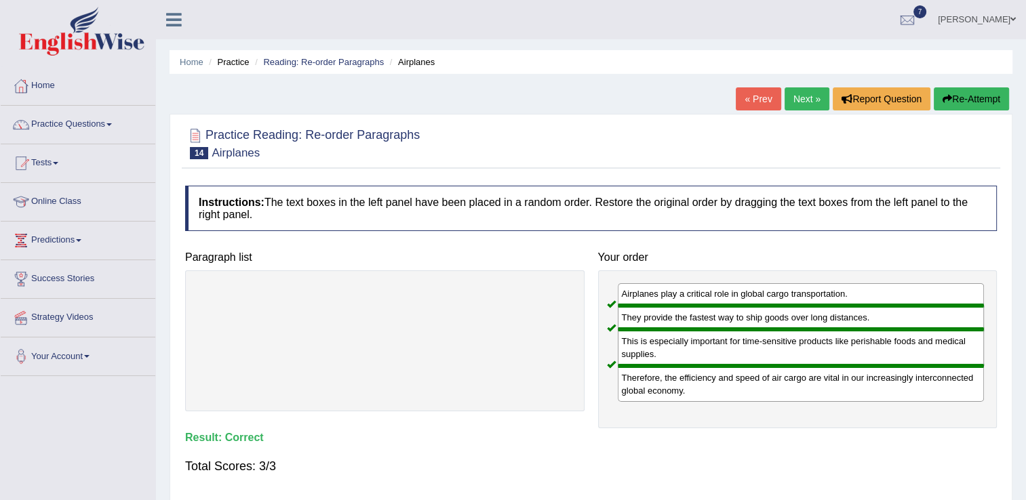
click at [816, 97] on link "Next »" at bounding box center [807, 98] width 45 height 23
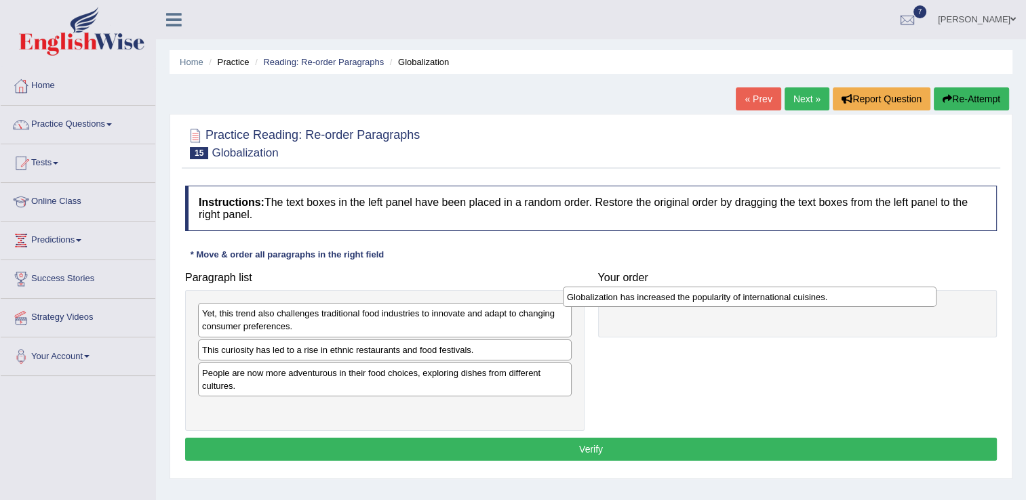
drag, startPoint x: 387, startPoint y: 370, endPoint x: 752, endPoint y: 295, distance: 372.5
click at [752, 295] on div "Globalization has increased the popularity of international cuisines." at bounding box center [750, 297] width 374 height 21
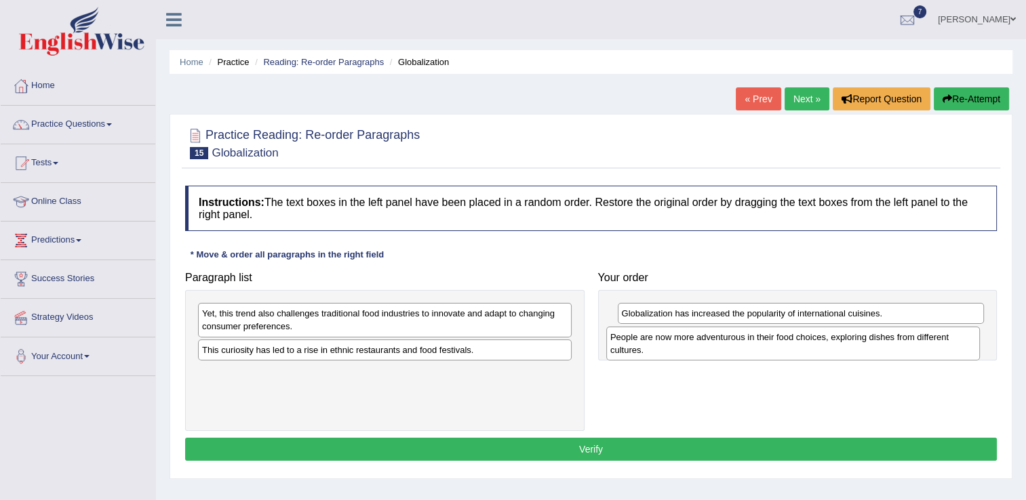
drag, startPoint x: 273, startPoint y: 378, endPoint x: 681, endPoint y: 342, distance: 409.8
click at [681, 342] on div "People are now more adventurous in their food choices, exploring dishes from di…" at bounding box center [793, 344] width 374 height 34
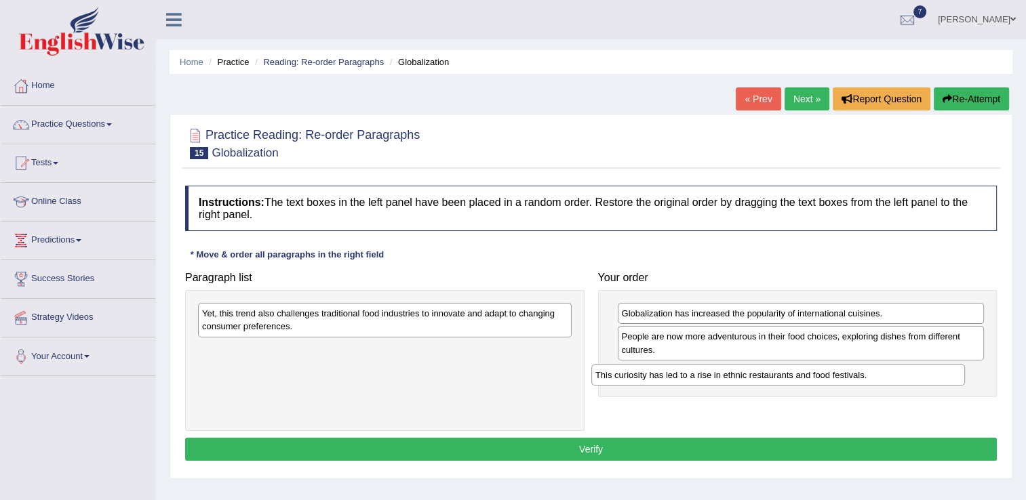
drag, startPoint x: 418, startPoint y: 347, endPoint x: 811, endPoint y: 372, distance: 394.1
click at [811, 372] on div "This curiosity has led to a rise in ethnic restaurants and food festivals." at bounding box center [778, 375] width 374 height 21
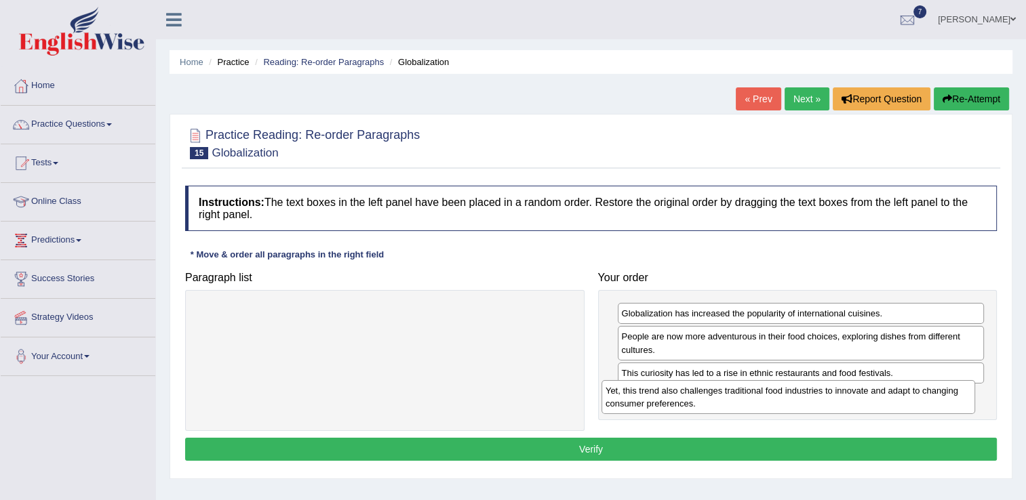
drag, startPoint x: 540, startPoint y: 327, endPoint x: 944, endPoint y: 404, distance: 410.8
click at [944, 404] on div "Yet, this trend also challenges traditional food industries to innovate and ada…" at bounding box center [788, 397] width 374 height 34
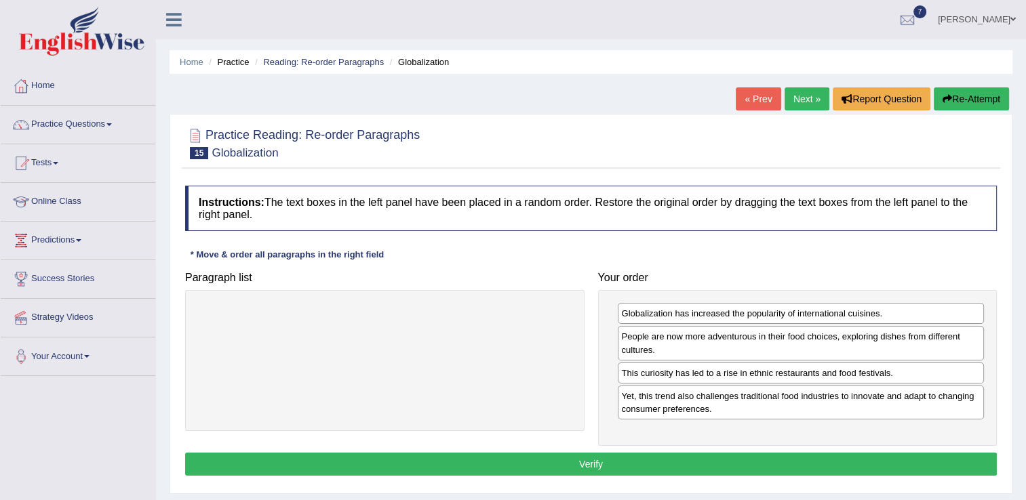
click at [585, 462] on button "Verify" at bounding box center [591, 464] width 812 height 23
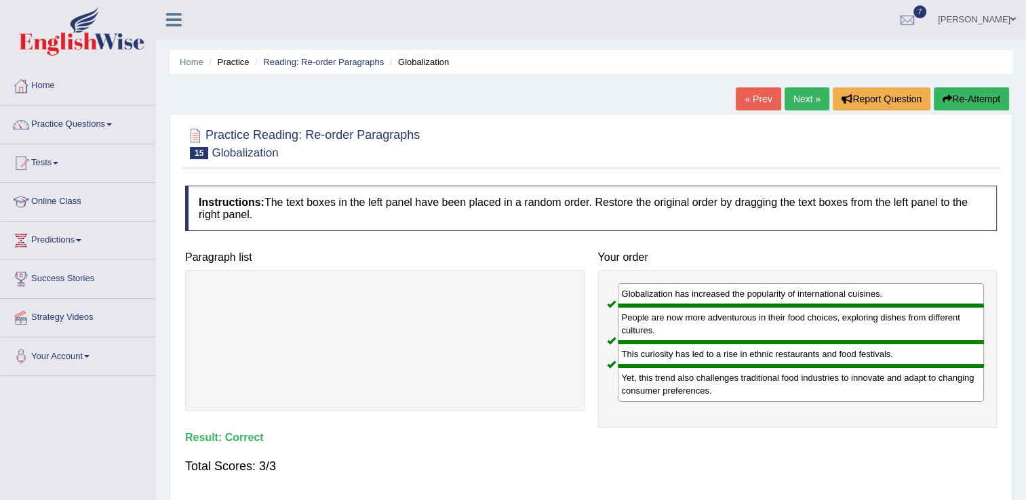
click at [800, 100] on link "Next »" at bounding box center [807, 98] width 45 height 23
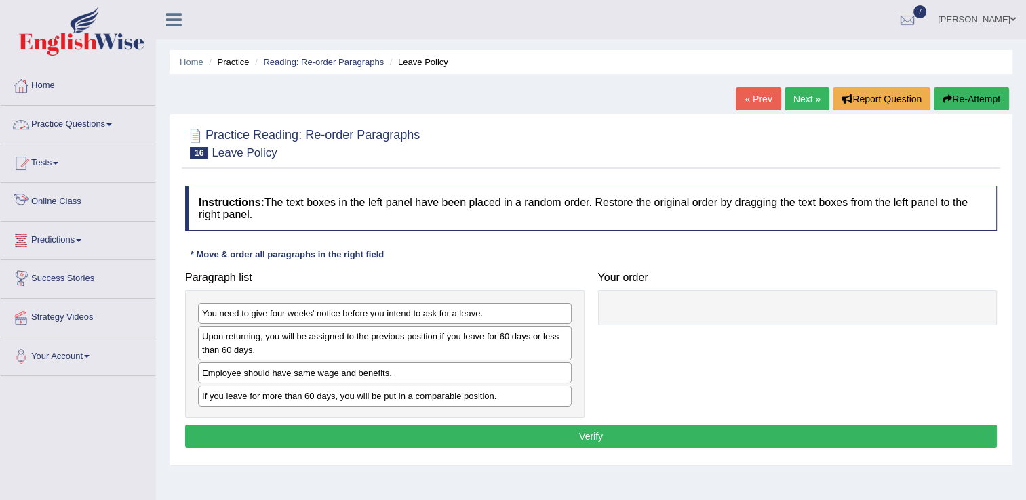
click at [94, 121] on link "Practice Questions" at bounding box center [78, 123] width 155 height 34
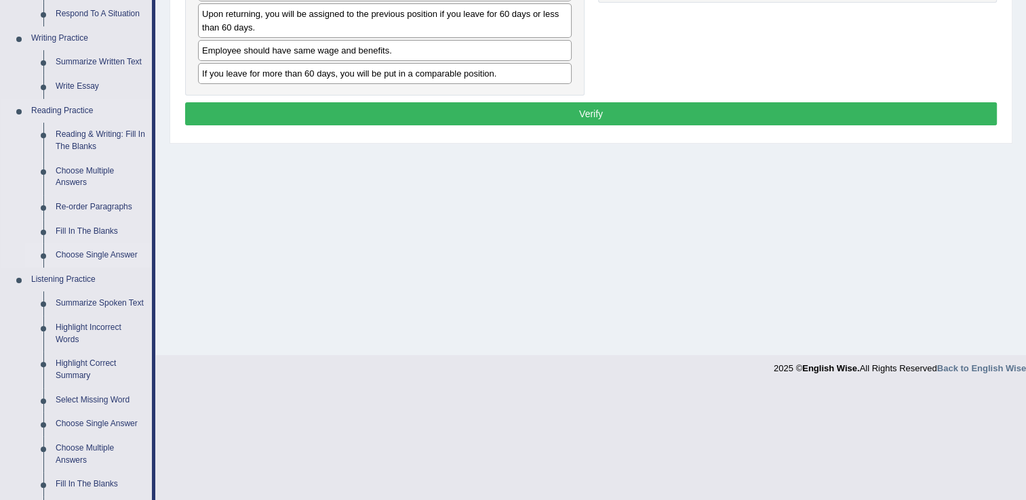
scroll to position [326, 0]
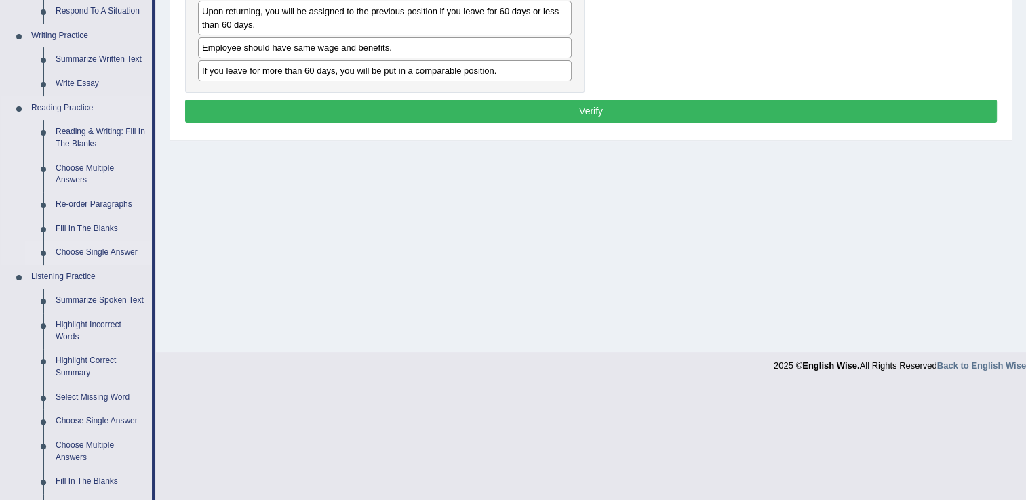
click at [100, 258] on link "Choose Single Answer" at bounding box center [101, 253] width 102 height 24
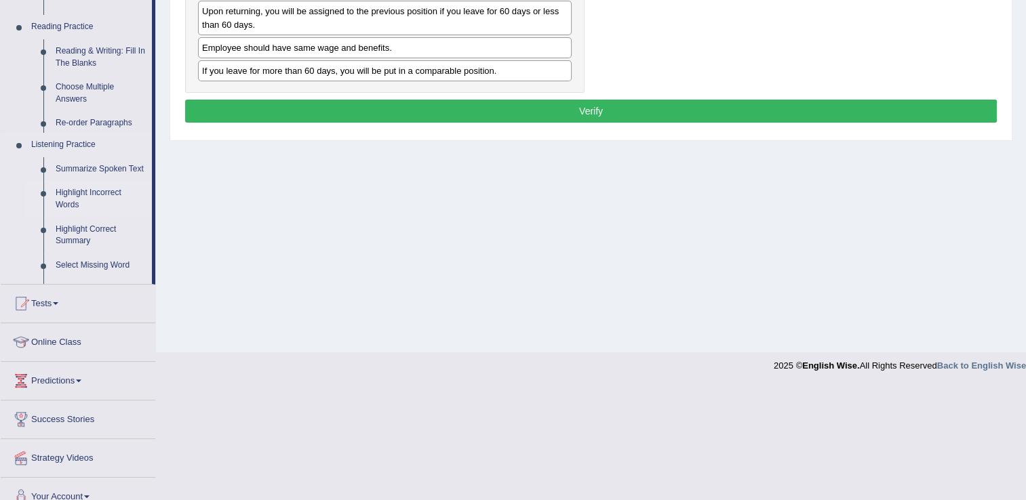
click at [100, 258] on ul "Summarize Spoken Text Highlight Incorrect Words Highlight Correct Summary Selec…" at bounding box center [88, 239] width 127 height 164
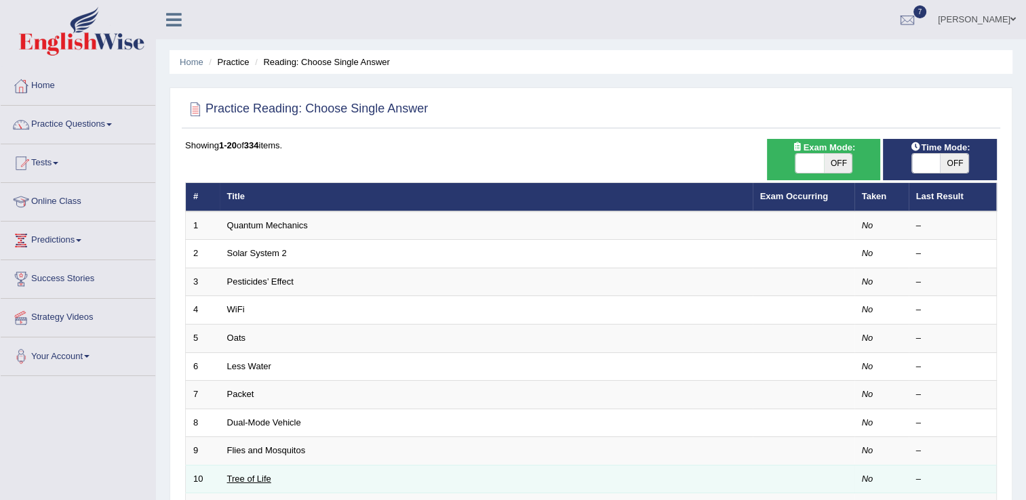
click at [267, 477] on link "Tree of Life" at bounding box center [249, 479] width 44 height 10
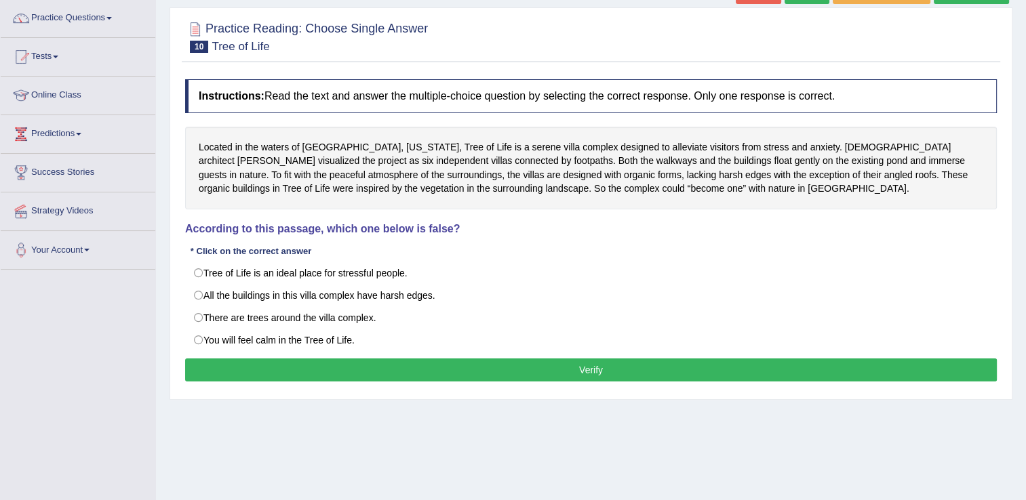
scroll to position [109, 0]
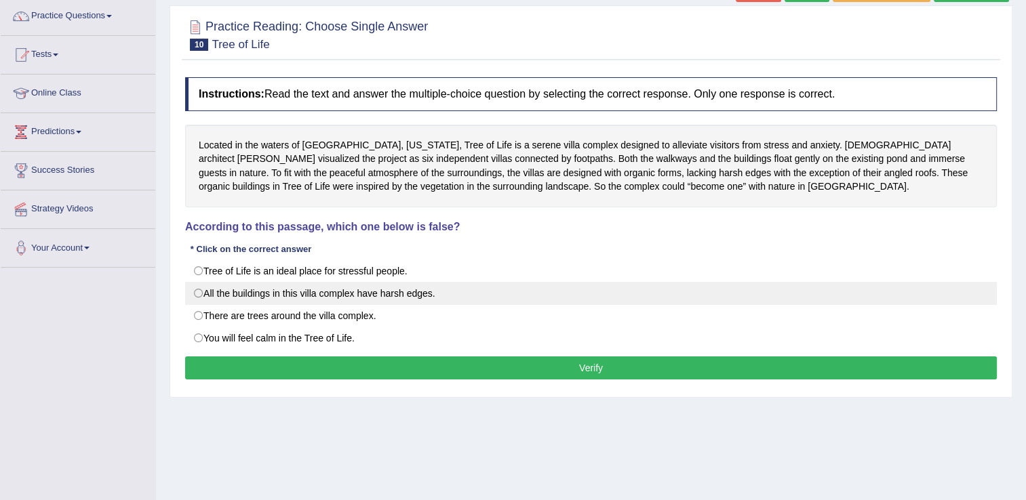
click at [196, 295] on label "All the buildings in this villa complex have harsh edges." at bounding box center [591, 293] width 812 height 23
radio input "true"
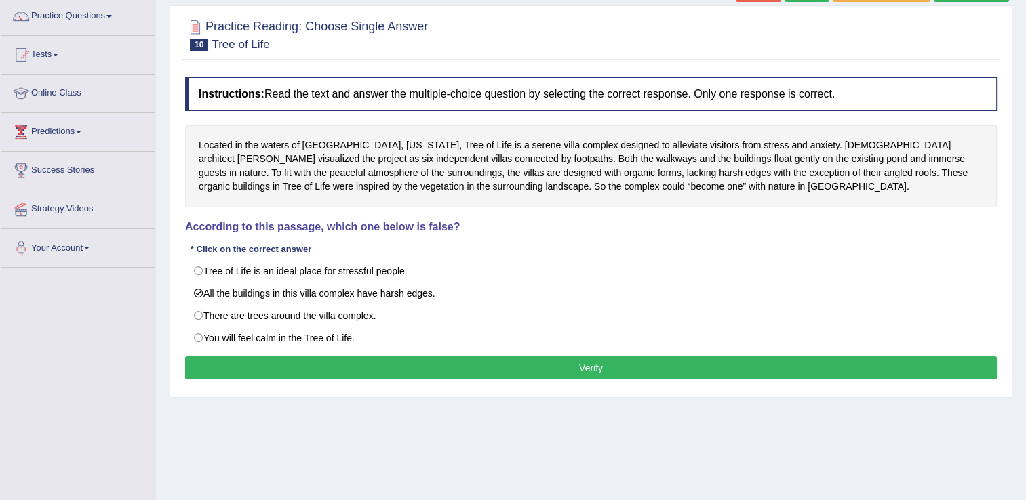
click at [611, 362] on button "Verify" at bounding box center [591, 368] width 812 height 23
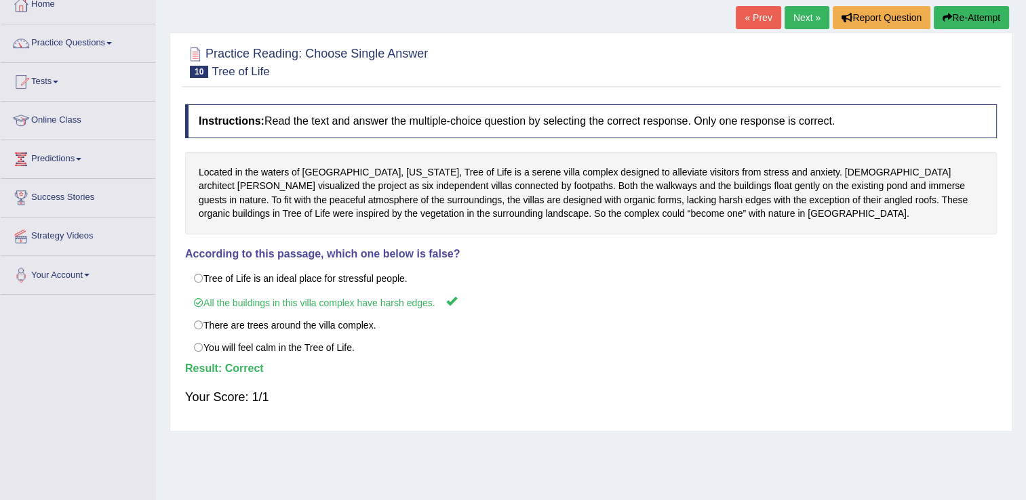
scroll to position [54, 0]
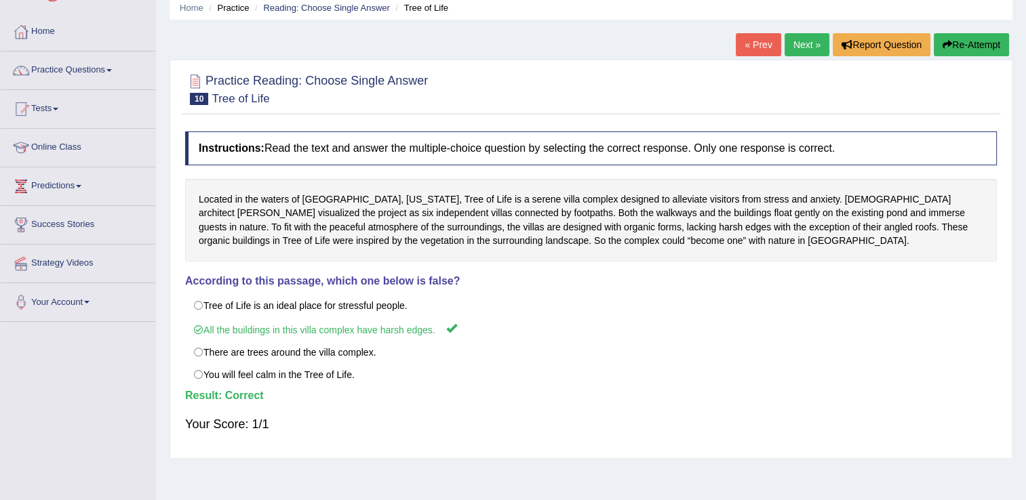
click at [797, 44] on link "Next »" at bounding box center [807, 44] width 45 height 23
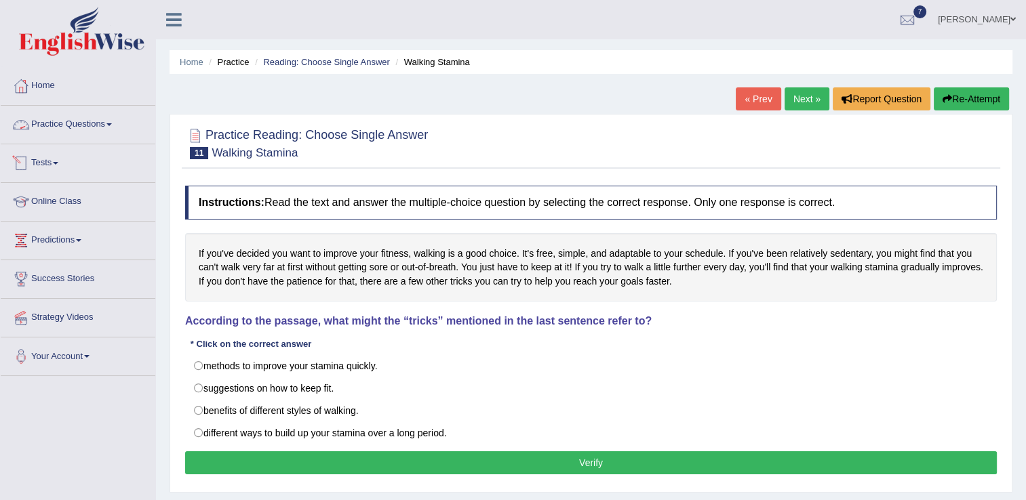
click at [112, 125] on span at bounding box center [108, 124] width 5 height 3
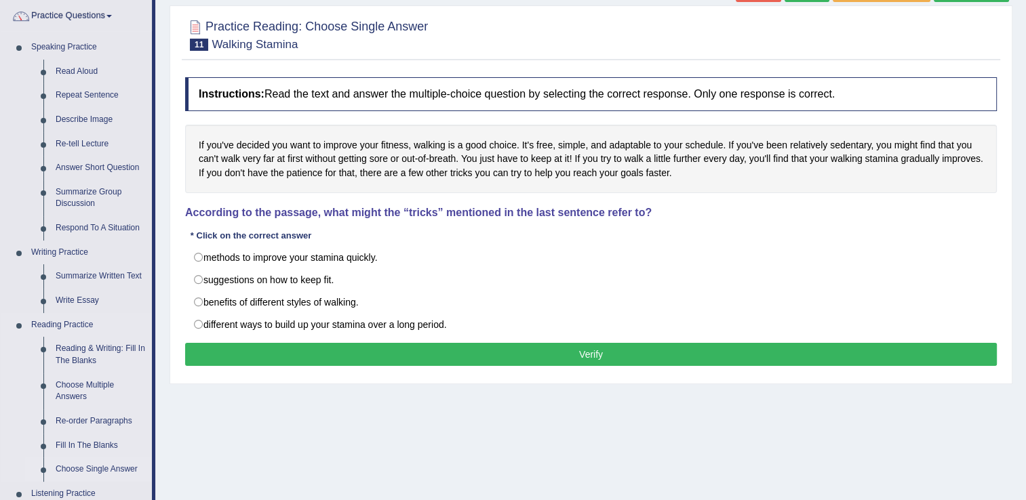
scroll to position [136, 0]
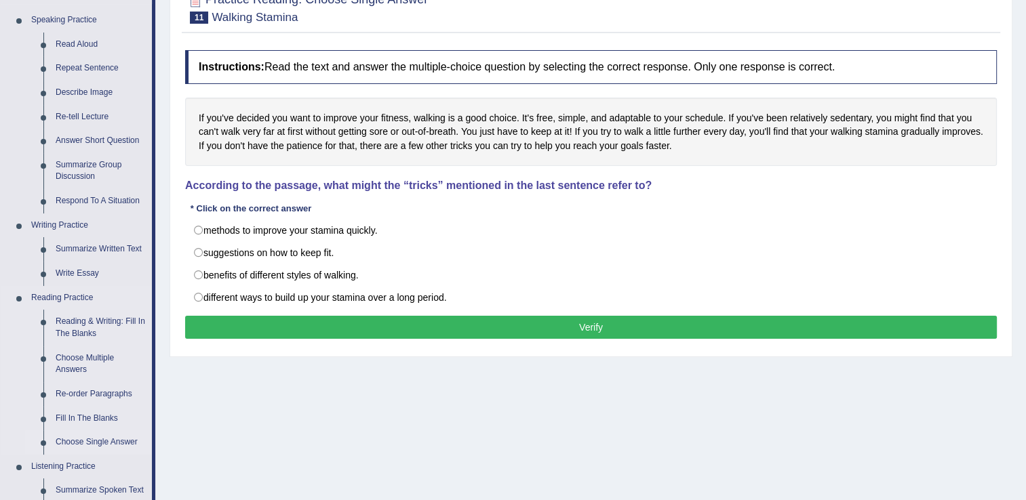
click at [100, 446] on link "Choose Single Answer" at bounding box center [101, 443] width 102 height 24
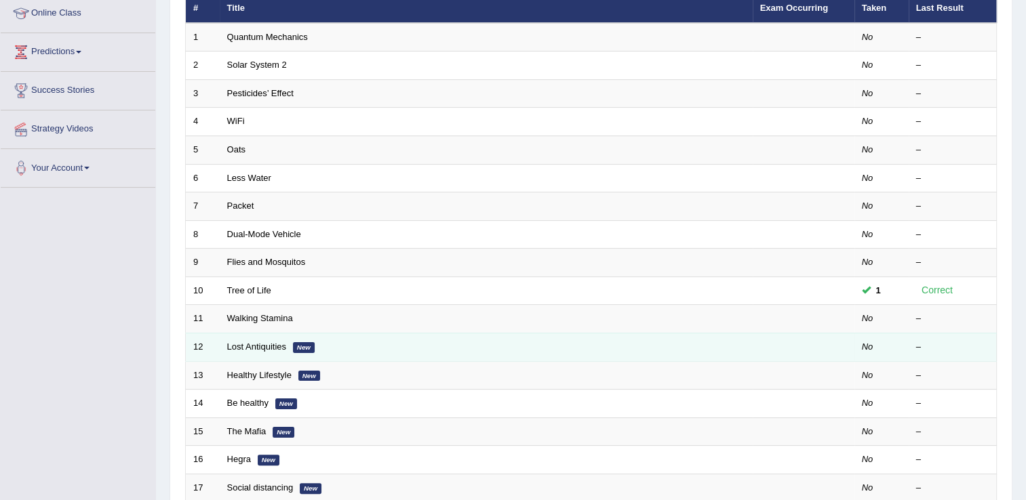
scroll to position [190, 0]
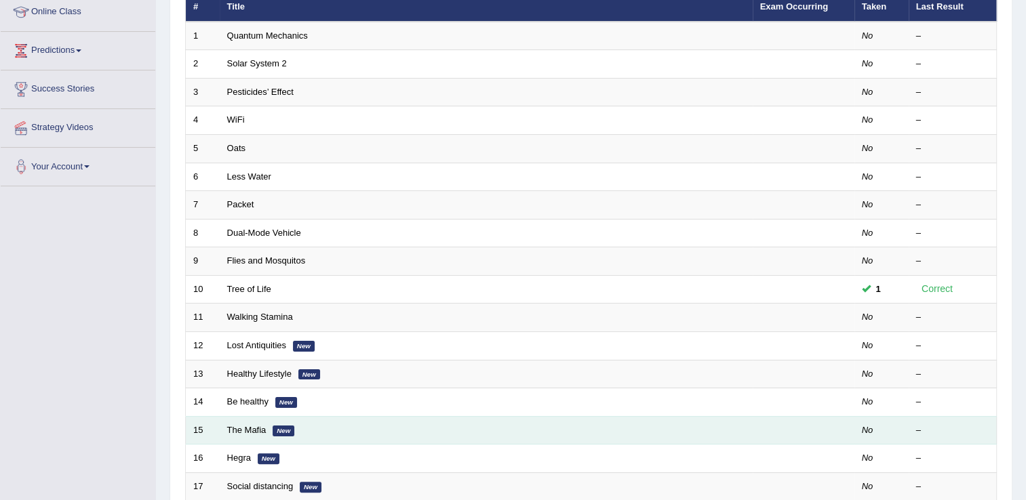
click at [229, 437] on td "The Mafia New" at bounding box center [486, 430] width 533 height 28
click at [235, 433] on td "The Mafia New" at bounding box center [486, 430] width 533 height 28
drag, startPoint x: 235, startPoint y: 433, endPoint x: 263, endPoint y: 427, distance: 29.1
click at [263, 427] on link "The Mafia" at bounding box center [246, 430] width 39 height 10
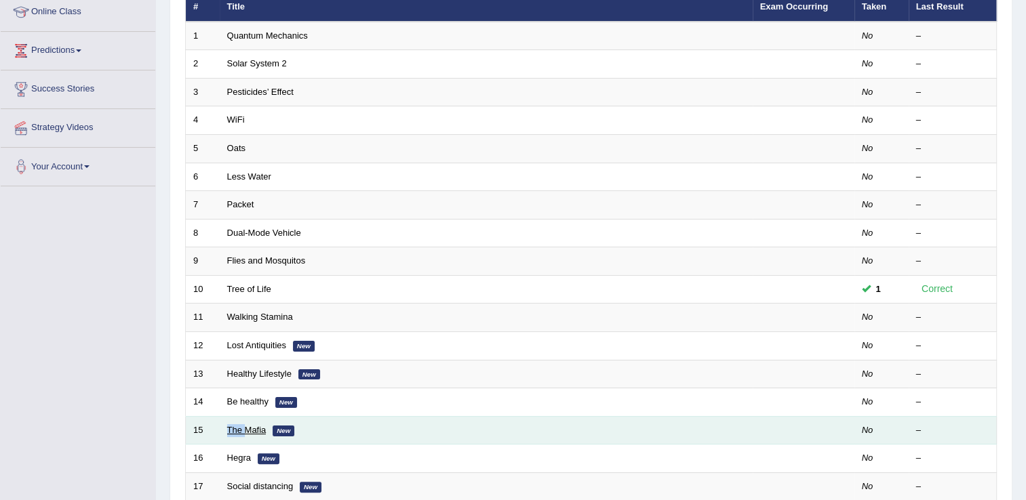
click at [263, 427] on link "The Mafia" at bounding box center [246, 430] width 39 height 10
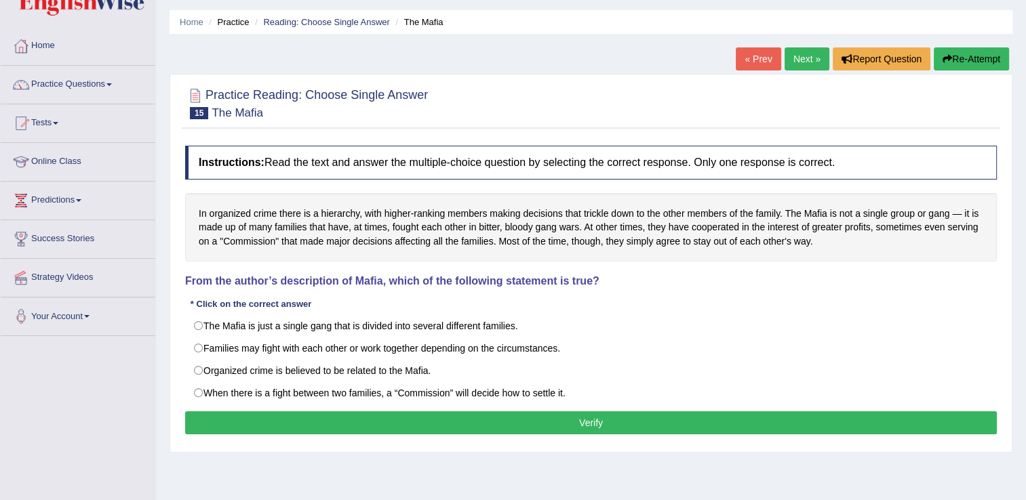
scroll to position [54, 0]
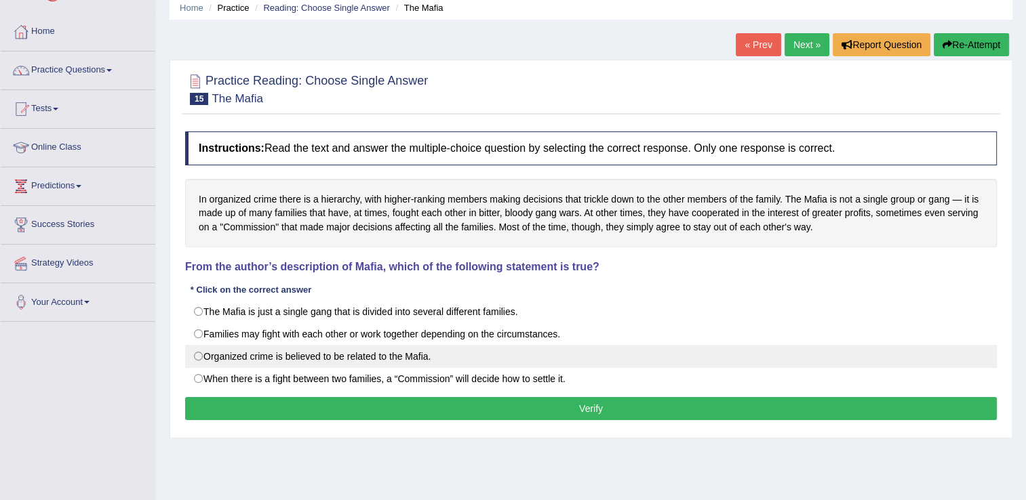
click at [206, 351] on label "Organized crime is believed to be related to the Mafia." at bounding box center [591, 356] width 812 height 23
radio input "true"
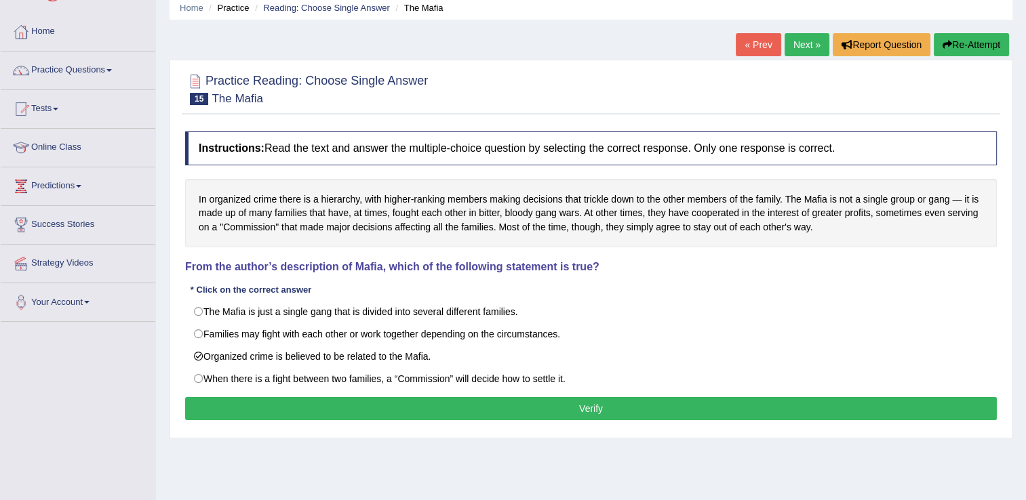
click at [589, 410] on button "Verify" at bounding box center [591, 408] width 812 height 23
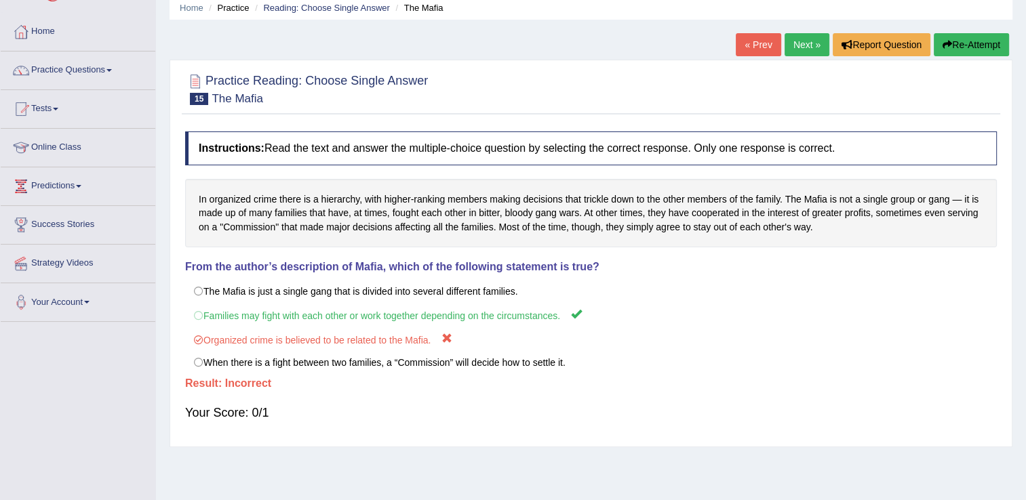
click at [803, 47] on link "Next »" at bounding box center [807, 44] width 45 height 23
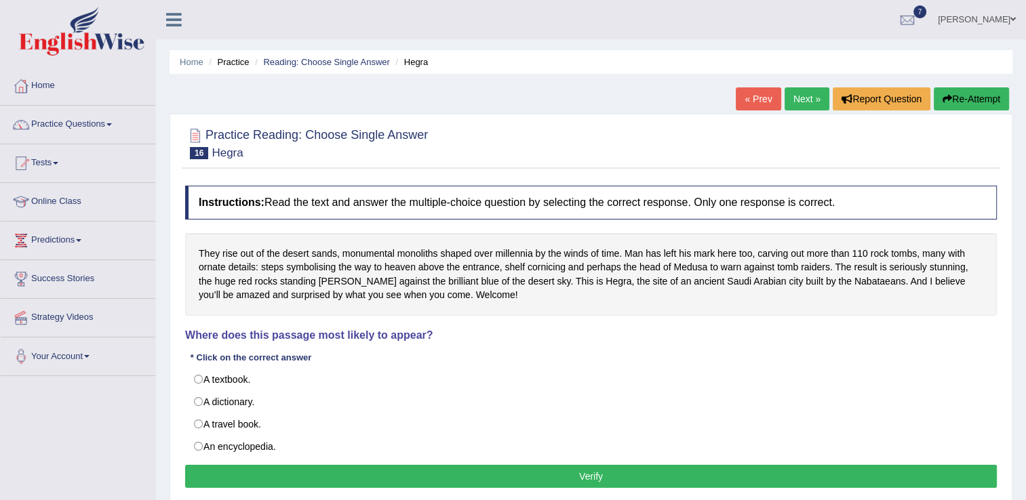
click at [803, 47] on div "Home Practice Reading: Choose Single Answer Hegra « Prev Next » Report Question…" at bounding box center [591, 339] width 870 height 678
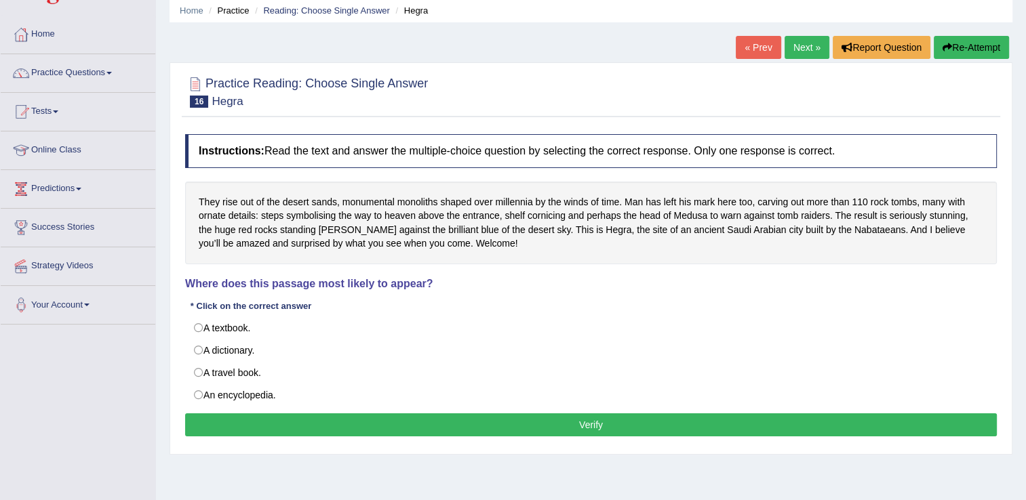
scroll to position [54, 0]
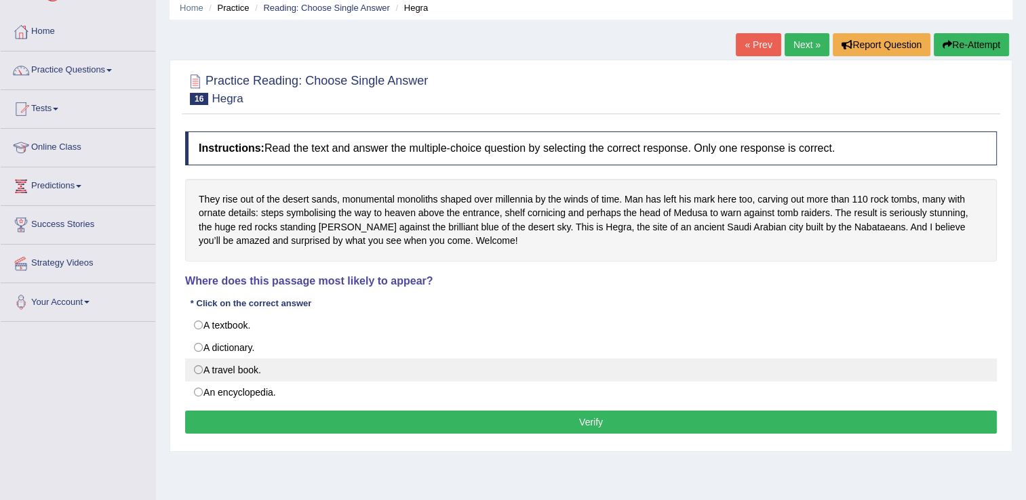
click at [201, 370] on label "A travel book." at bounding box center [591, 370] width 812 height 23
radio input "true"
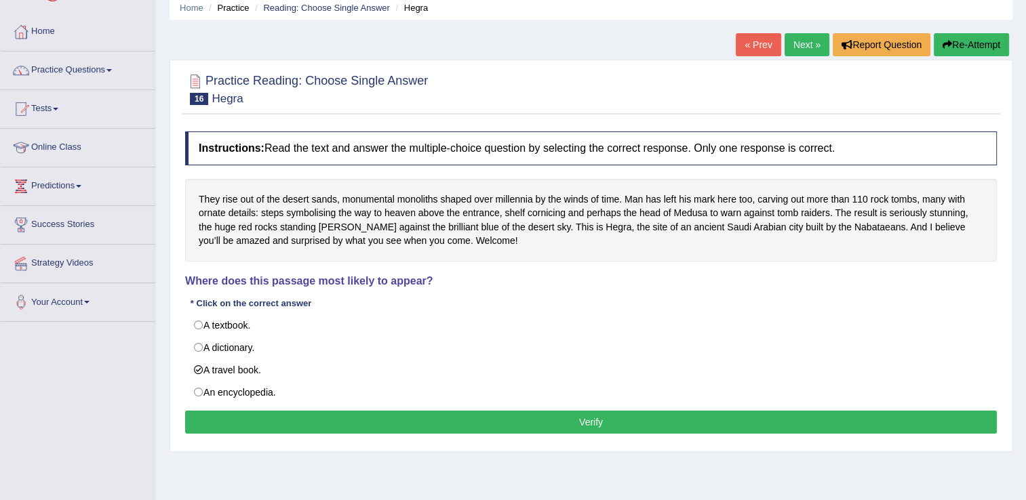
click at [583, 418] on button "Verify" at bounding box center [591, 422] width 812 height 23
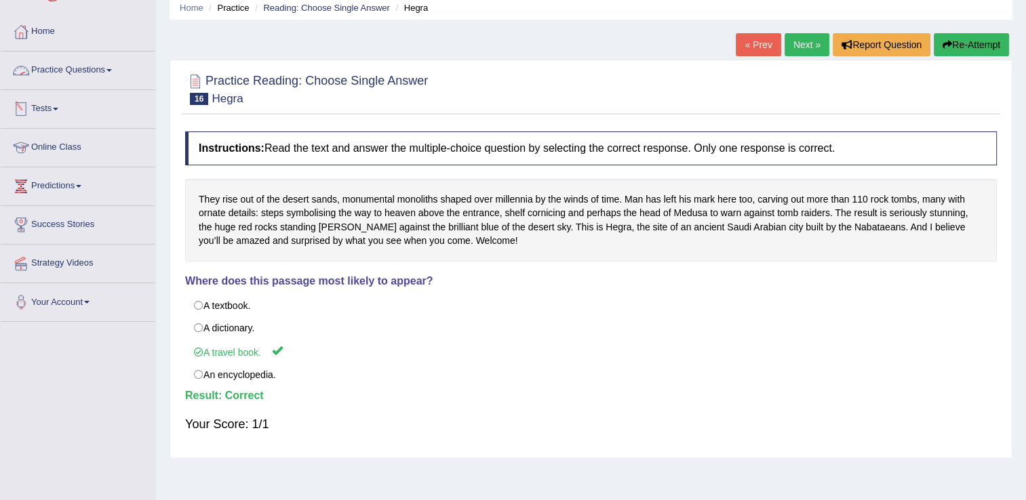
click at [102, 71] on link "Practice Questions" at bounding box center [78, 69] width 155 height 34
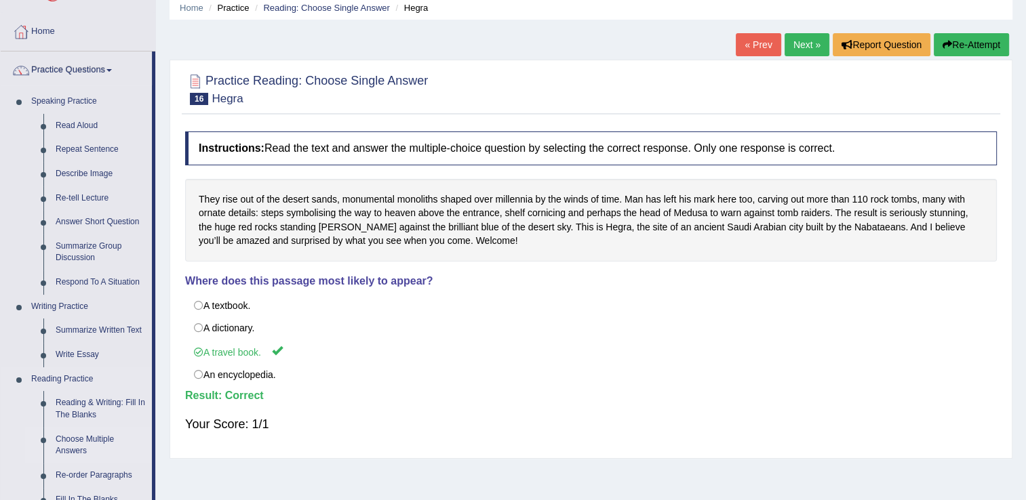
click at [102, 442] on link "Choose Multiple Answers" at bounding box center [101, 446] width 102 height 36
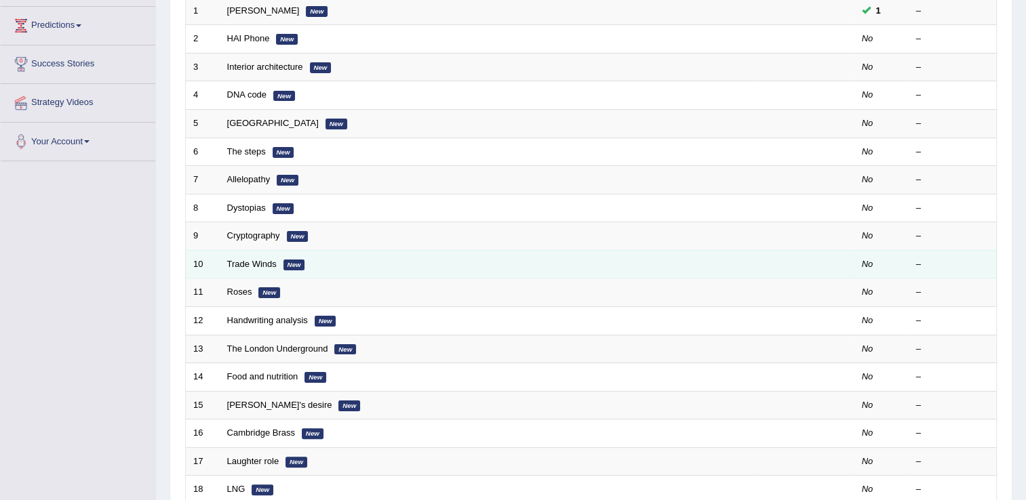
scroll to position [217, 0]
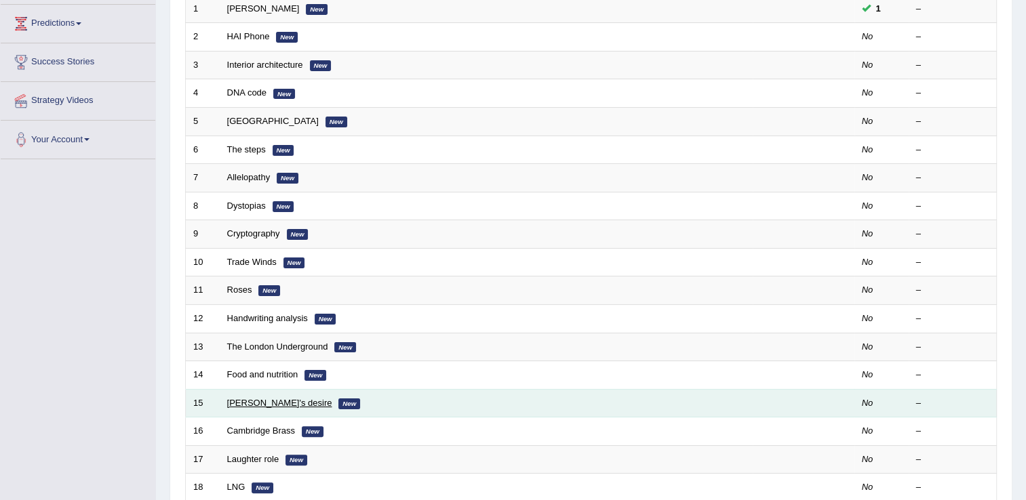
click at [243, 400] on link "[PERSON_NAME]'s desire" at bounding box center [279, 403] width 105 height 10
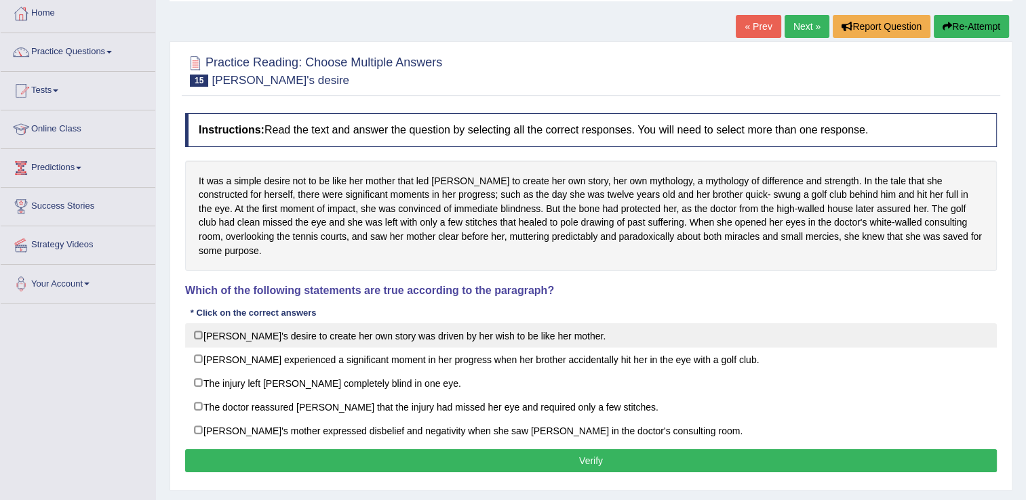
scroll to position [81, 0]
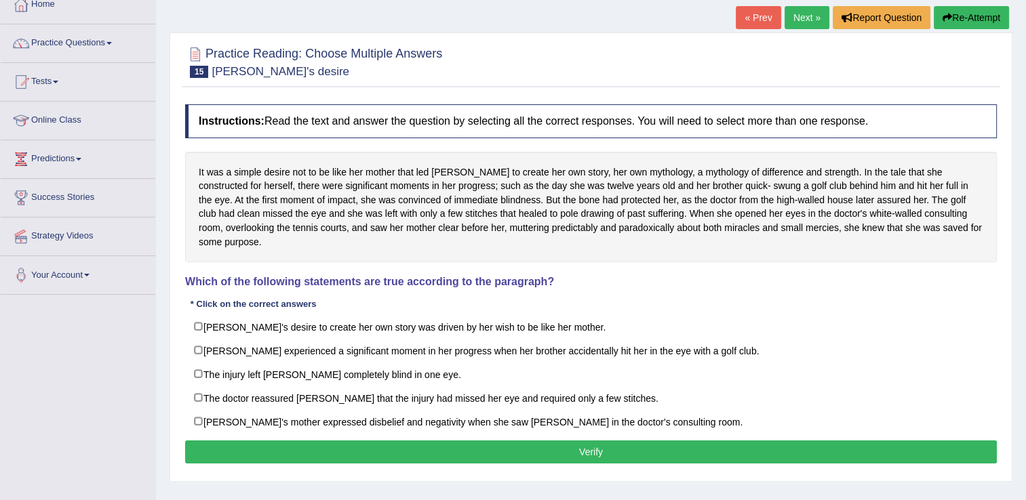
click at [736, 184] on div "It was a simple desire not to be like her mother that led [PERSON_NAME] to crea…" at bounding box center [591, 207] width 812 height 111
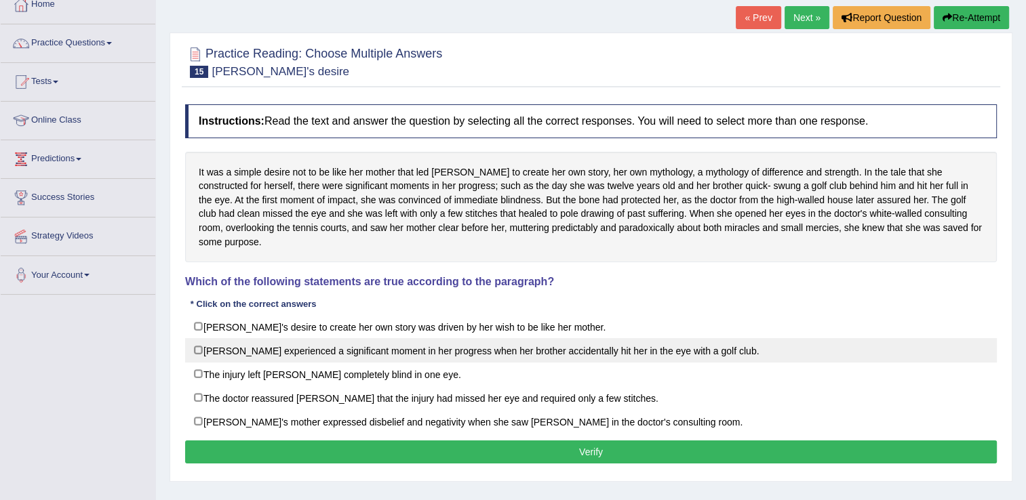
click at [201, 338] on label "[PERSON_NAME] experienced a significant moment in her progress when her brother…" at bounding box center [591, 350] width 812 height 24
checkbox input "true"
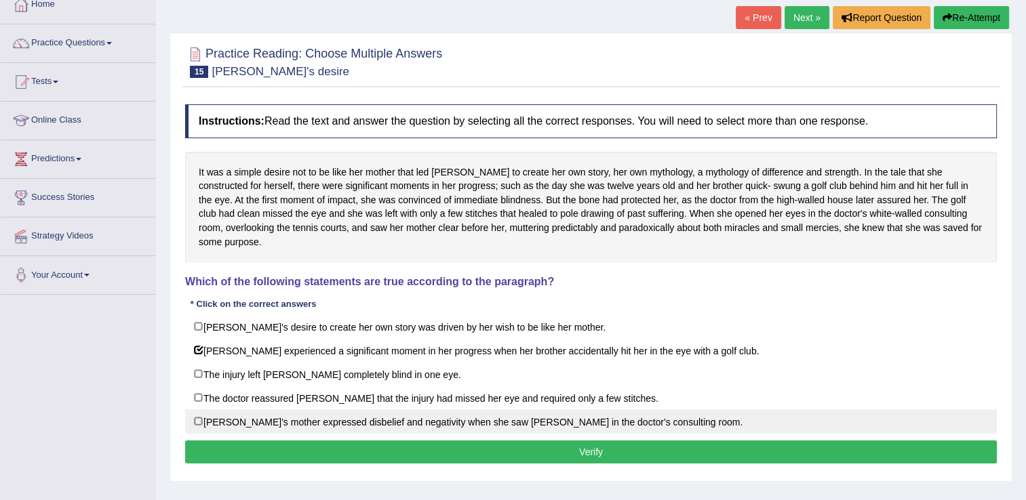
click at [195, 410] on label "[PERSON_NAME]'s mother expressed disbelief and negativity when she saw [PERSON_…" at bounding box center [591, 422] width 812 height 24
checkbox input "true"
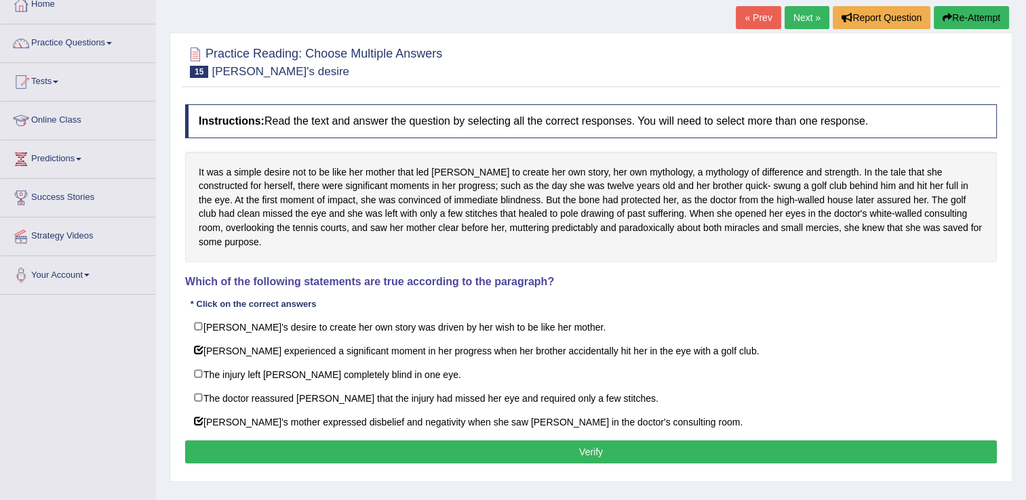
click at [572, 441] on button "Verify" at bounding box center [591, 452] width 812 height 23
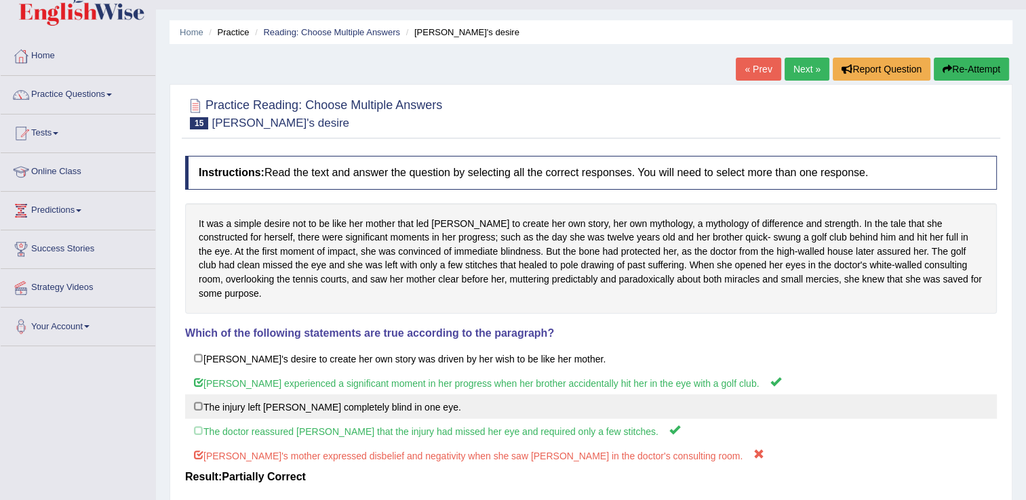
scroll to position [27, 0]
